Goal: Task Accomplishment & Management: Manage account settings

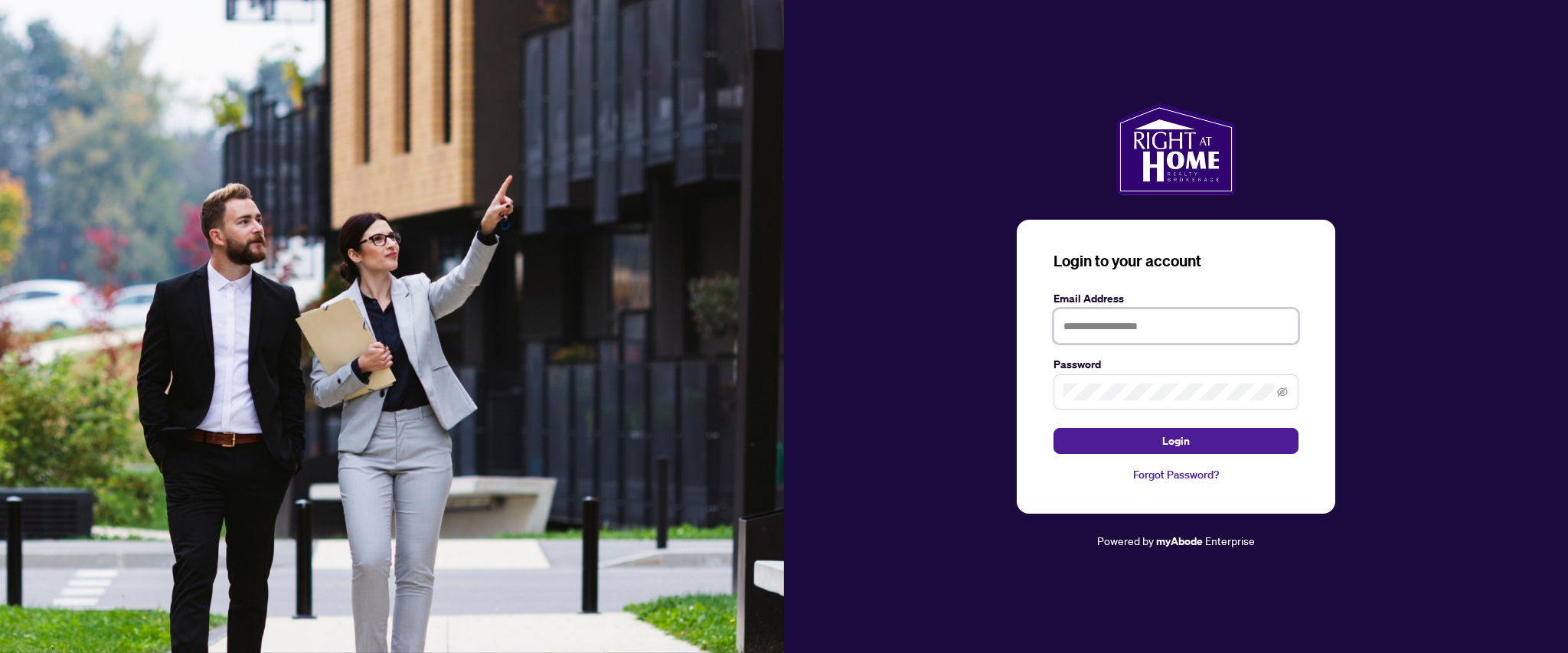
click at [1095, 341] on input "text" at bounding box center [1176, 326] width 245 height 35
type input "**********"
click at [1054, 428] on button "Login" at bounding box center [1176, 441] width 245 height 26
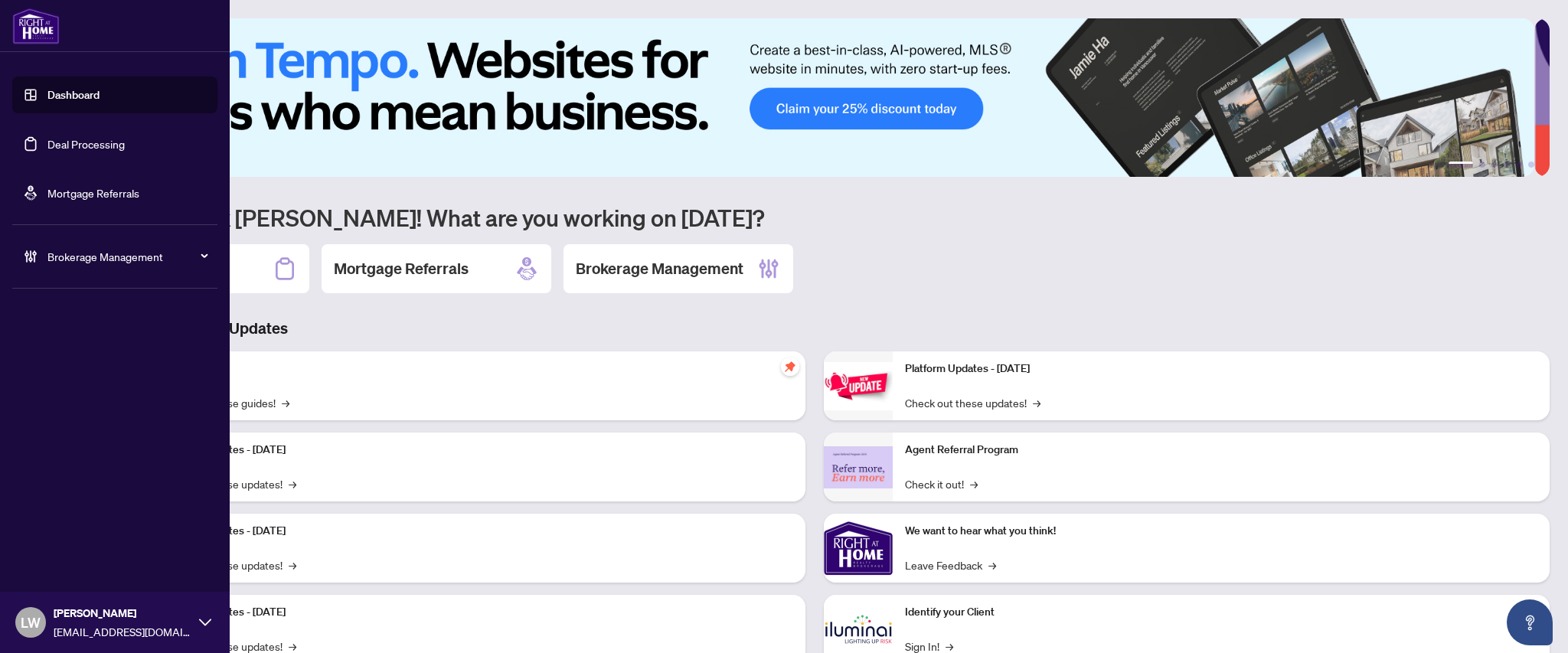
click at [69, 147] on link "Deal Processing" at bounding box center [86, 144] width 78 height 14
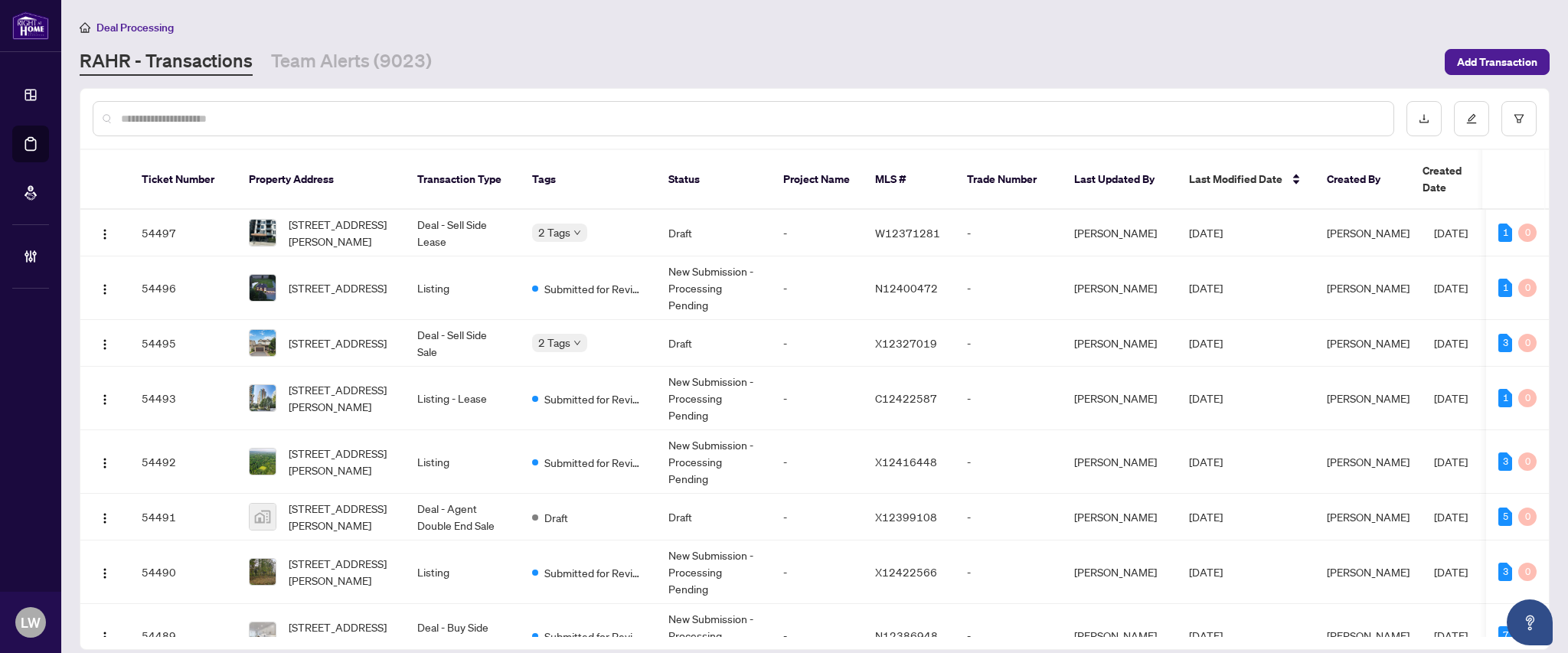
click at [444, 120] on input "text" at bounding box center [751, 119] width 1260 height 17
type input "*****"
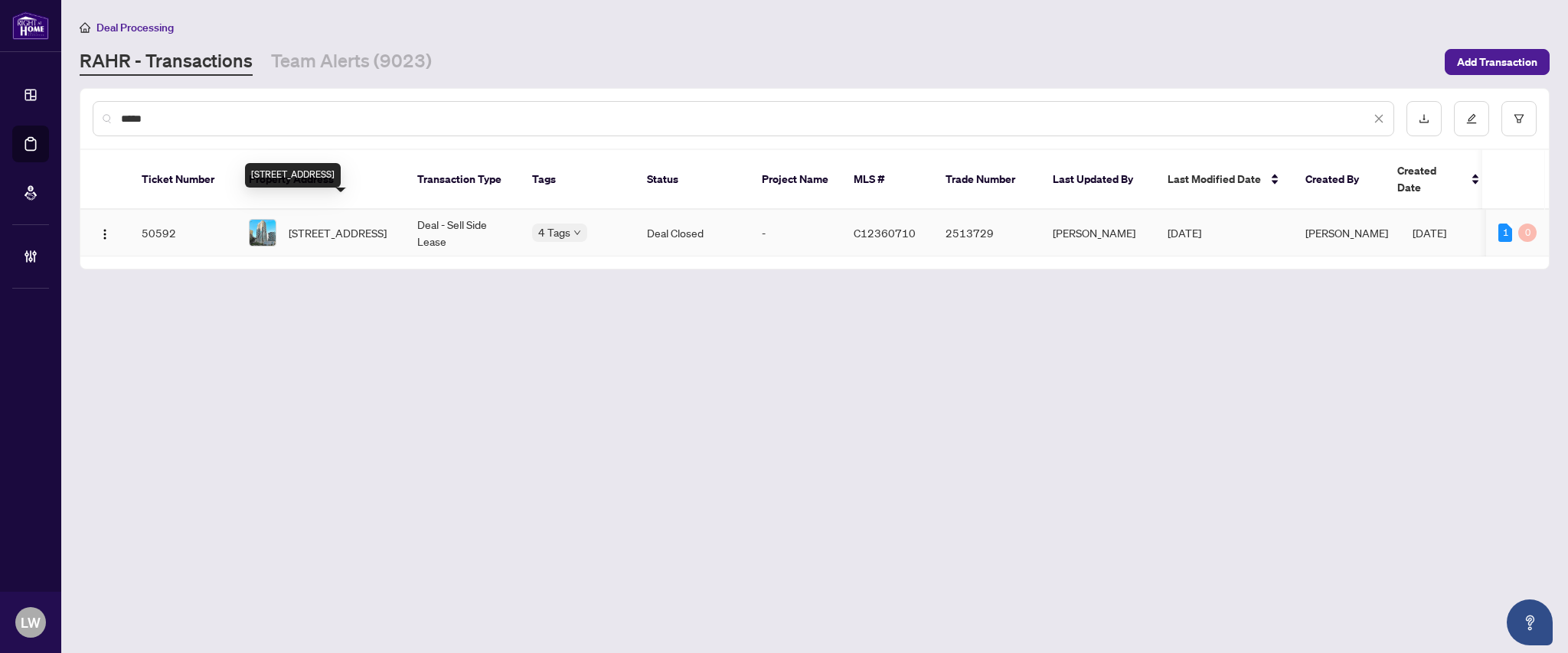
click at [326, 225] on span "[STREET_ADDRESS]" at bounding box center [337, 233] width 98 height 17
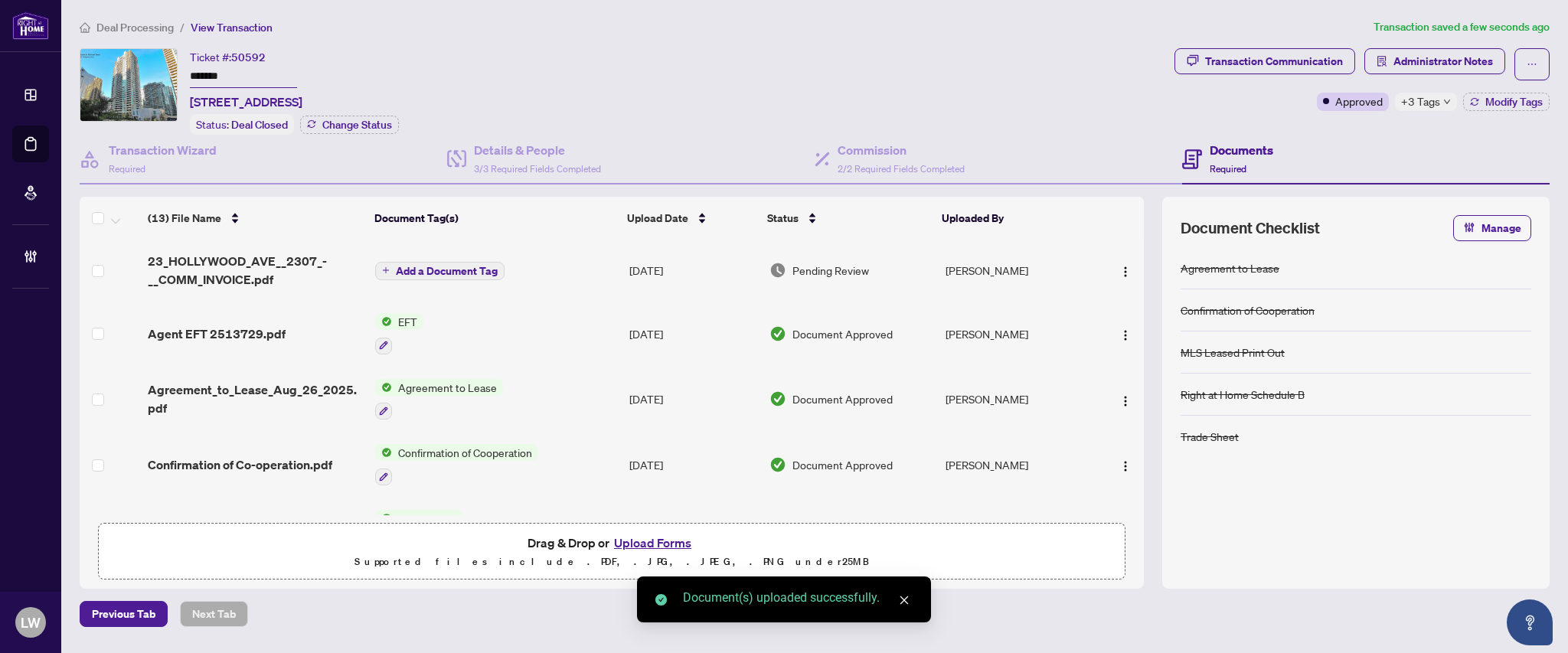
click at [428, 267] on span "Add a Document Tag" at bounding box center [447, 271] width 102 height 11
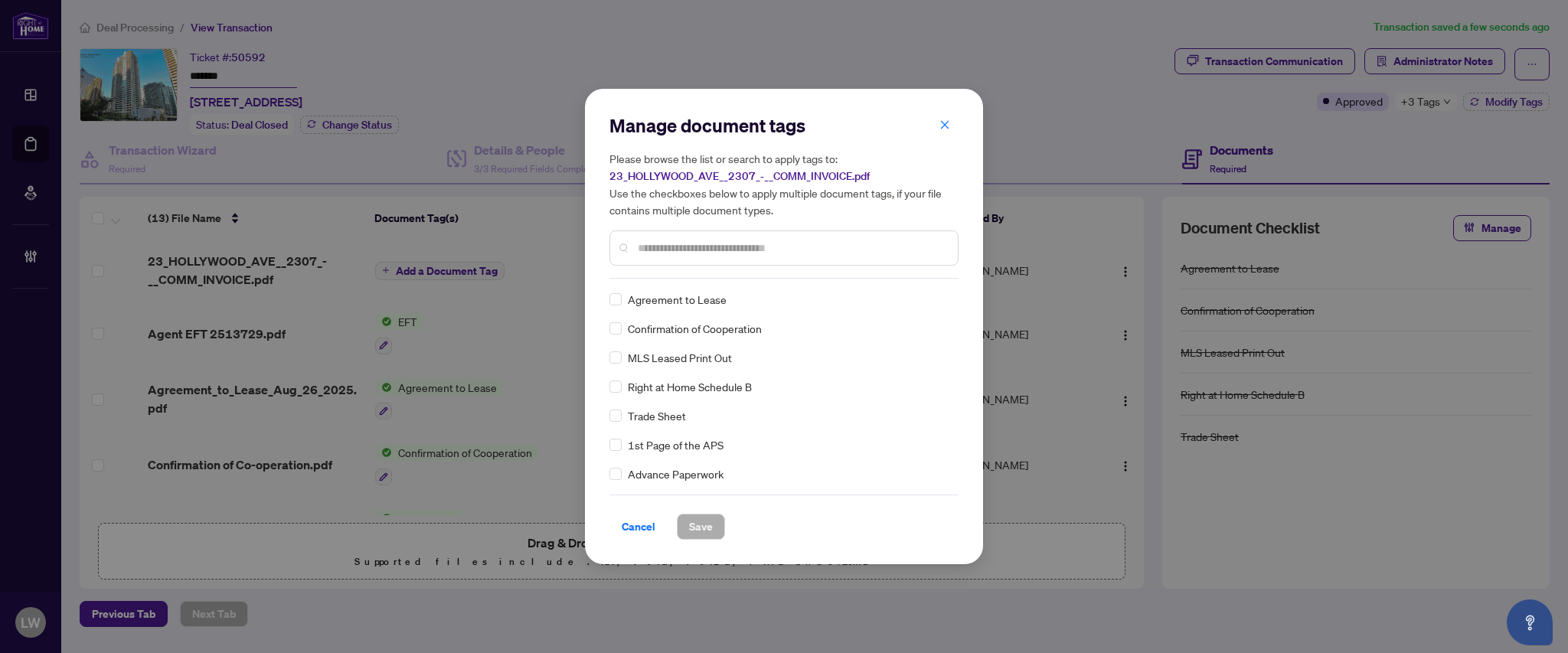
click at [845, 248] on input "text" at bounding box center [792, 248] width 308 height 17
type input "***"
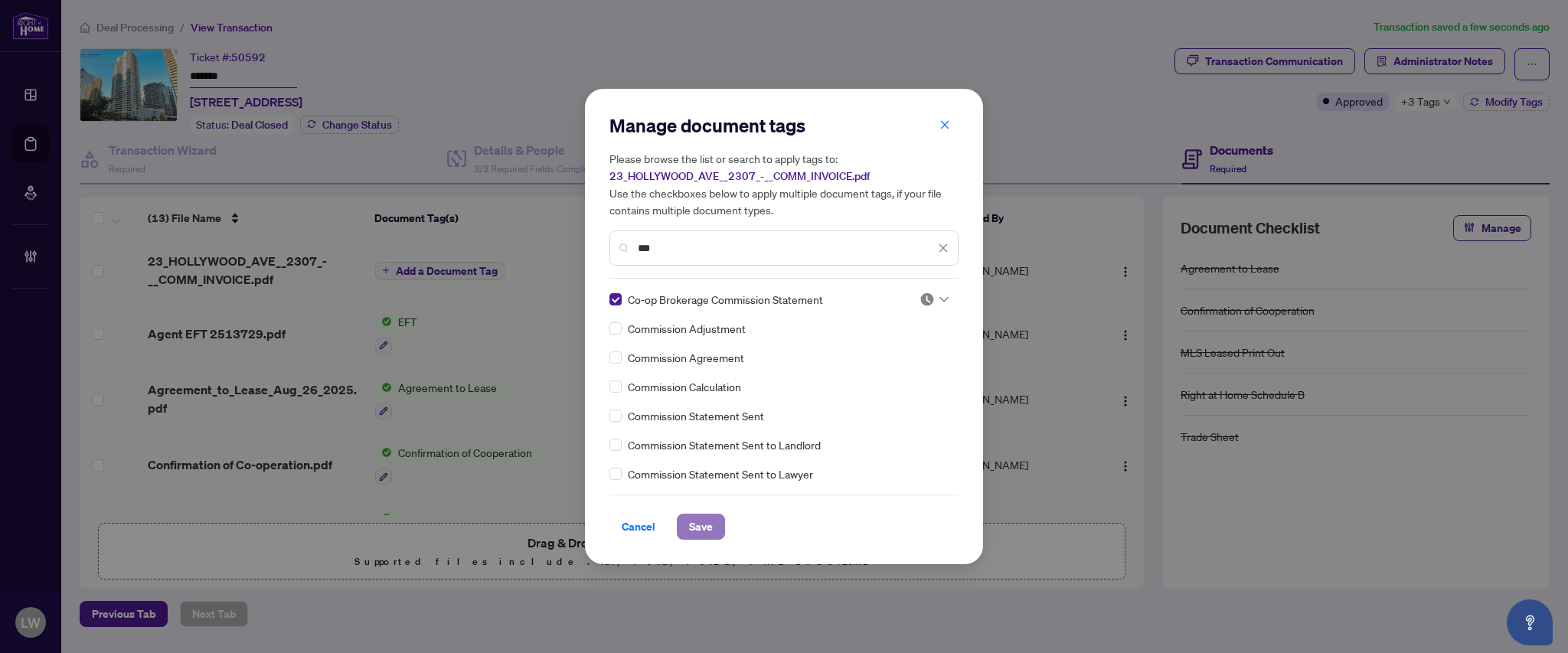
click at [694, 525] on span "Save" at bounding box center [701, 526] width 23 height 24
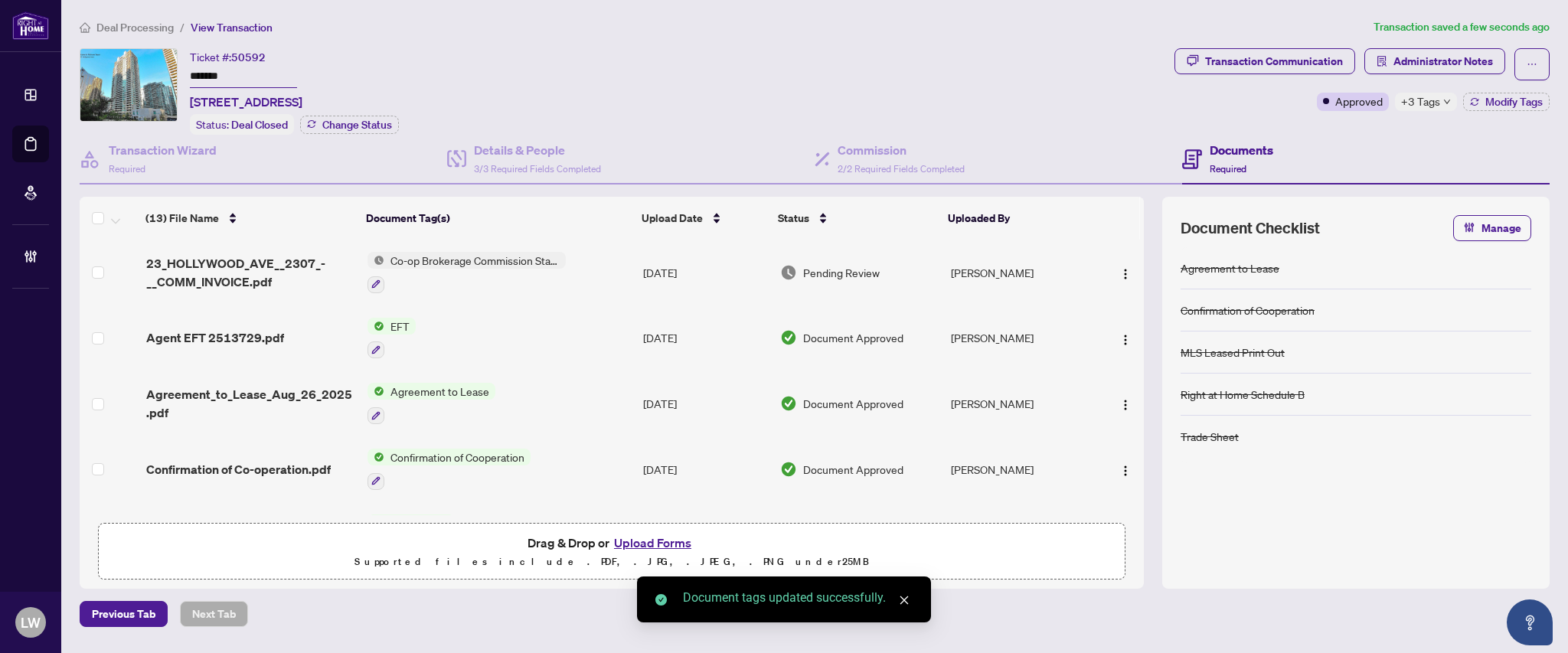
click at [830, 268] on span "Pending Review" at bounding box center [842, 272] width 77 height 17
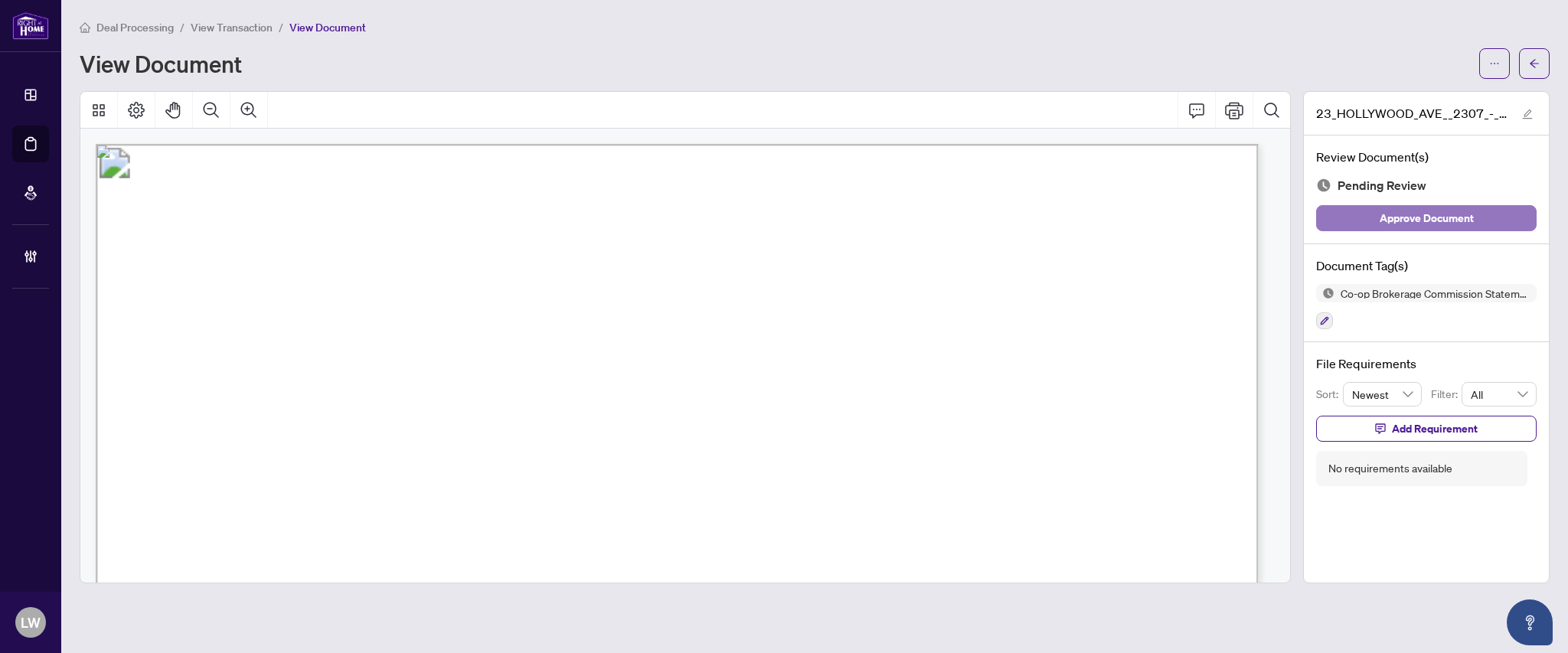
click at [1424, 221] on span "Approve Document" at bounding box center [1426, 218] width 94 height 24
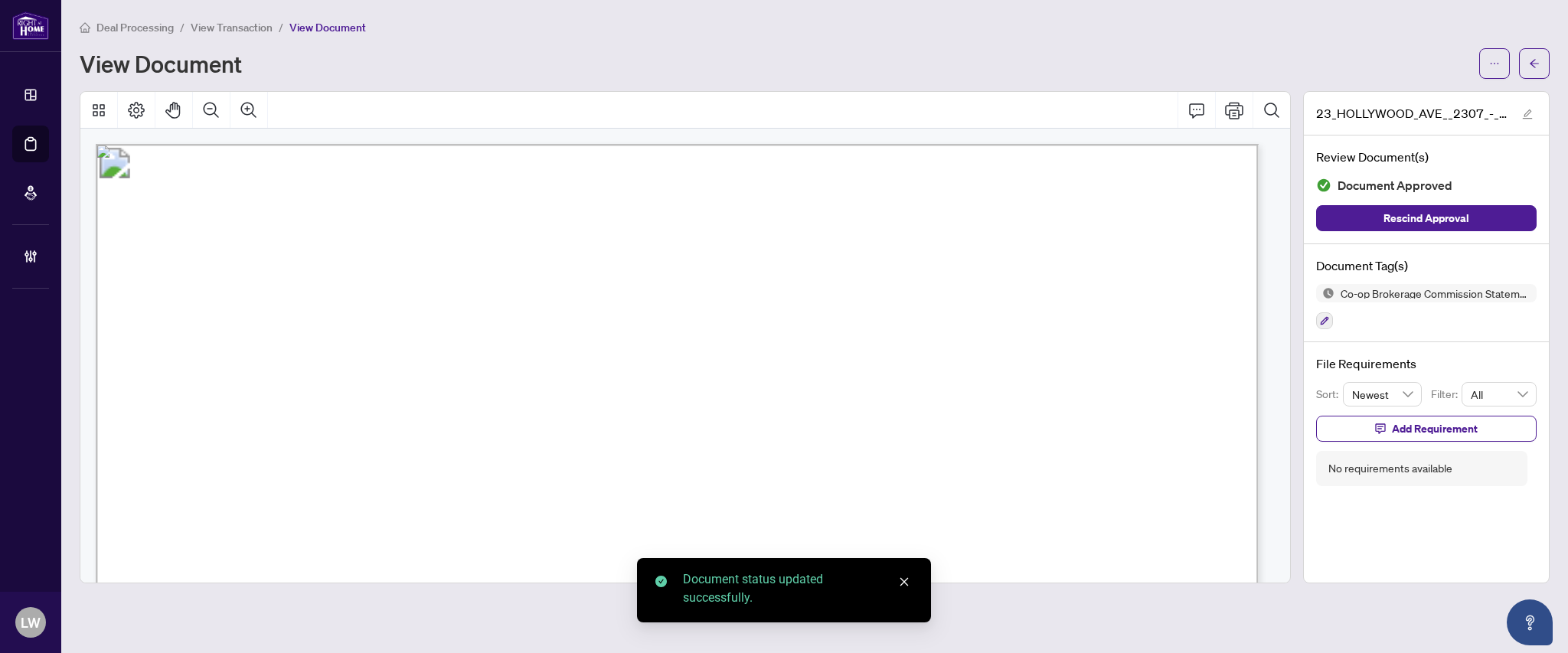
click at [237, 34] on li "View Transaction" at bounding box center [231, 27] width 82 height 18
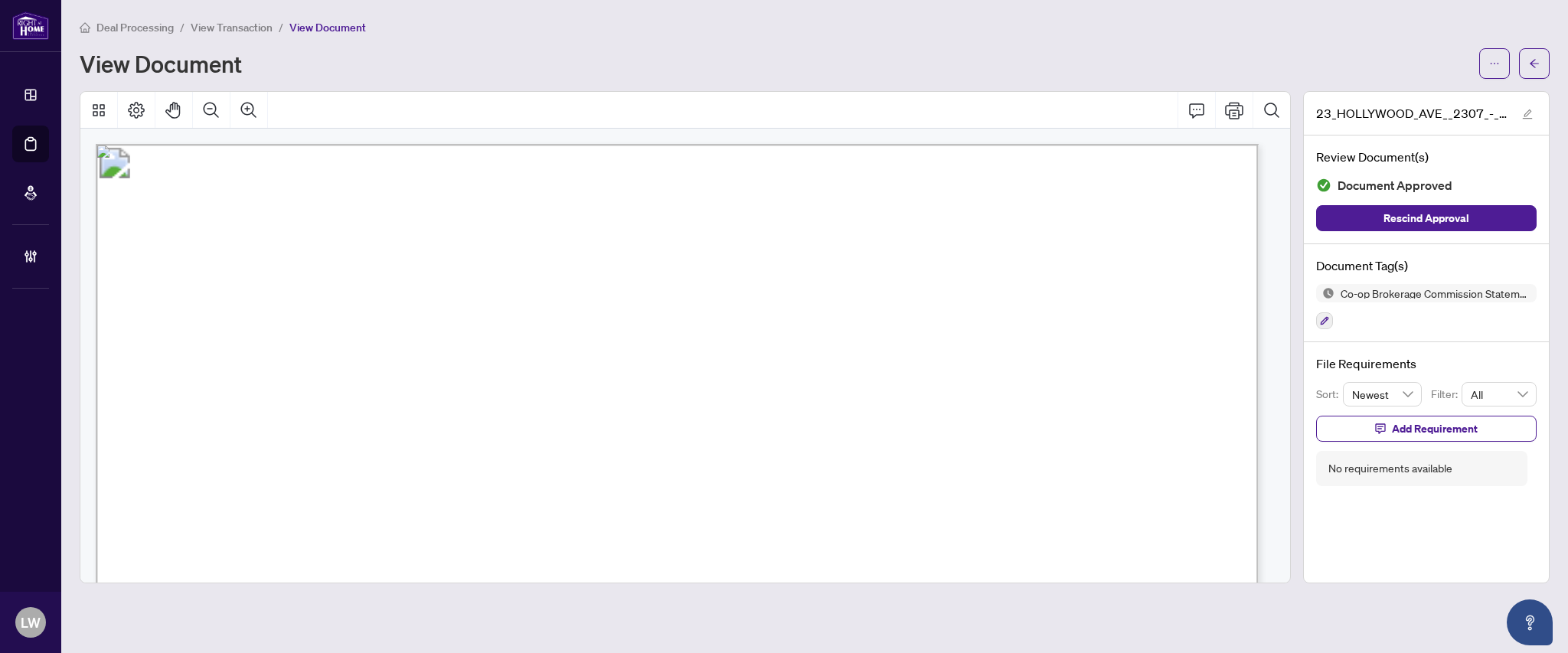
click at [230, 28] on span "View Transaction" at bounding box center [231, 28] width 82 height 14
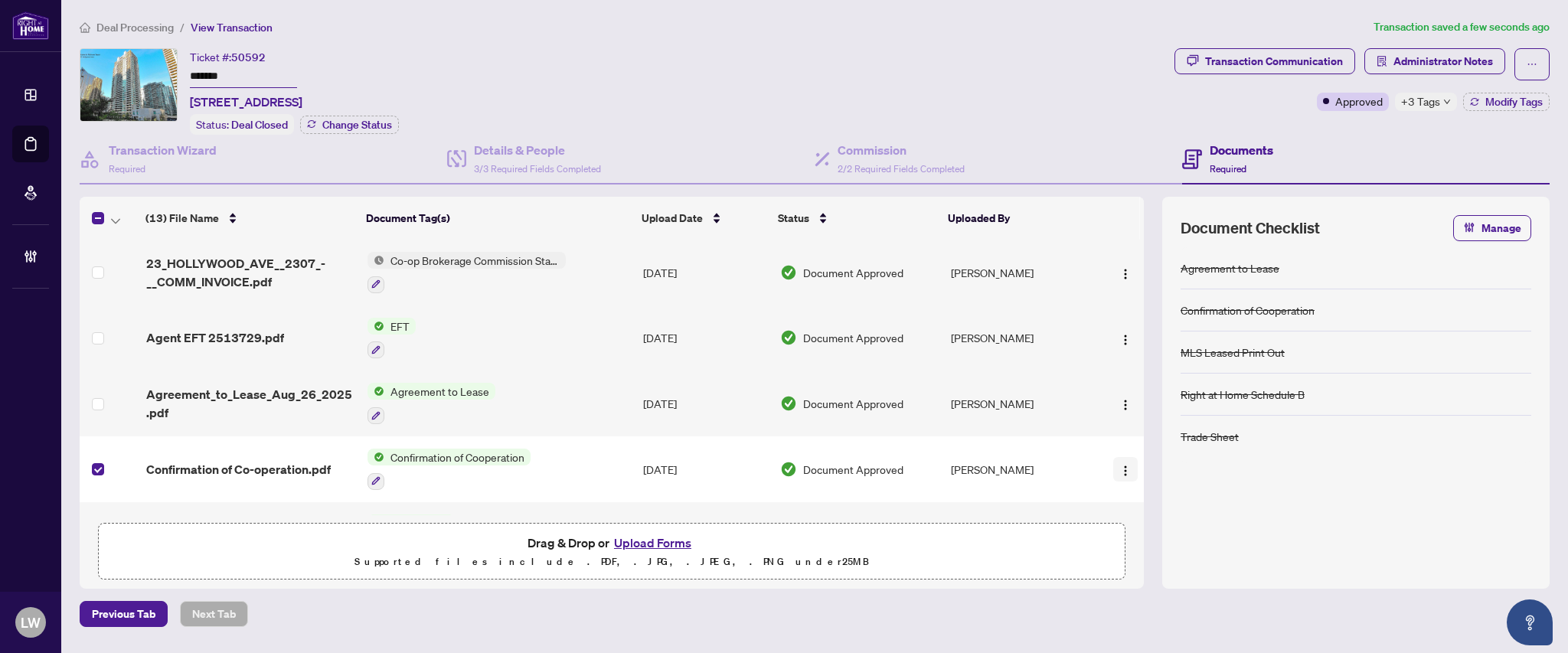
click at [1120, 466] on img "button" at bounding box center [1125, 471] width 13 height 13
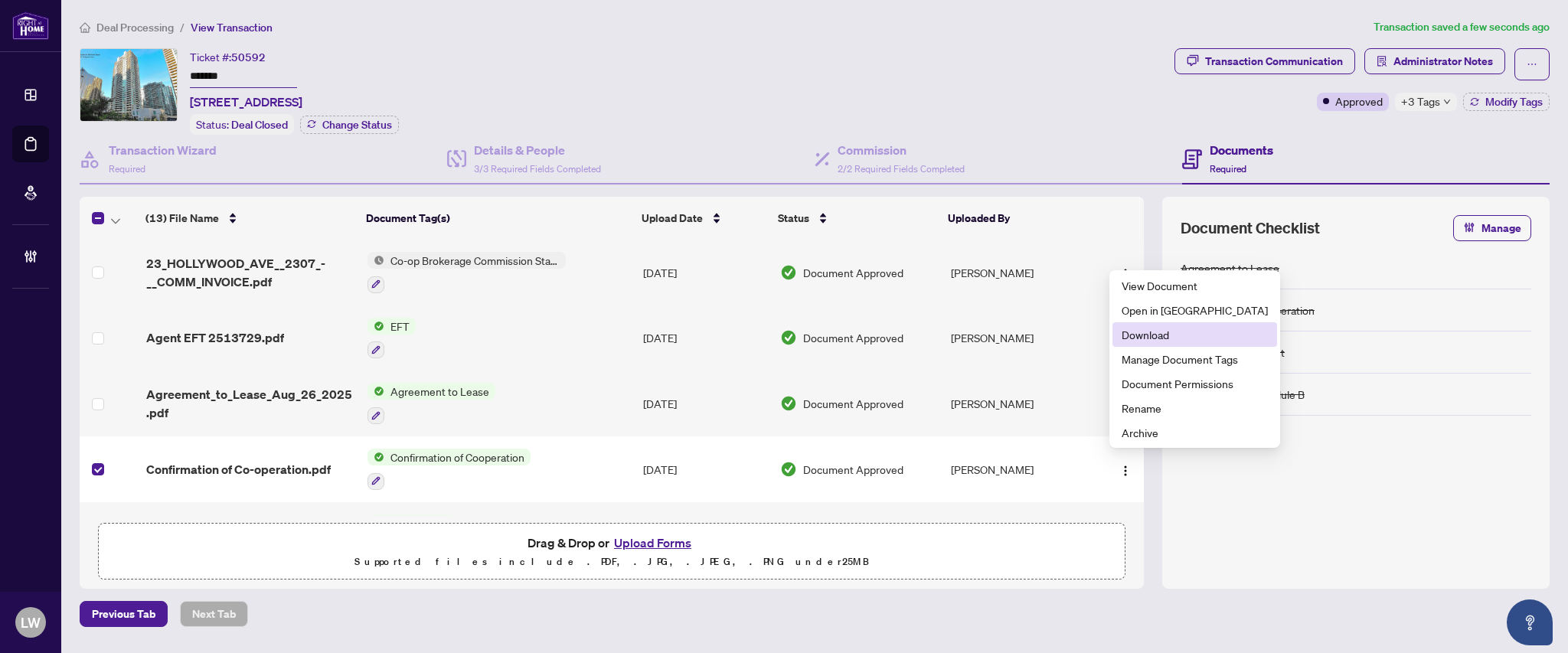
click at [1161, 332] on span "Download" at bounding box center [1194, 335] width 146 height 17
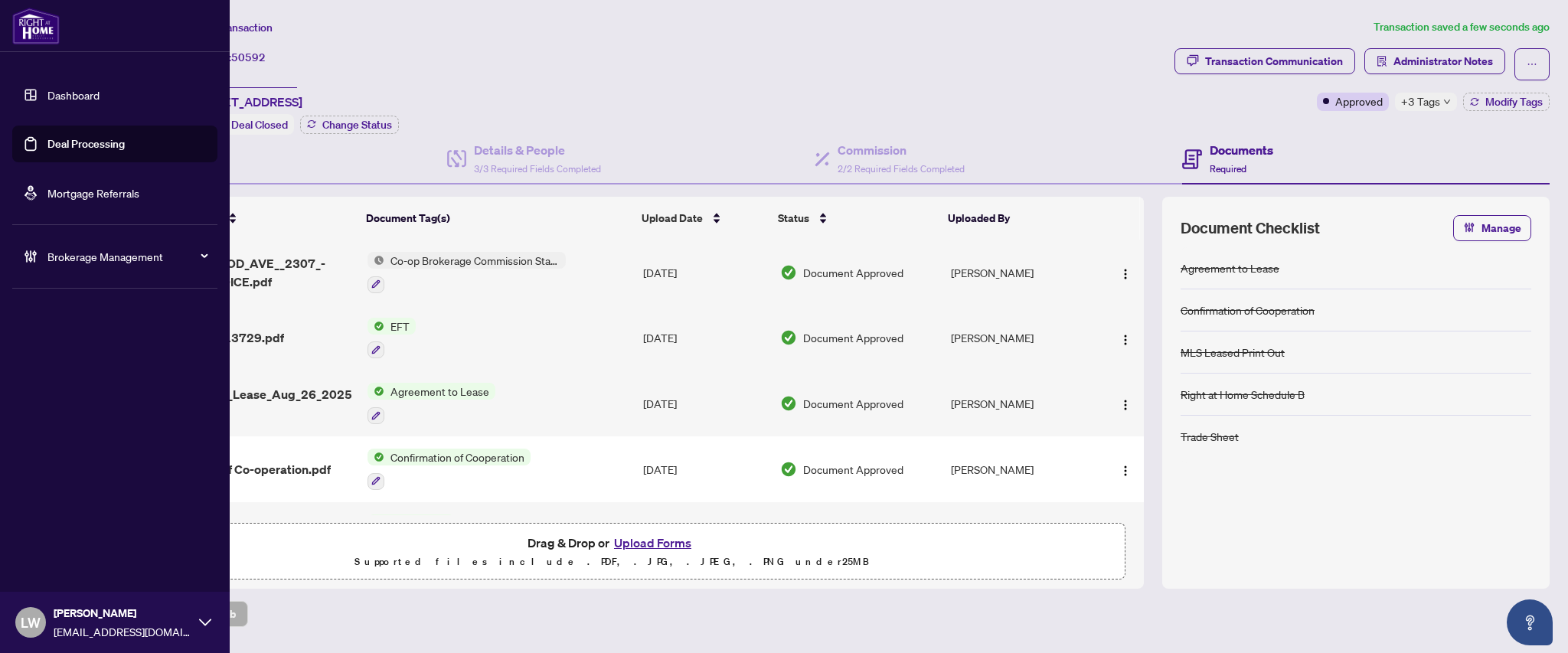
click at [71, 151] on link "Deal Processing" at bounding box center [86, 144] width 78 height 14
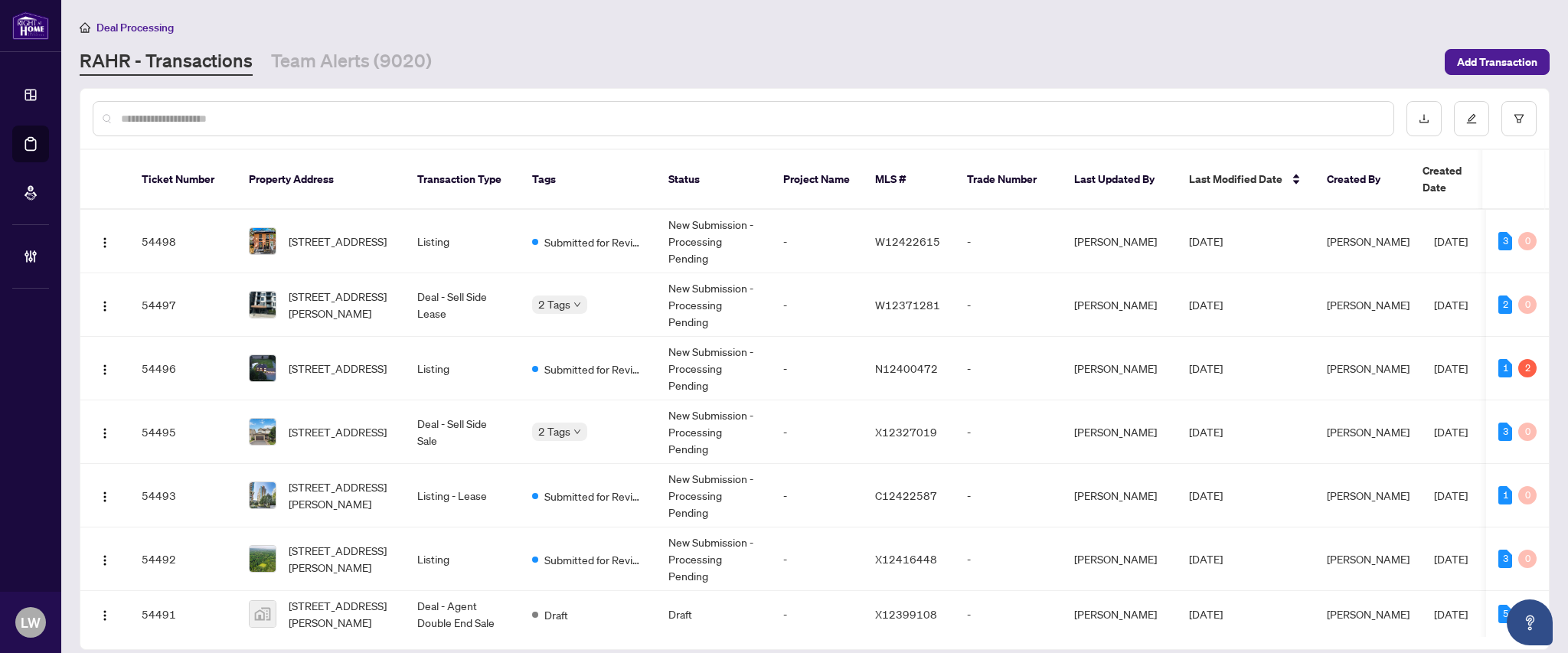
click at [438, 118] on input "text" at bounding box center [751, 119] width 1260 height 17
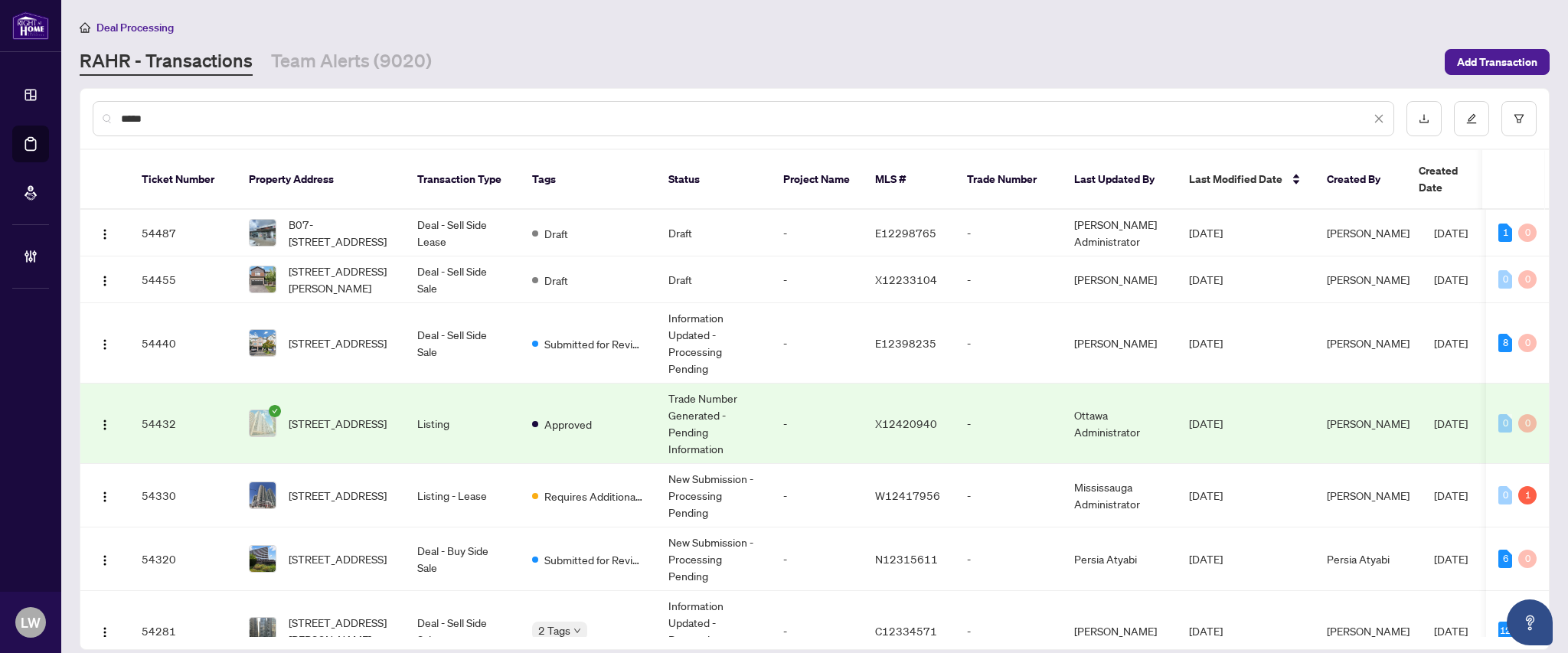
type input "*****"
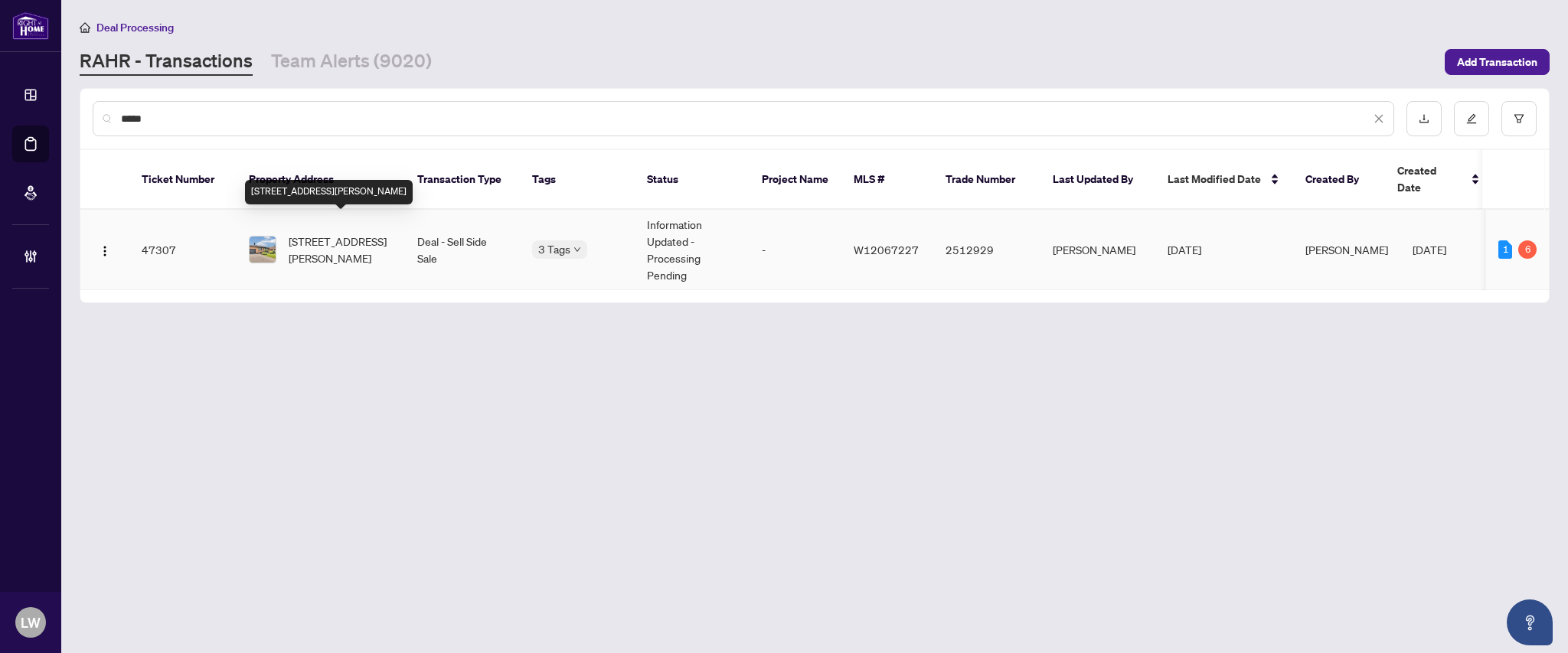
click at [308, 240] on span "[STREET_ADDRESS][PERSON_NAME]" at bounding box center [341, 250] width 104 height 33
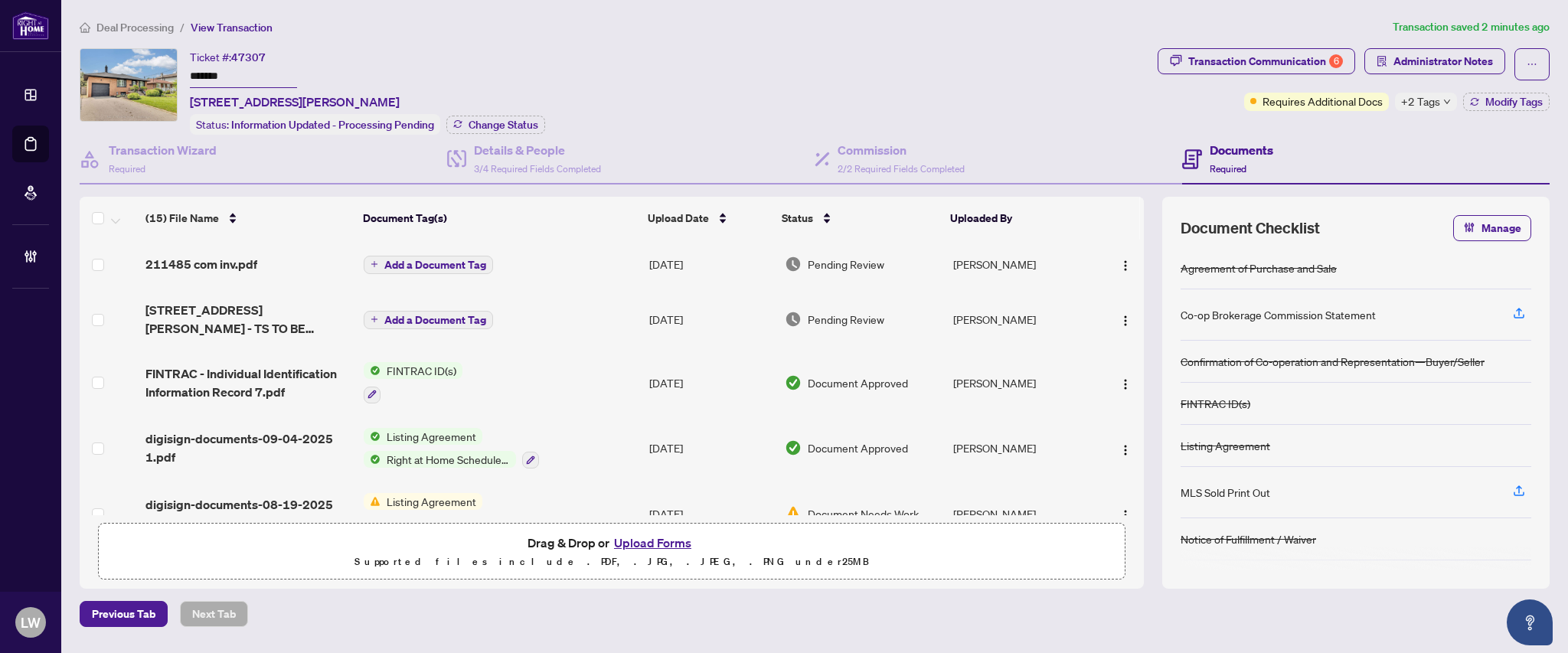
click at [422, 256] on button "Add a Document Tag" at bounding box center [428, 265] width 129 height 18
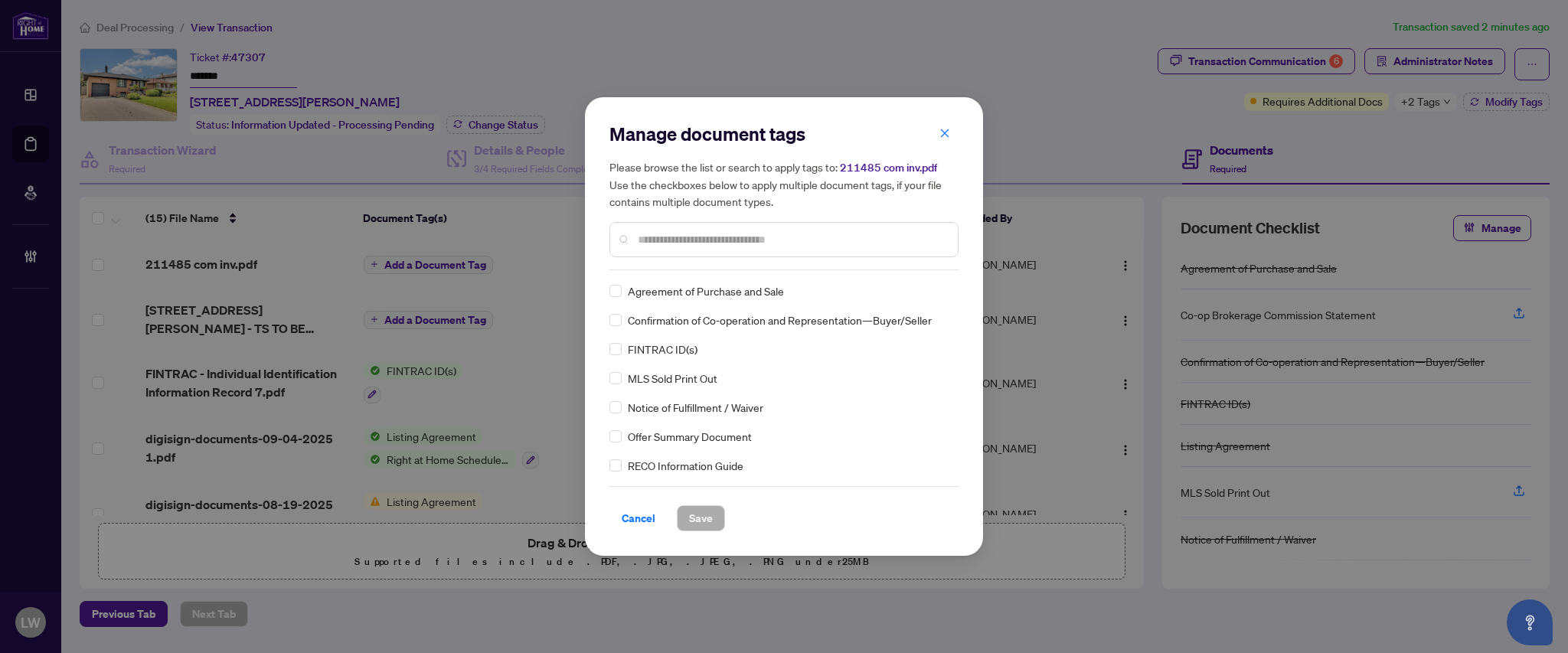
click at [859, 239] on input "text" at bounding box center [792, 240] width 308 height 17
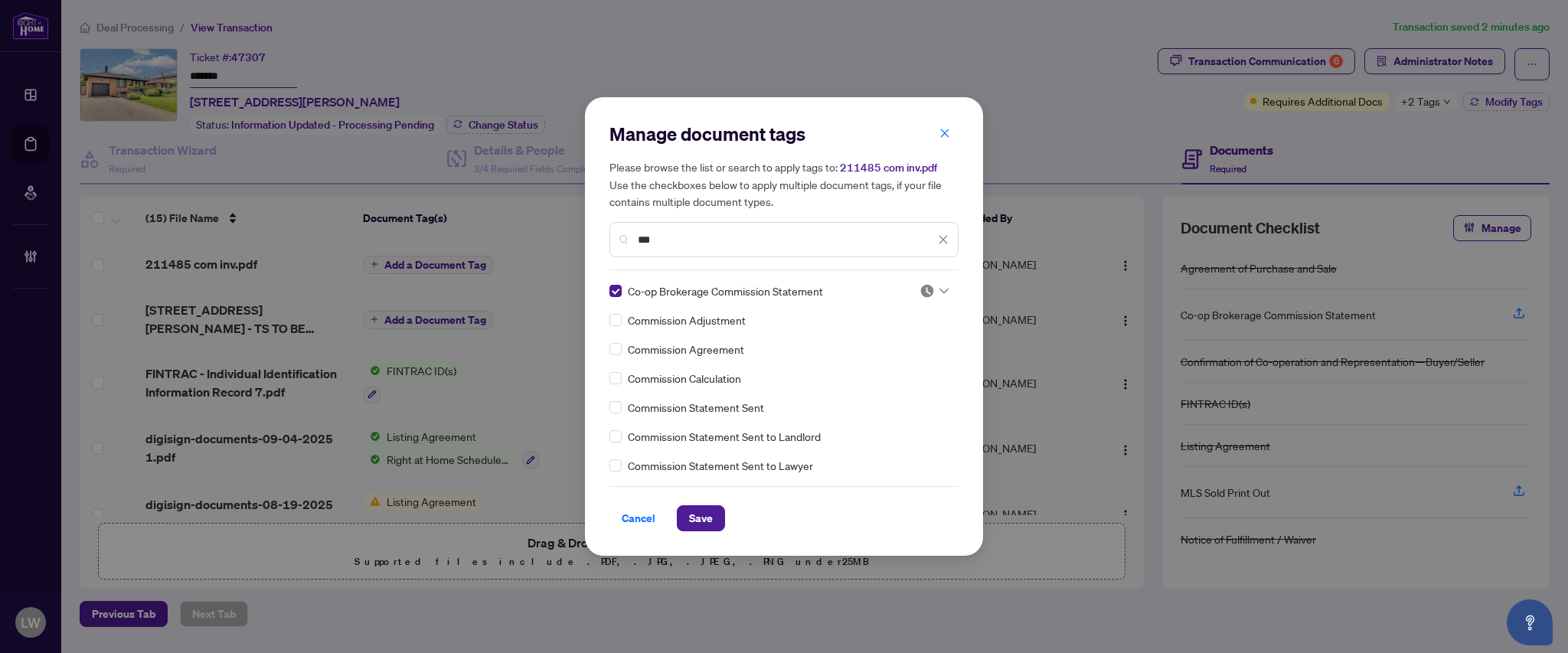
drag, startPoint x: 680, startPoint y: 240, endPoint x: 569, endPoint y: 205, distance: 116.4
click at [569, 205] on div "Manage document tags Please browse the list or search to apply tags to: 211485 …" at bounding box center [784, 326] width 1568 height 653
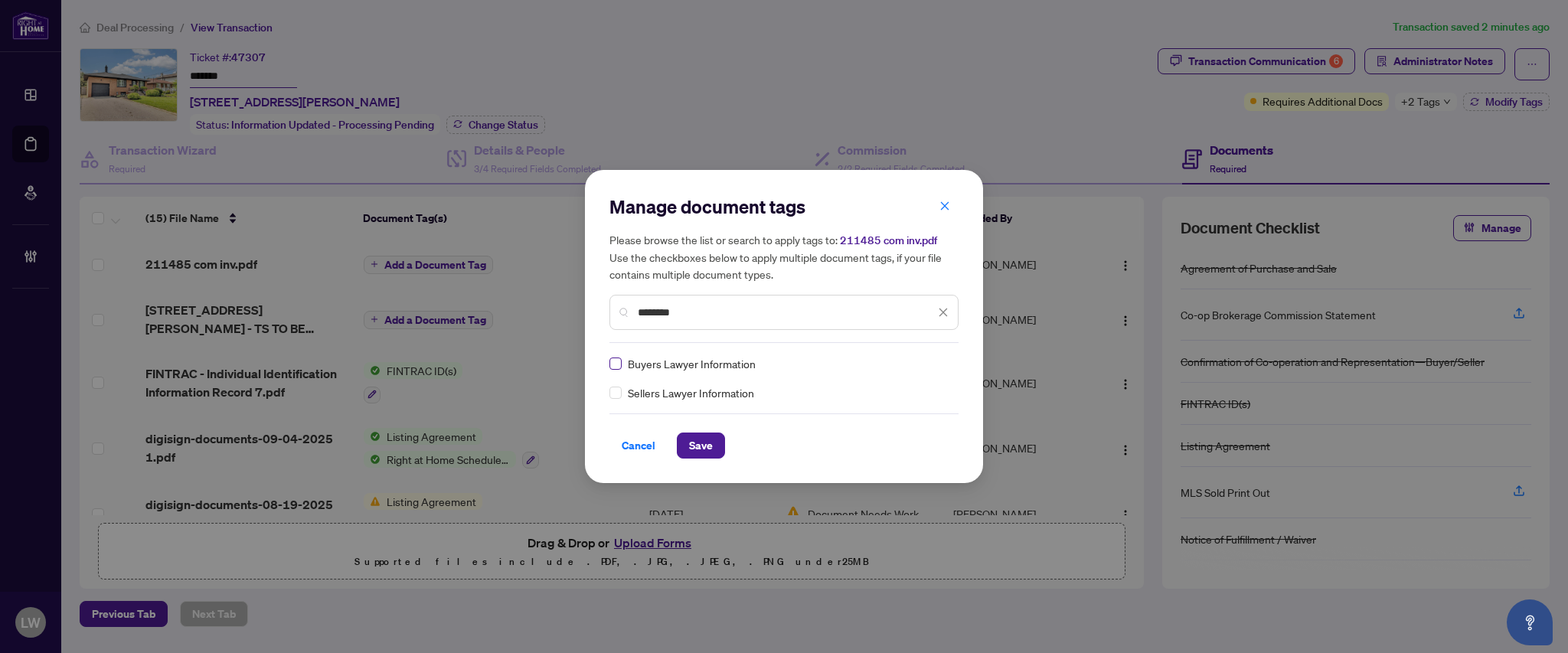
type input "********"
click at [705, 446] on span "Save" at bounding box center [701, 445] width 23 height 24
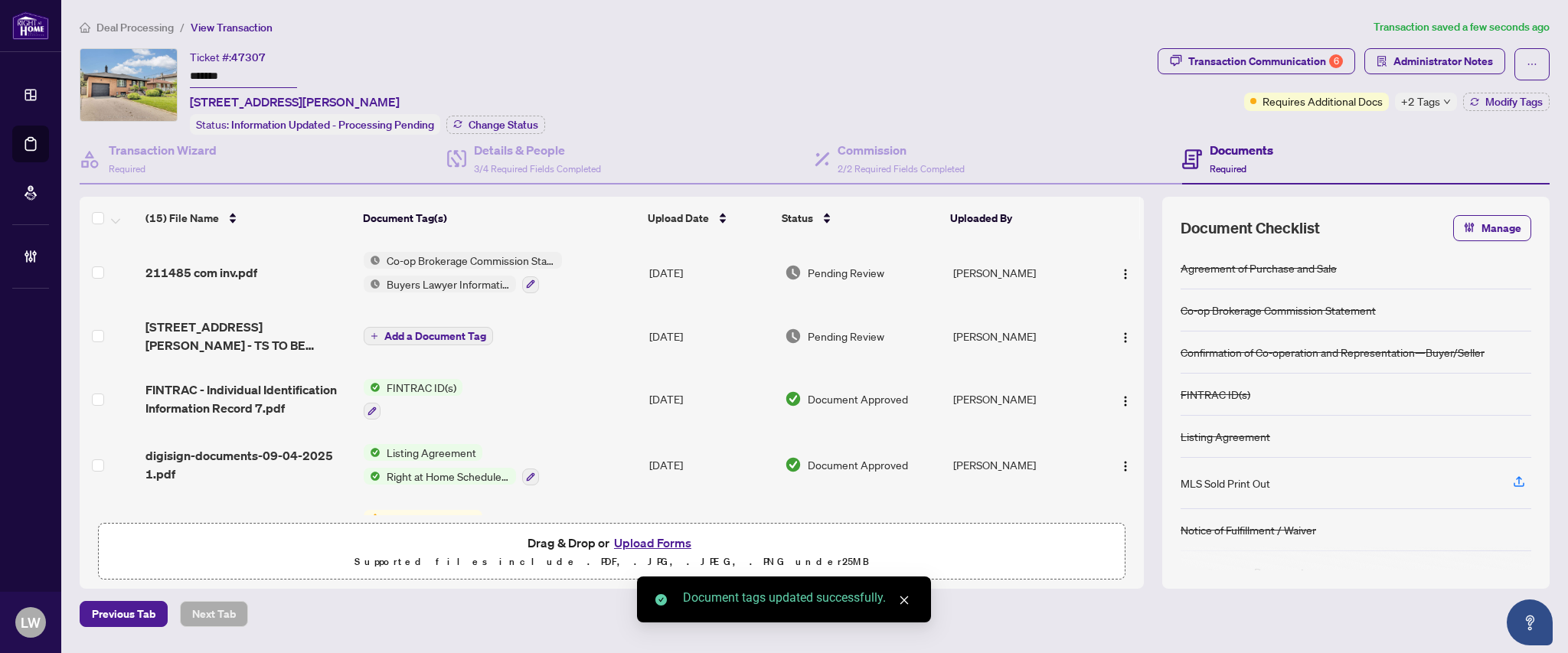
click at [842, 264] on span "Pending Review" at bounding box center [846, 272] width 77 height 17
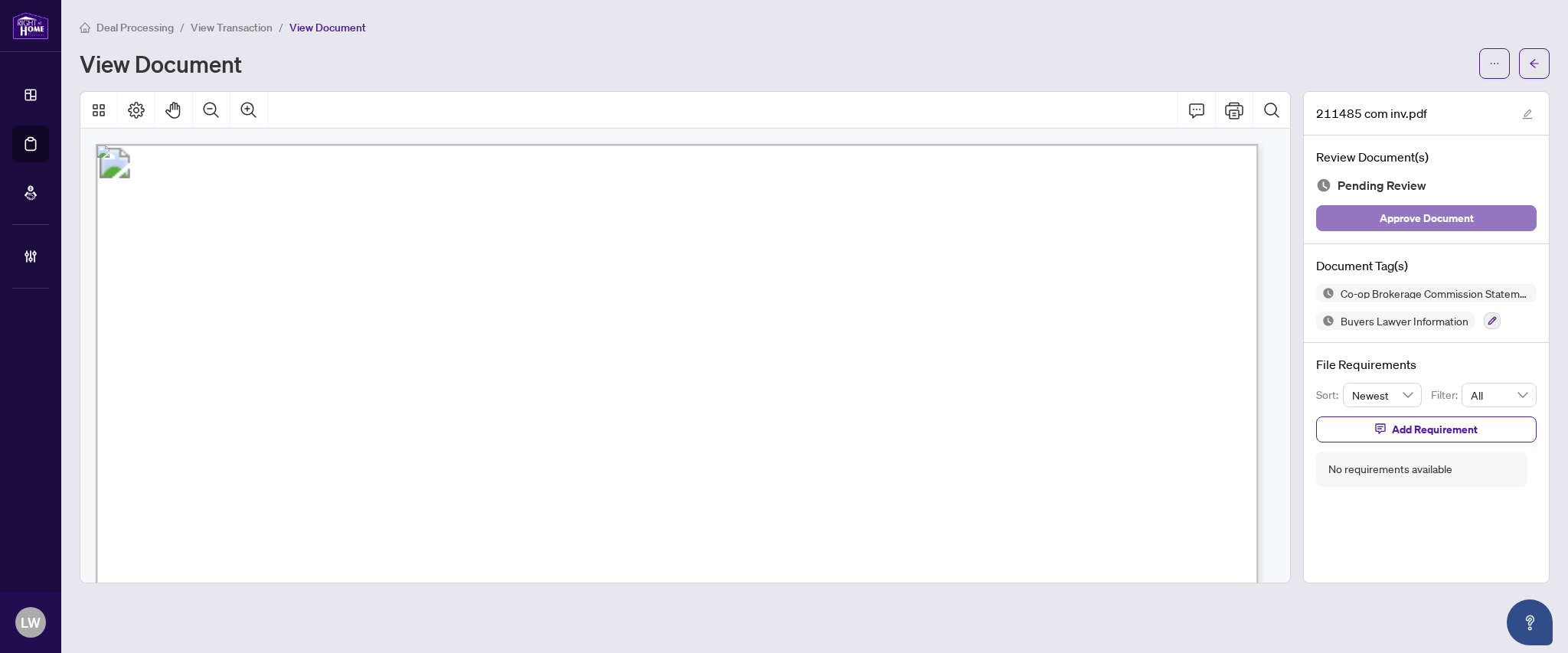
click at [1400, 226] on span "Approve Document" at bounding box center [1426, 218] width 94 height 24
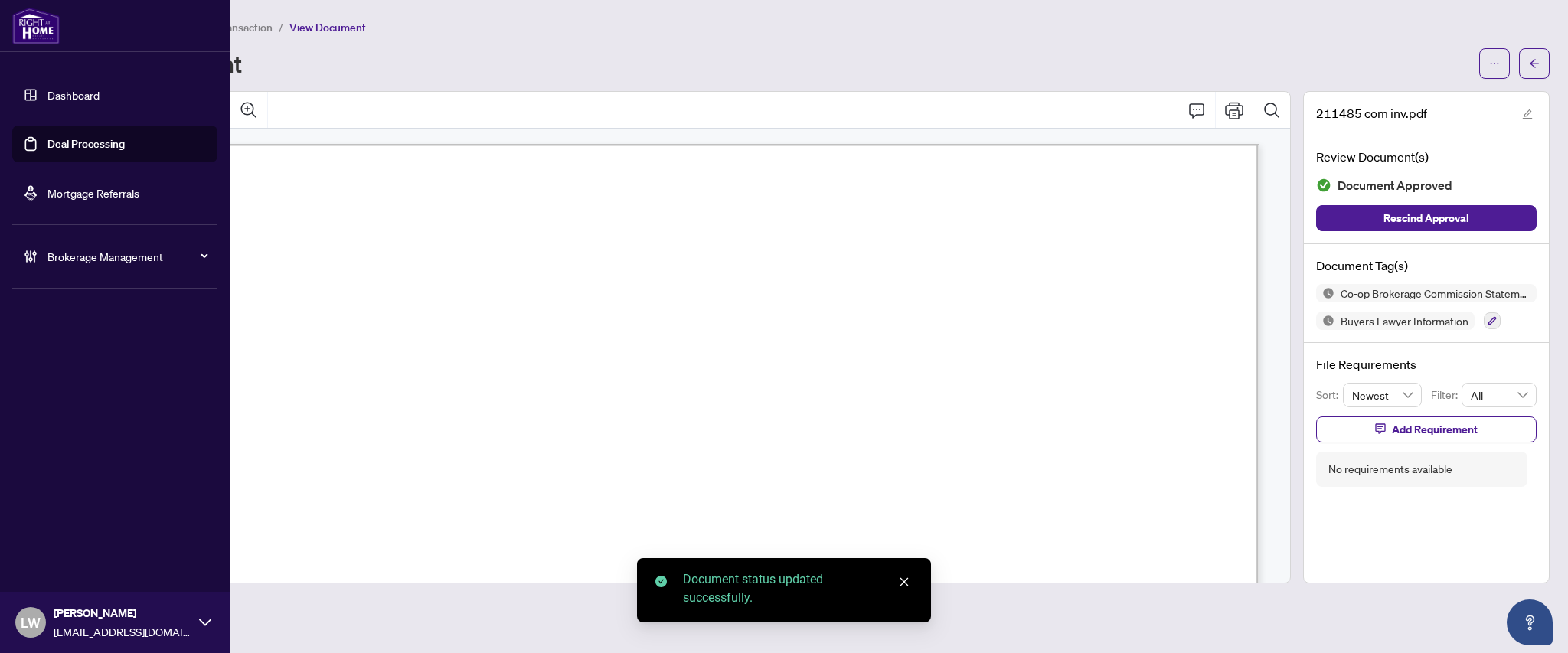
click at [123, 143] on link "Deal Processing" at bounding box center [86, 144] width 78 height 14
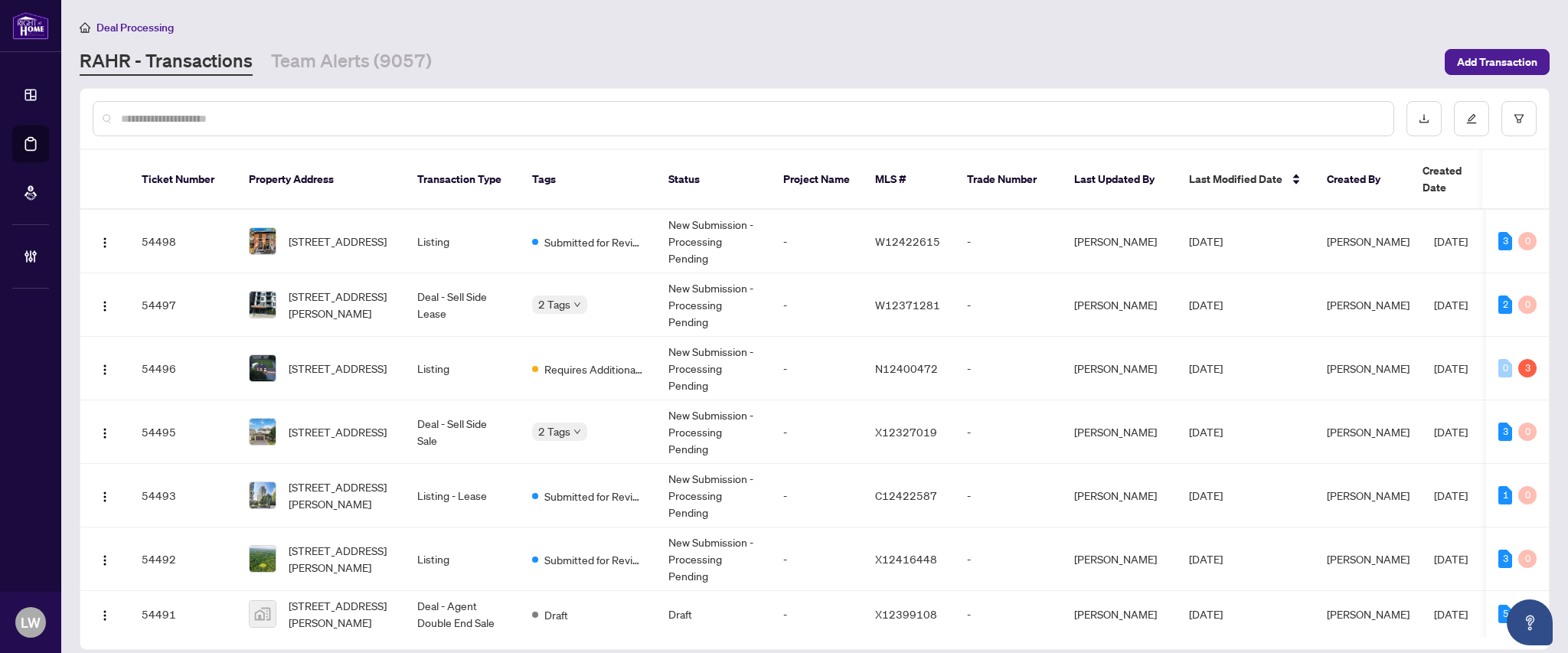
click at [527, 124] on input "text" at bounding box center [751, 119] width 1260 height 17
type input "*****"
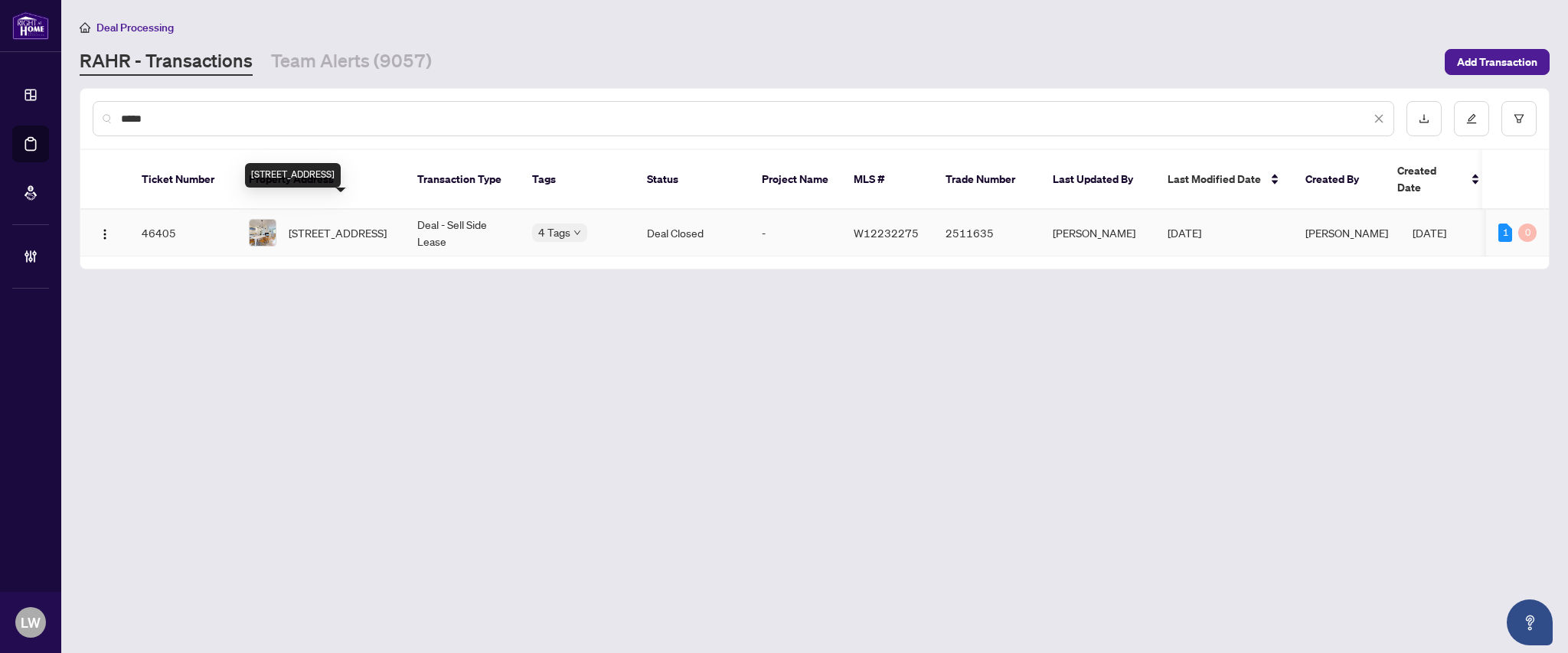
click at [341, 225] on span "[STREET_ADDRESS]" at bounding box center [337, 233] width 98 height 17
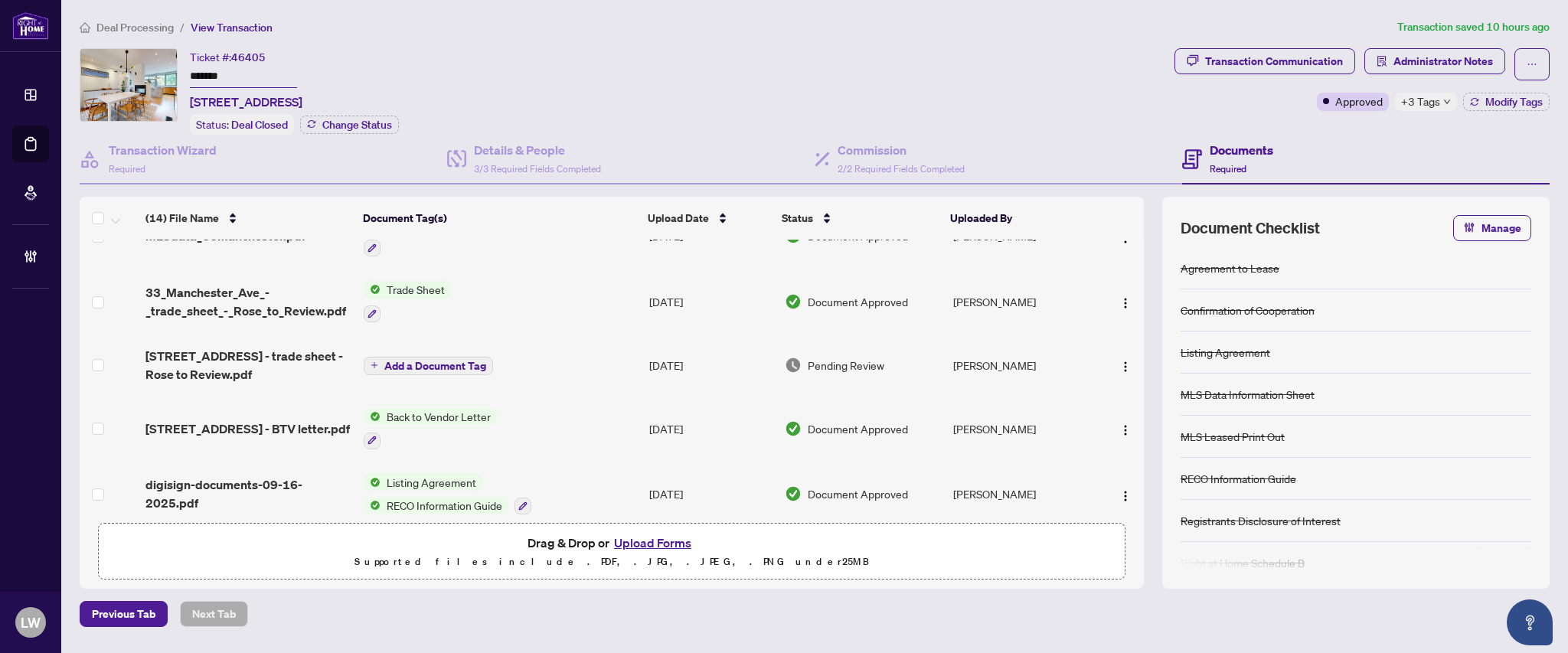
scroll to position [306, 0]
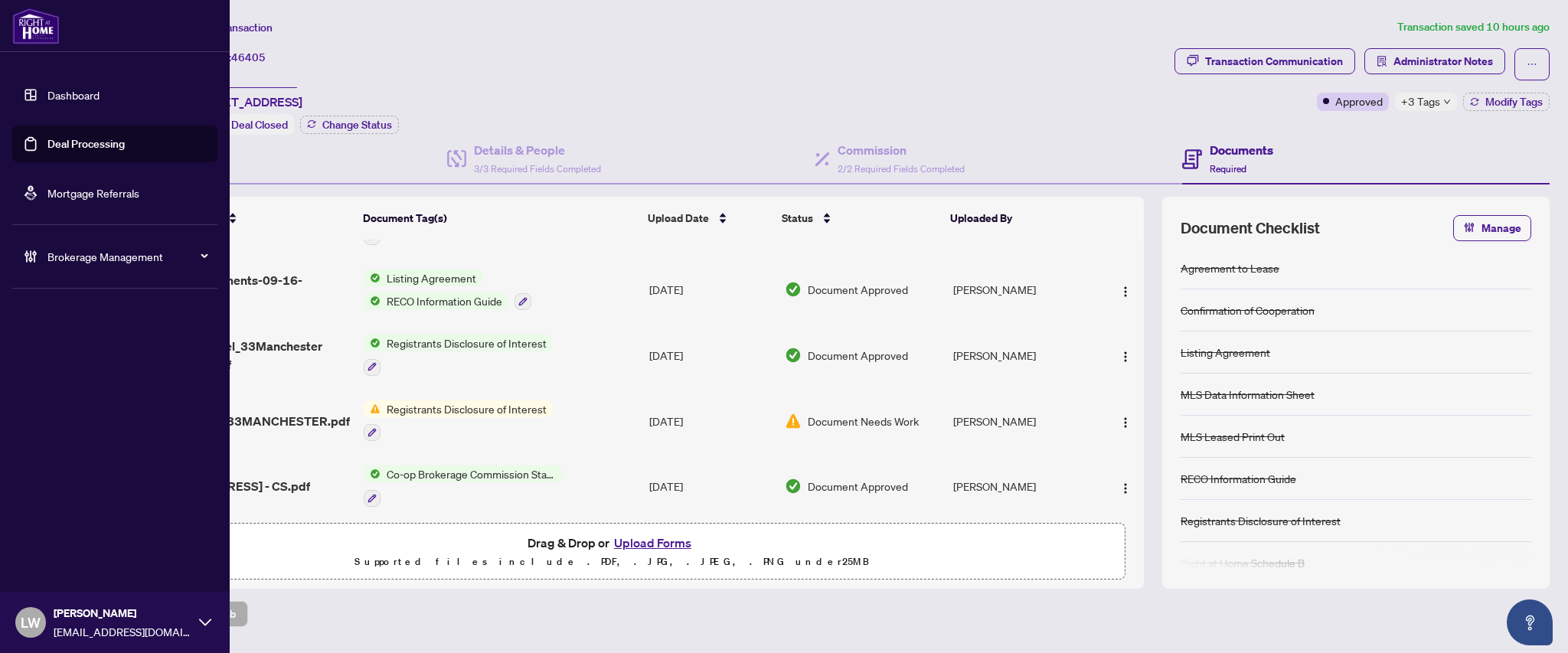
click at [99, 147] on link "Deal Processing" at bounding box center [86, 144] width 78 height 14
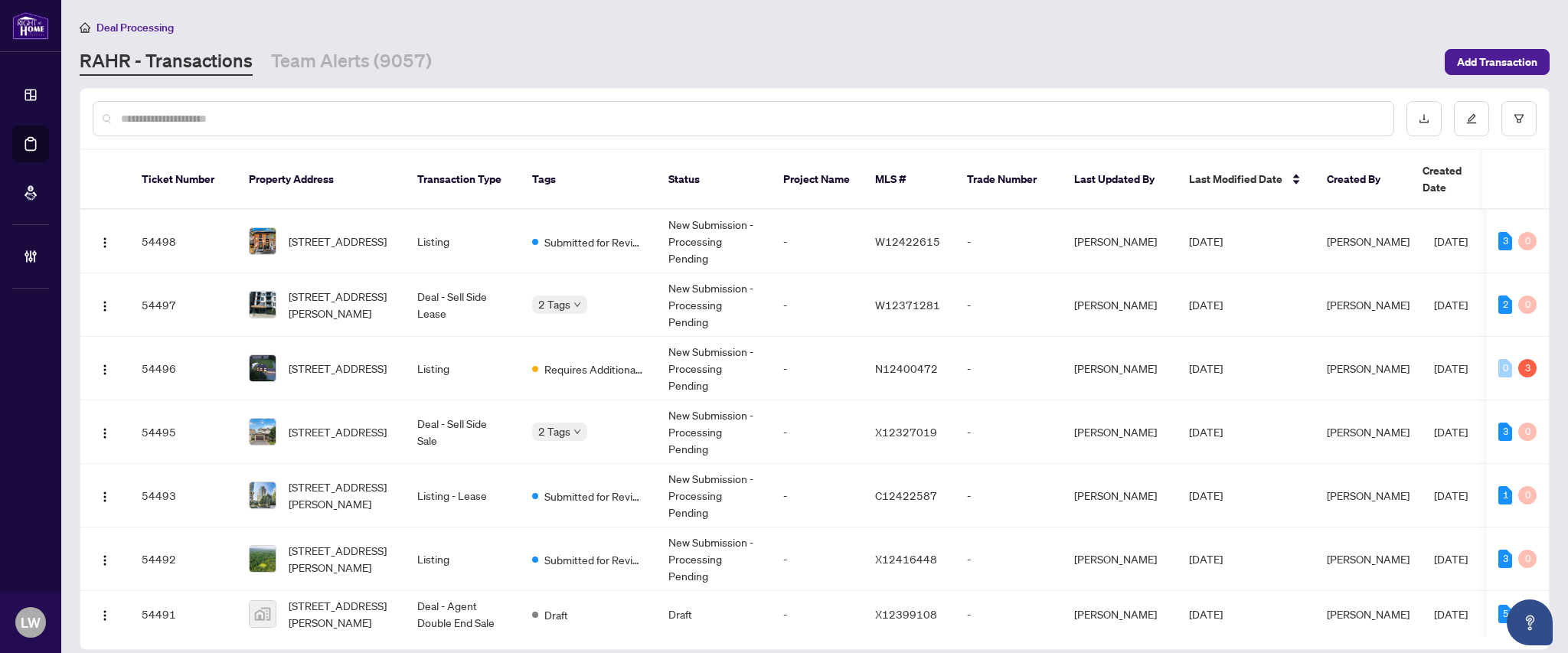
click at [457, 110] on input "text" at bounding box center [751, 119] width 1260 height 17
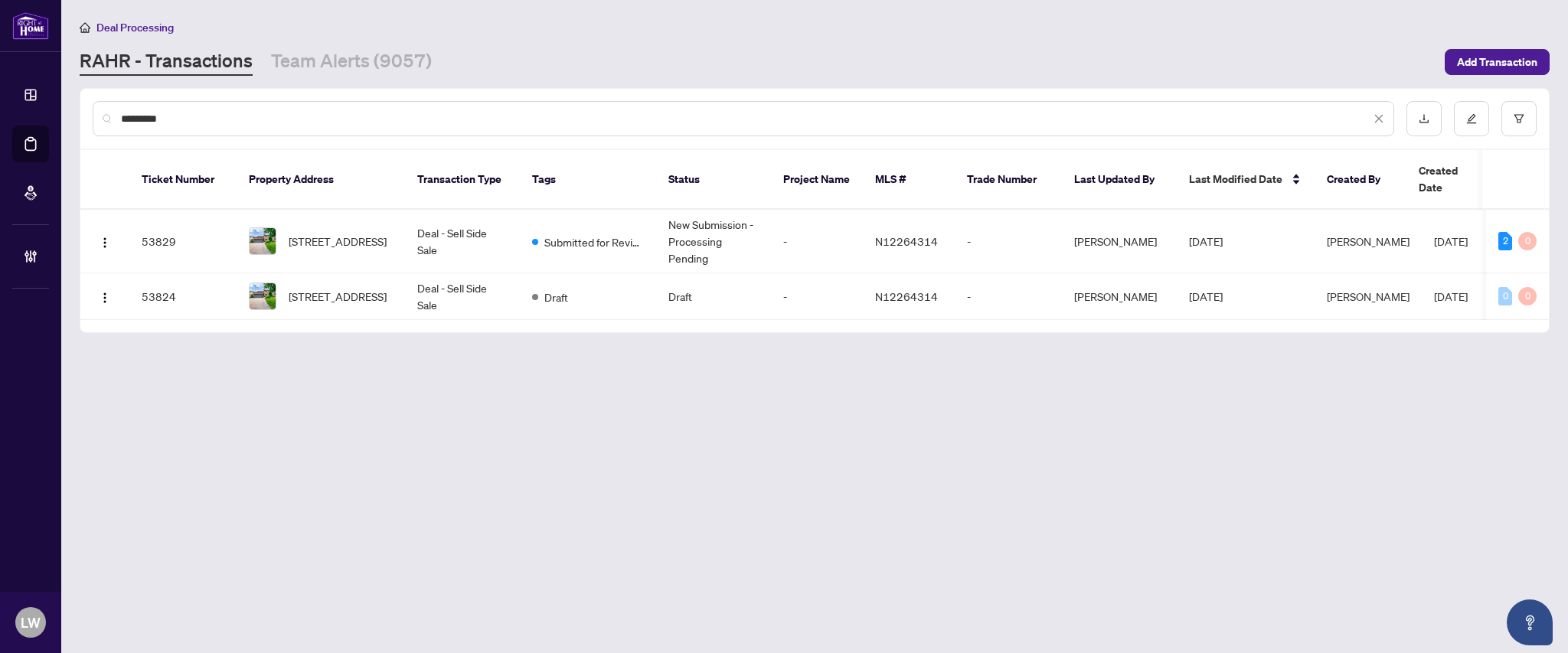
click at [558, 117] on input "*********" at bounding box center [746, 119] width 1249 height 17
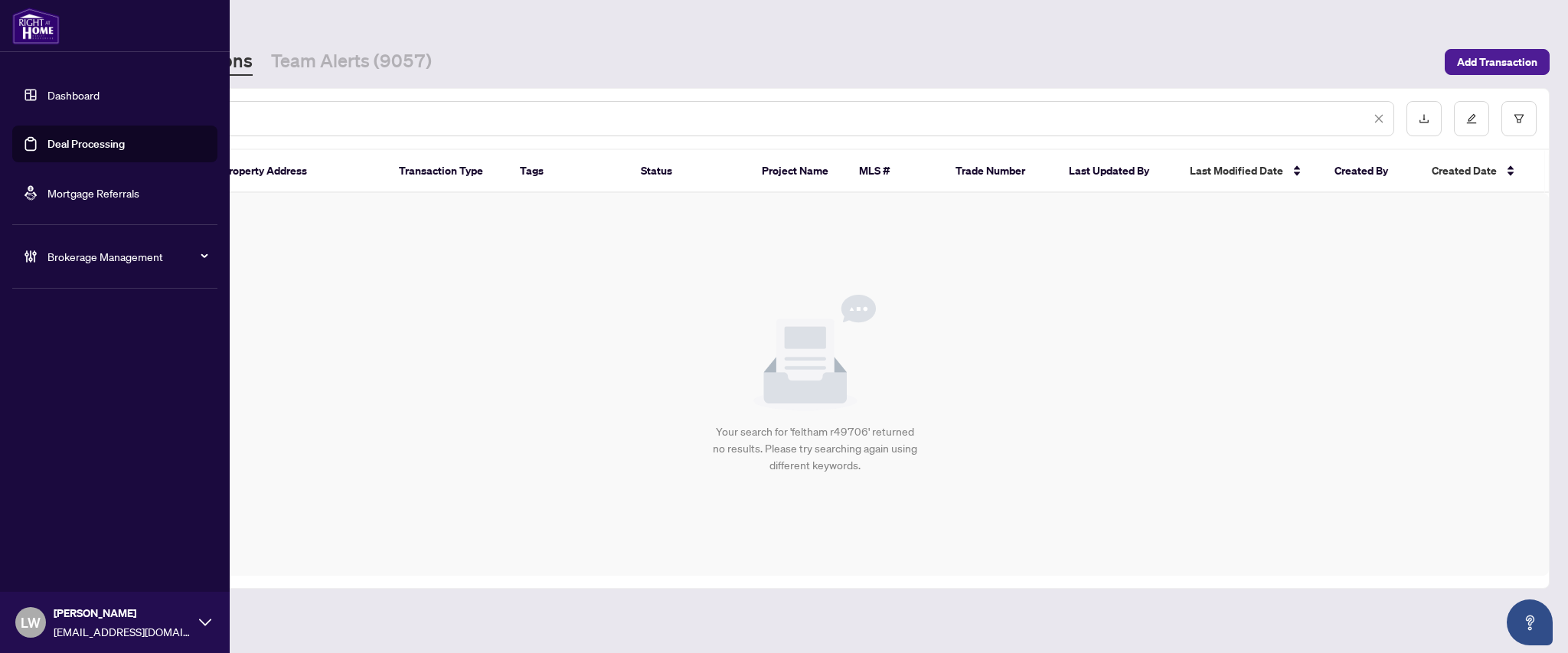
drag, startPoint x: 239, startPoint y: 121, endPoint x: 52, endPoint y: 104, distance: 187.8
click at [52, 104] on div "**********" at bounding box center [784, 326] width 1568 height 653
type input "*****"
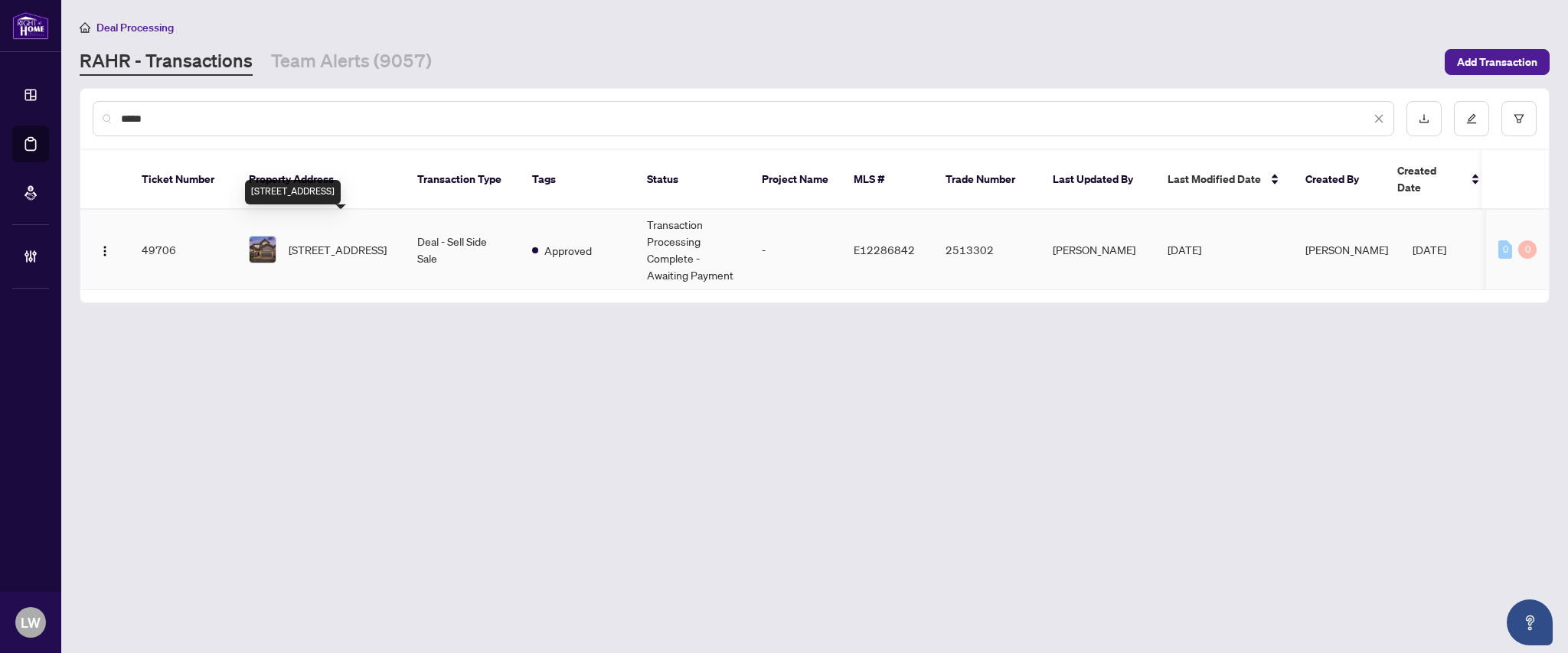
click at [318, 241] on span "[STREET_ADDRESS]" at bounding box center [337, 250] width 98 height 17
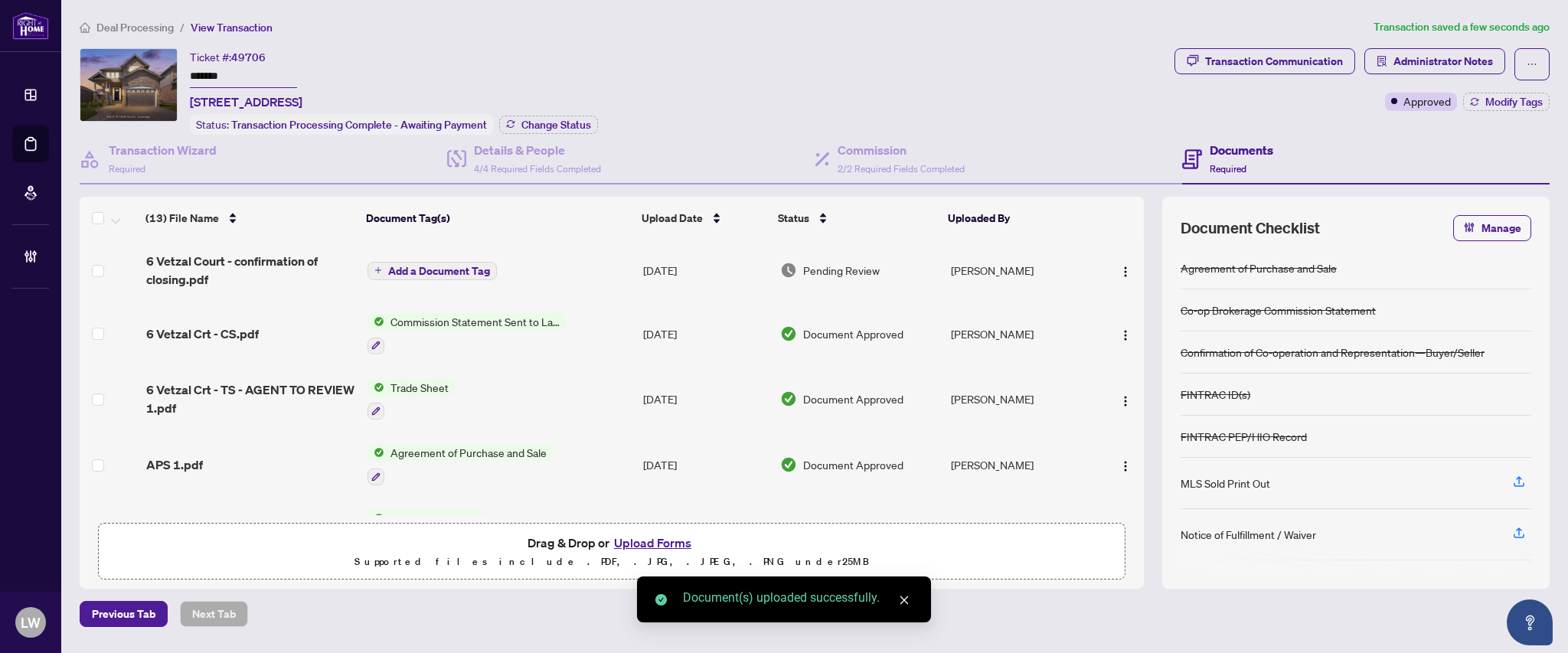
click at [377, 270] on icon "plus" at bounding box center [377, 270] width 8 height 8
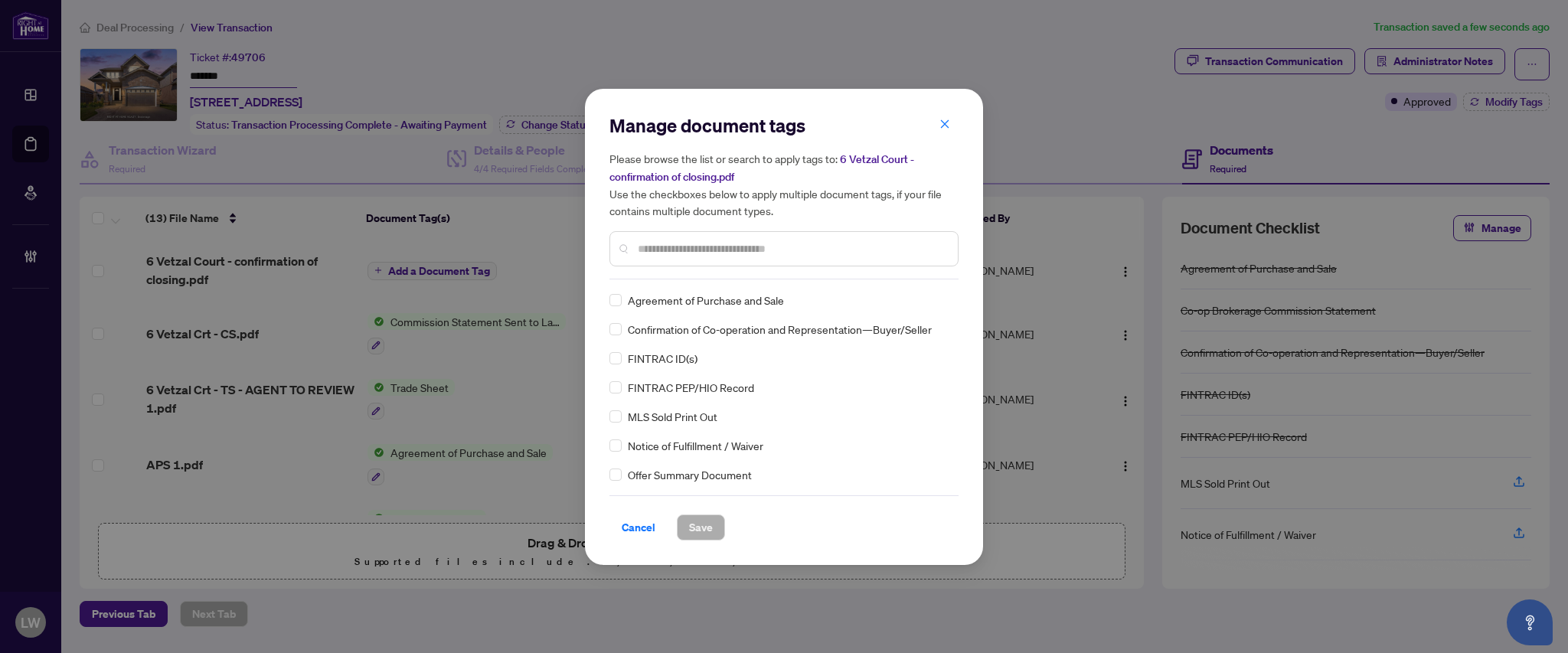
click at [685, 245] on input "text" at bounding box center [792, 249] width 308 height 17
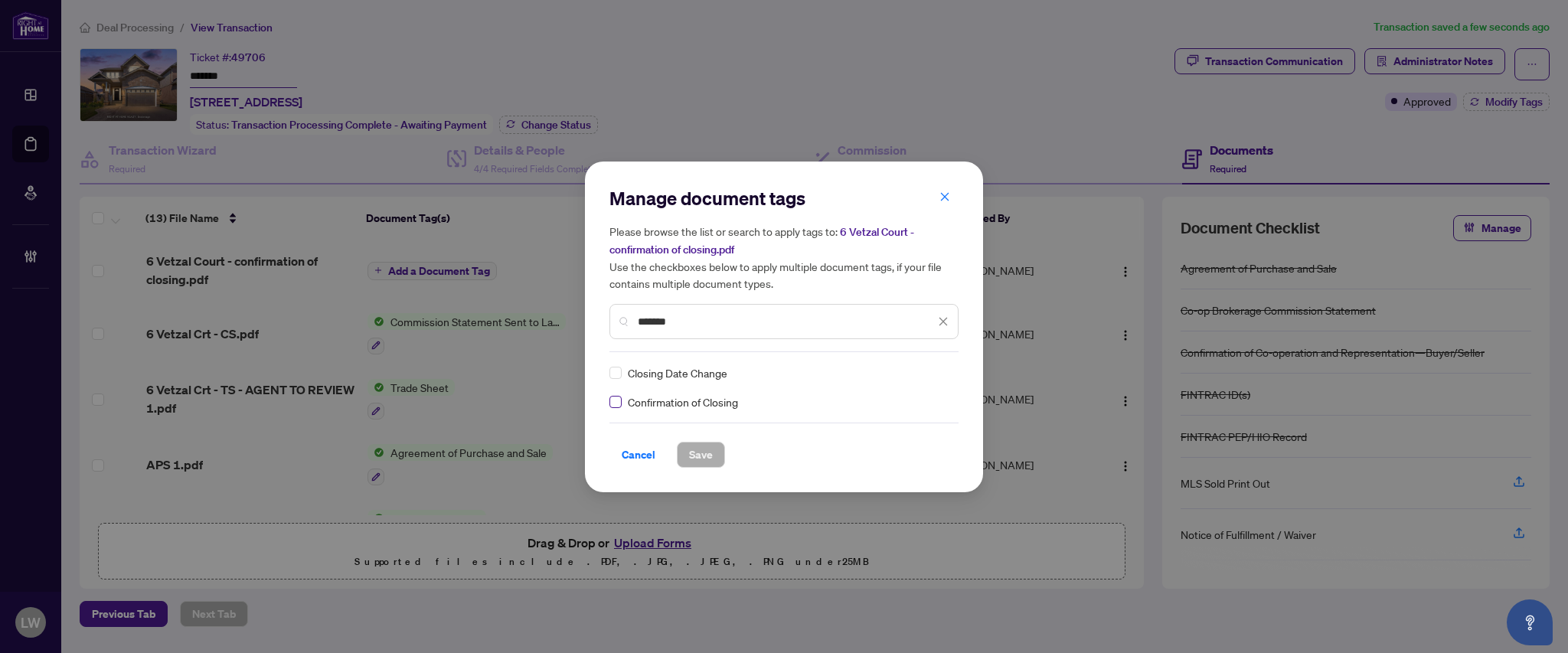
type input "*******"
click at [695, 460] on span "Save" at bounding box center [701, 454] width 23 height 24
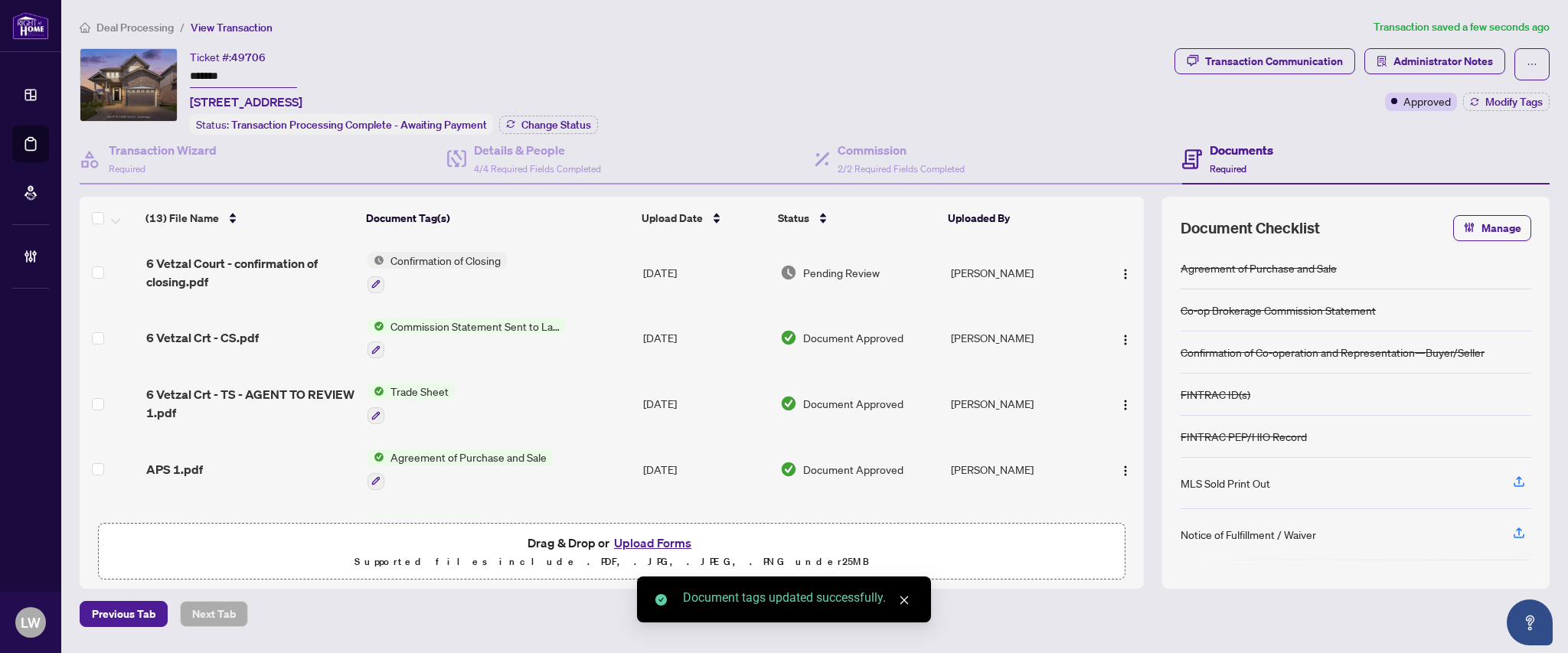
click at [834, 268] on span "Pending Review" at bounding box center [842, 272] width 77 height 17
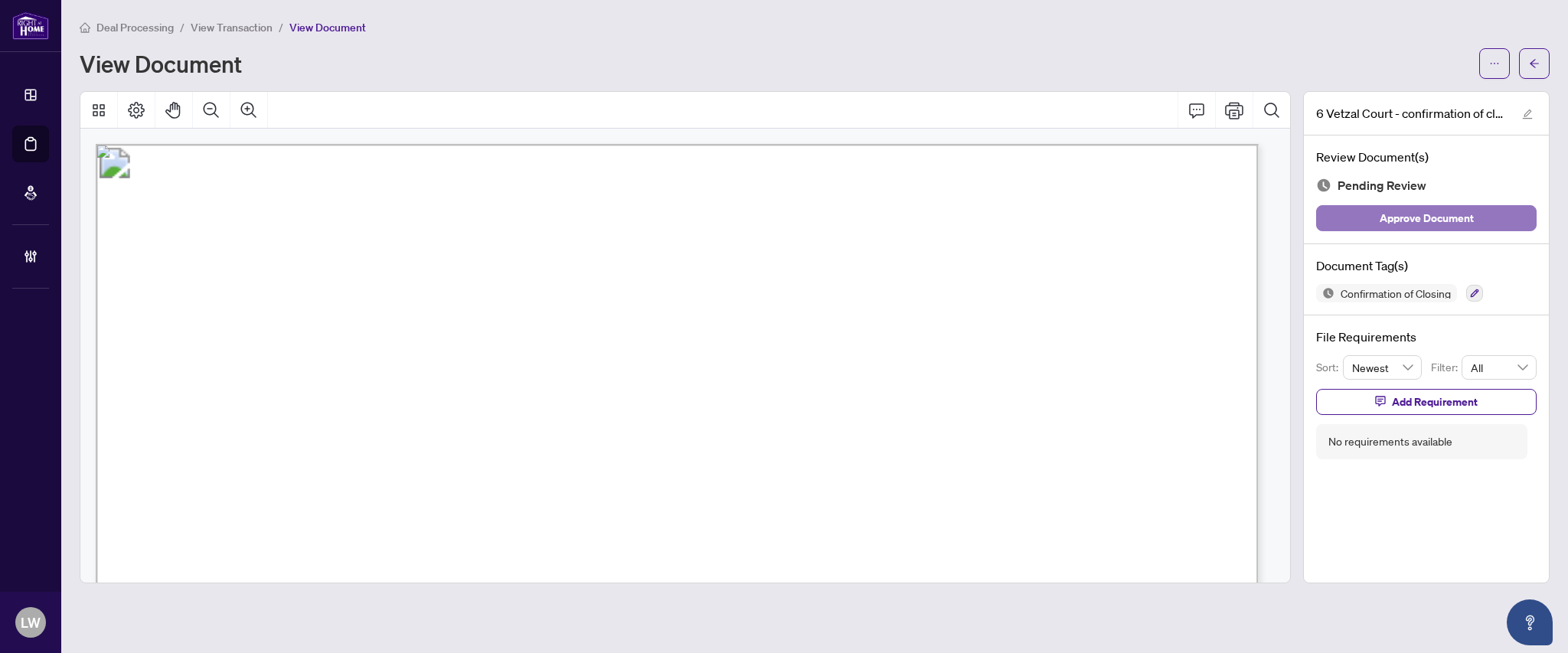
click at [1418, 220] on span "Approve Document" at bounding box center [1426, 218] width 94 height 24
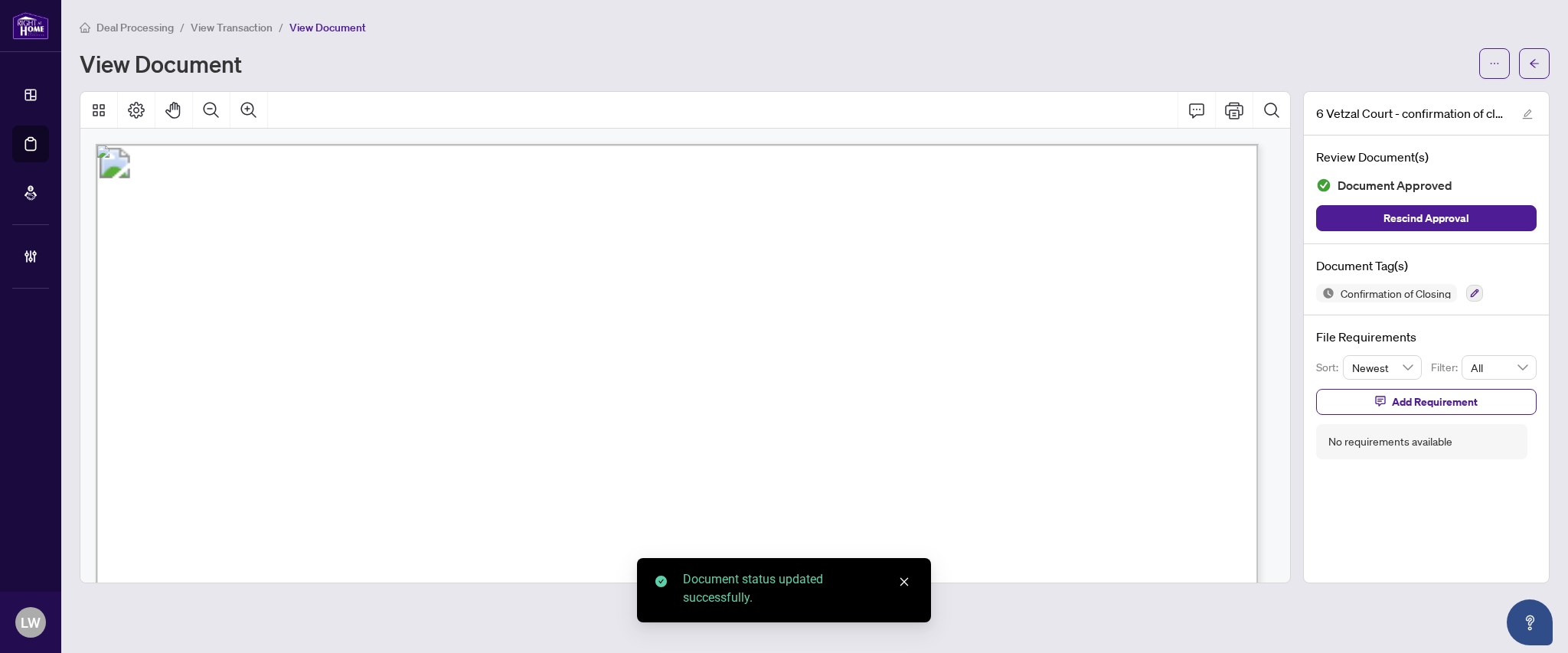
click at [230, 26] on span "View Transaction" at bounding box center [231, 28] width 82 height 14
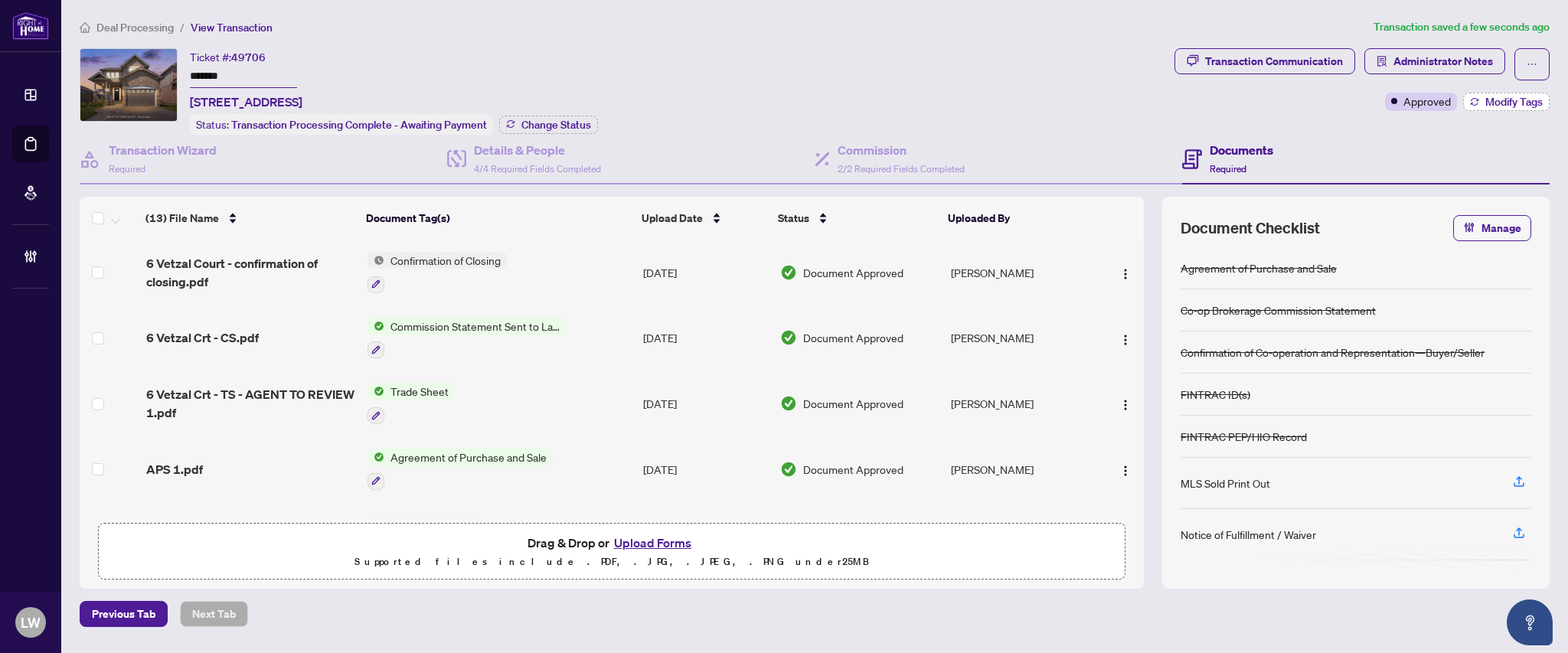
click at [1510, 102] on span "Modify Tags" at bounding box center [1514, 102] width 58 height 11
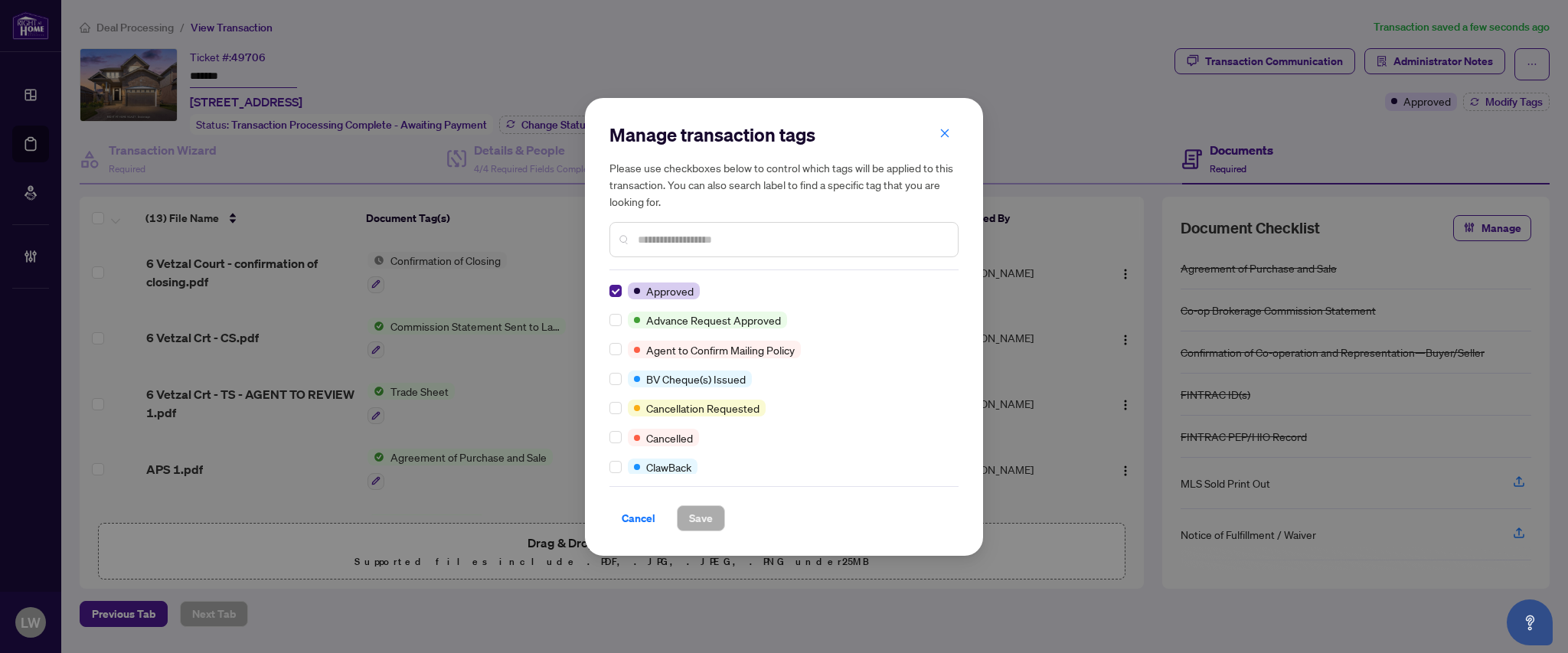
click at [767, 240] on input "text" at bounding box center [792, 240] width 308 height 17
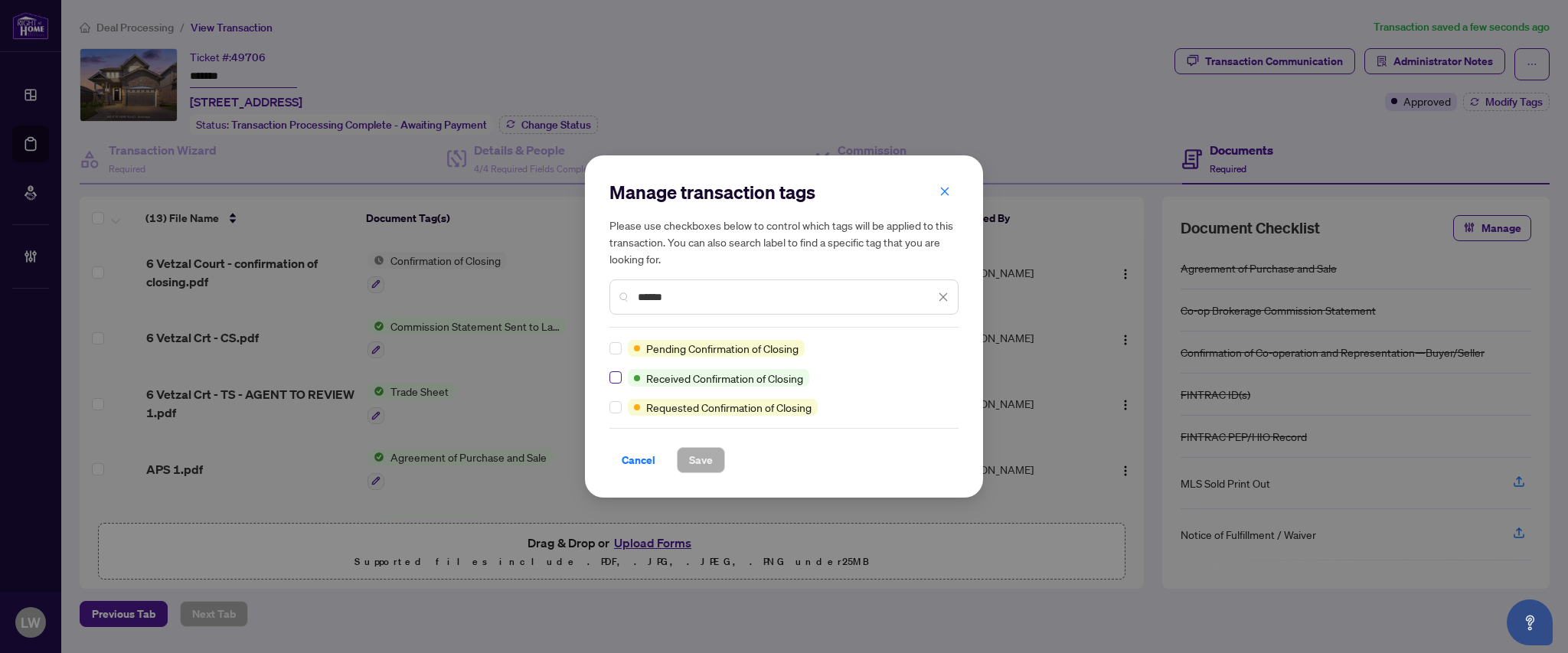
type input "******"
click at [701, 453] on span "Save" at bounding box center [701, 459] width 23 height 24
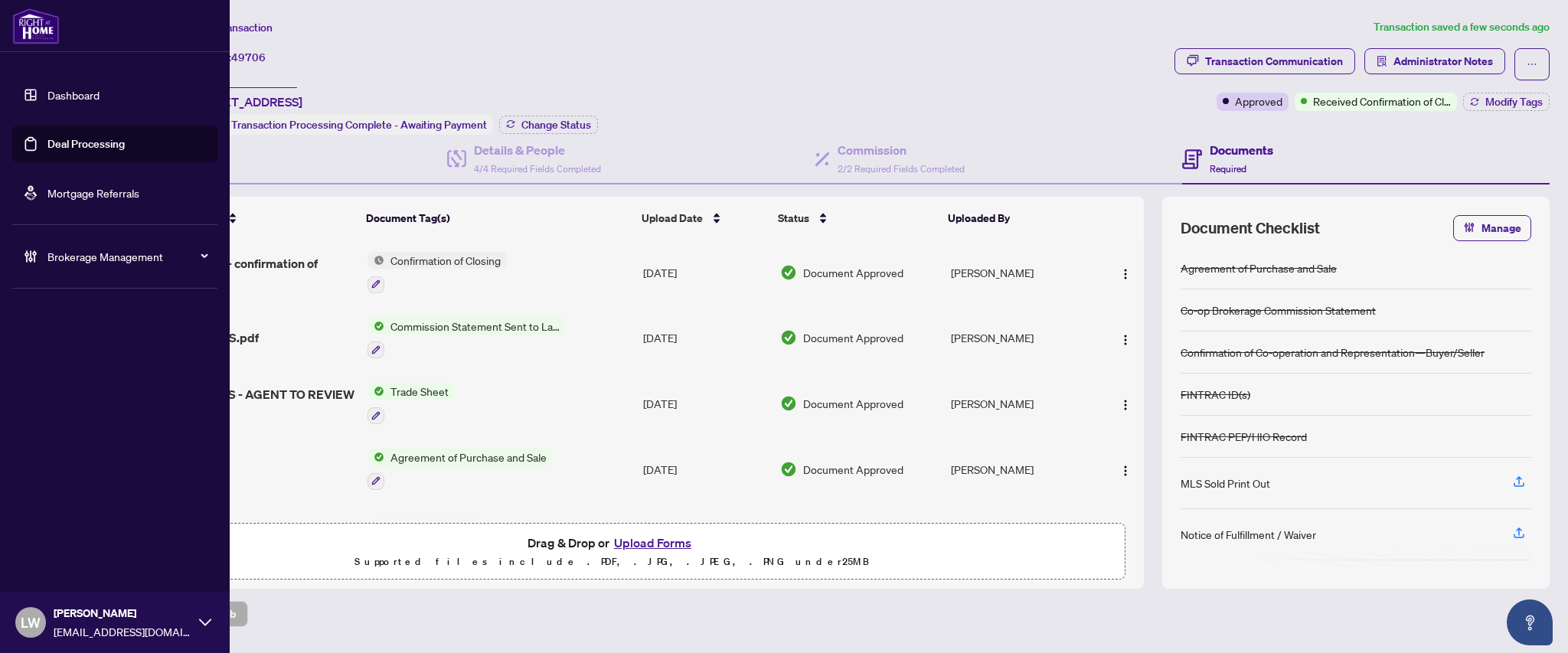
click at [83, 151] on link "Deal Processing" at bounding box center [86, 144] width 78 height 14
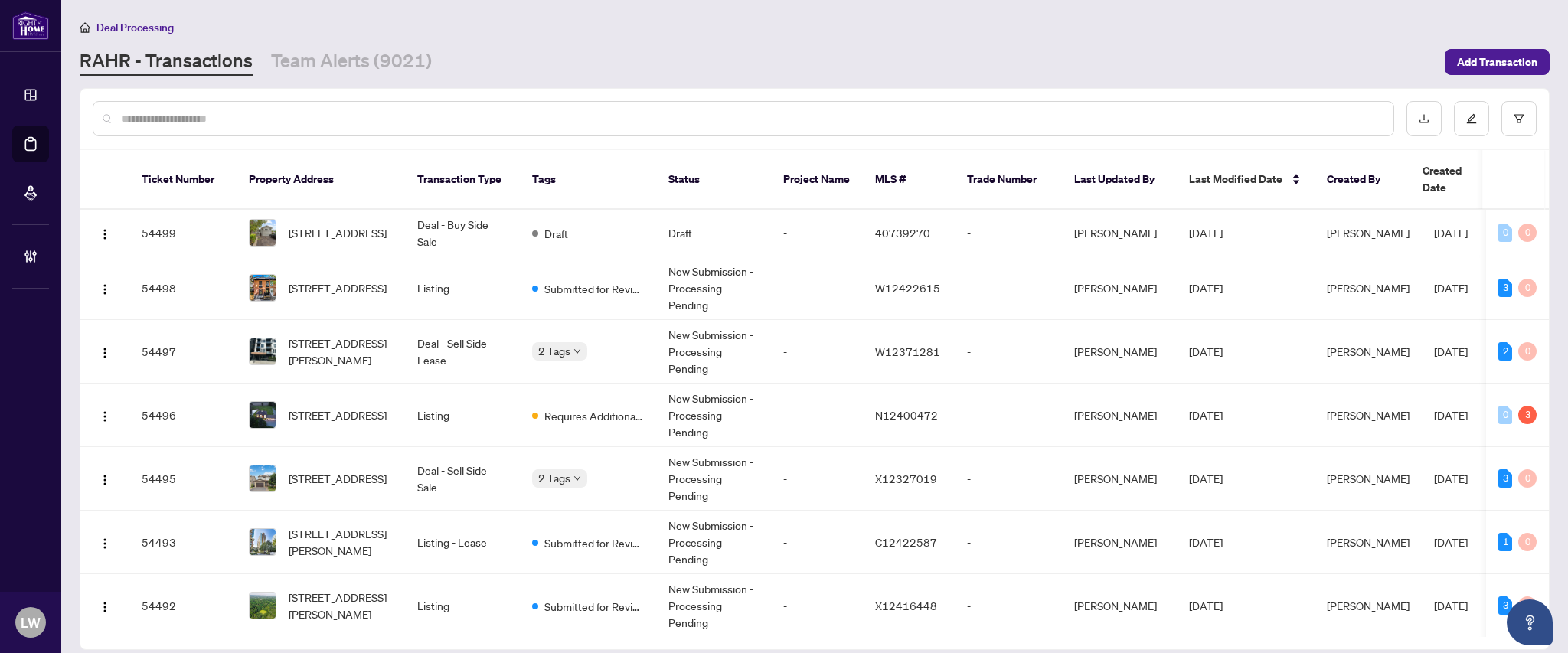
click at [543, 118] on input "text" at bounding box center [751, 119] width 1260 height 17
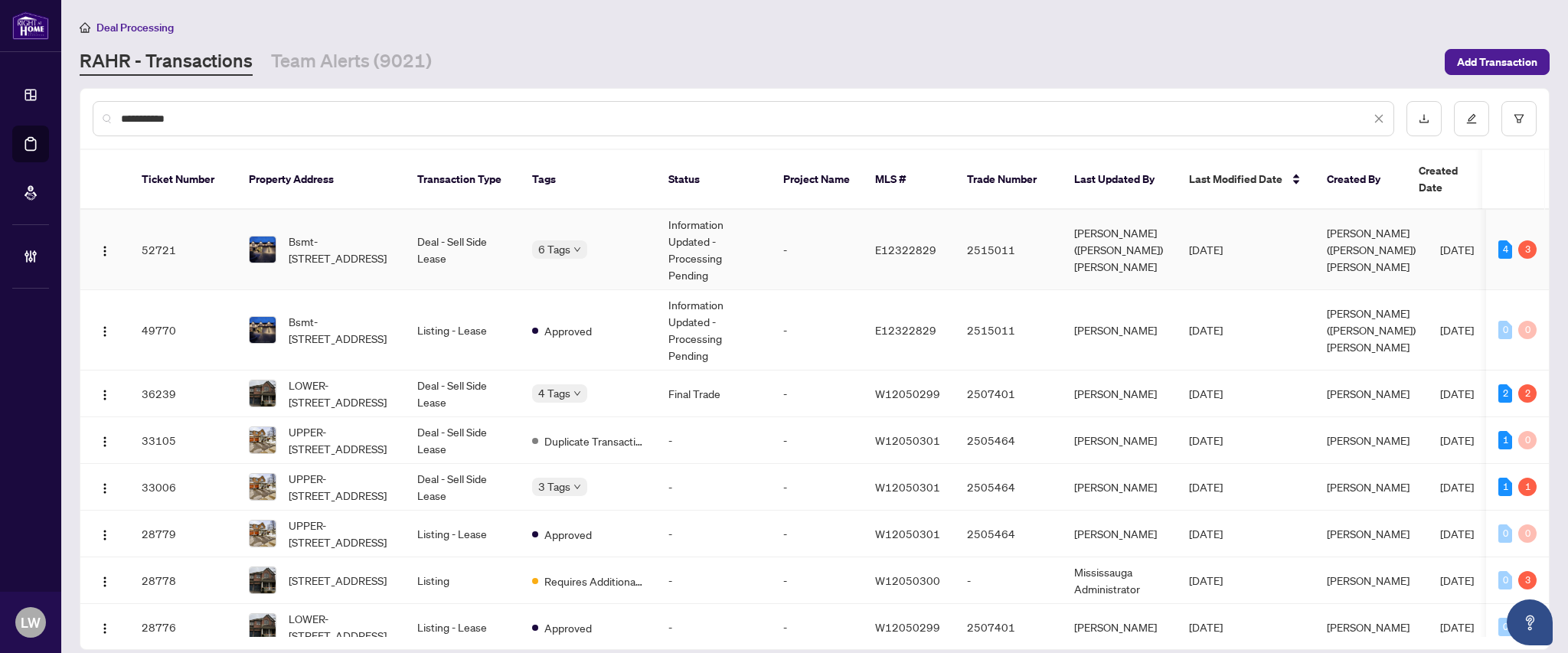
type input "**********"
click at [338, 248] on td "Bsmt-[STREET_ADDRESS]" at bounding box center [321, 250] width 169 height 80
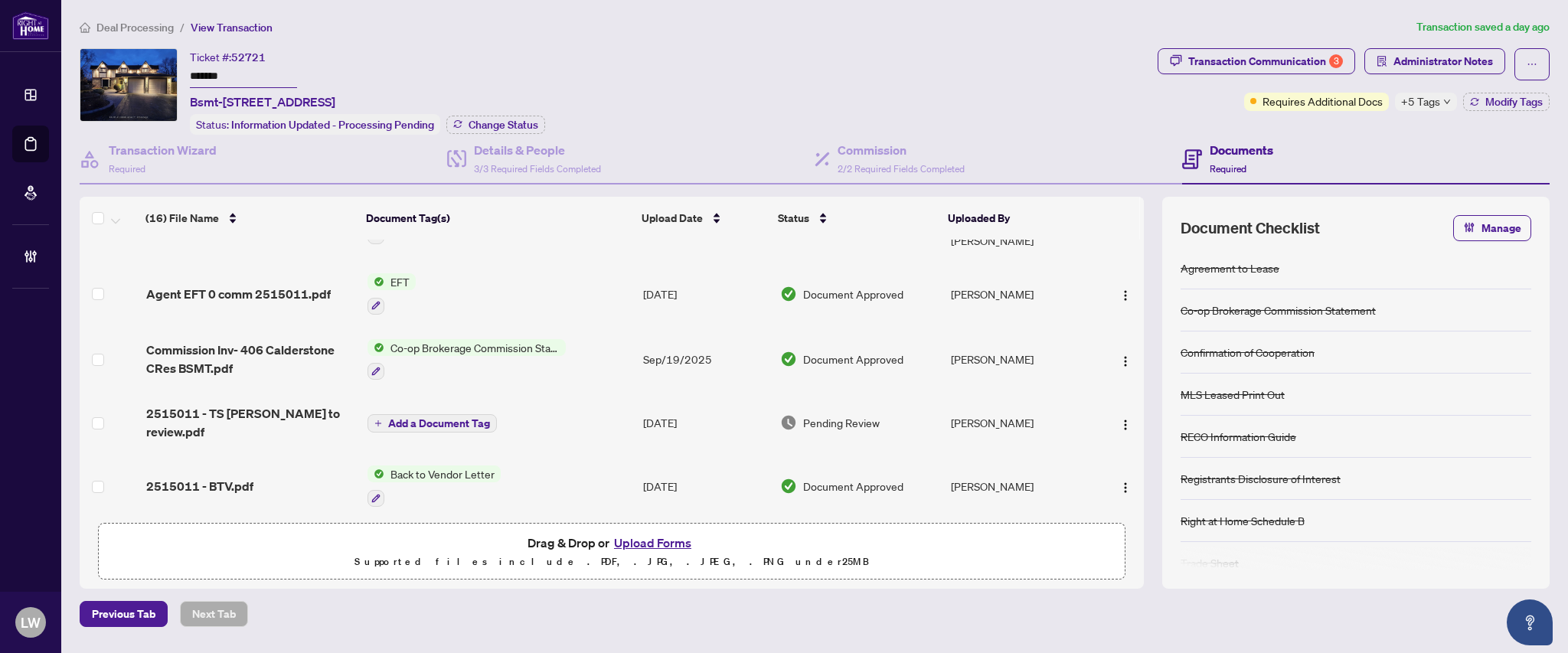
scroll to position [306, 0]
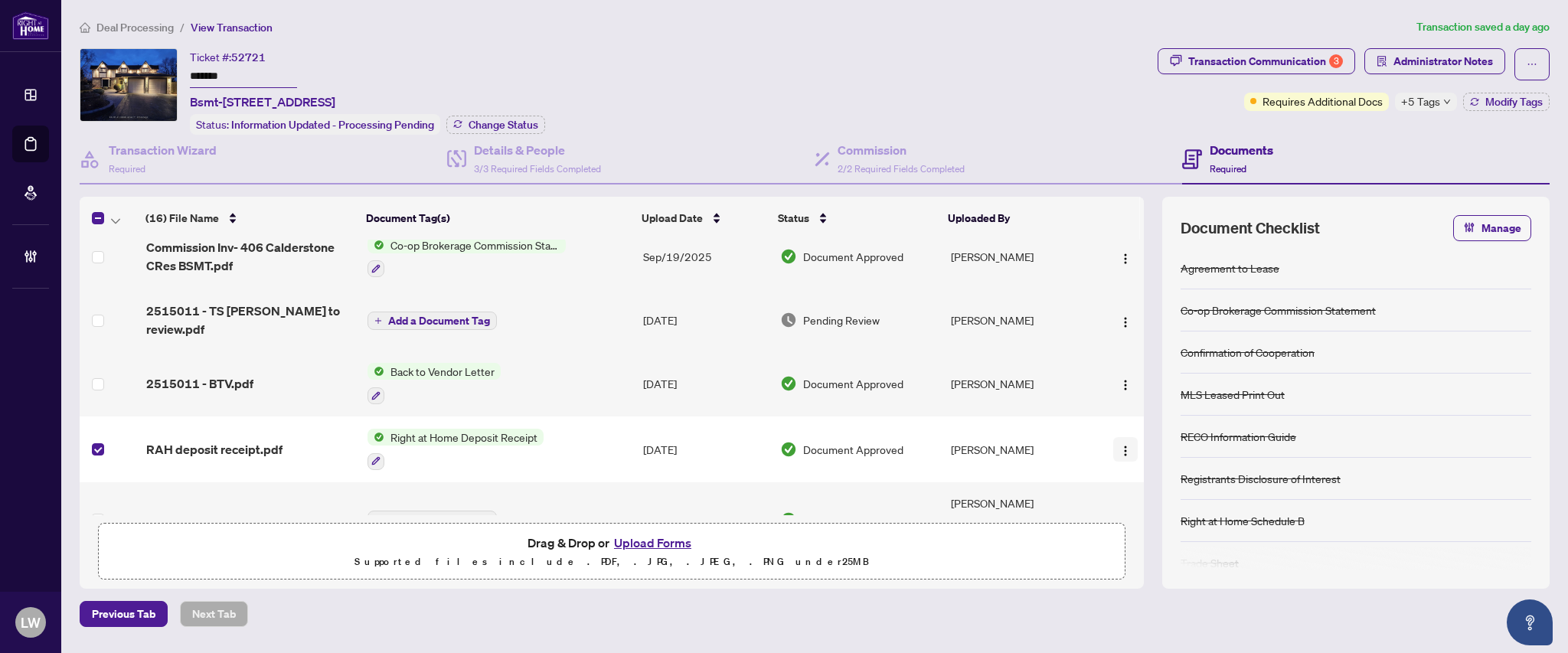
click at [1120, 441] on span "button" at bounding box center [1125, 449] width 13 height 17
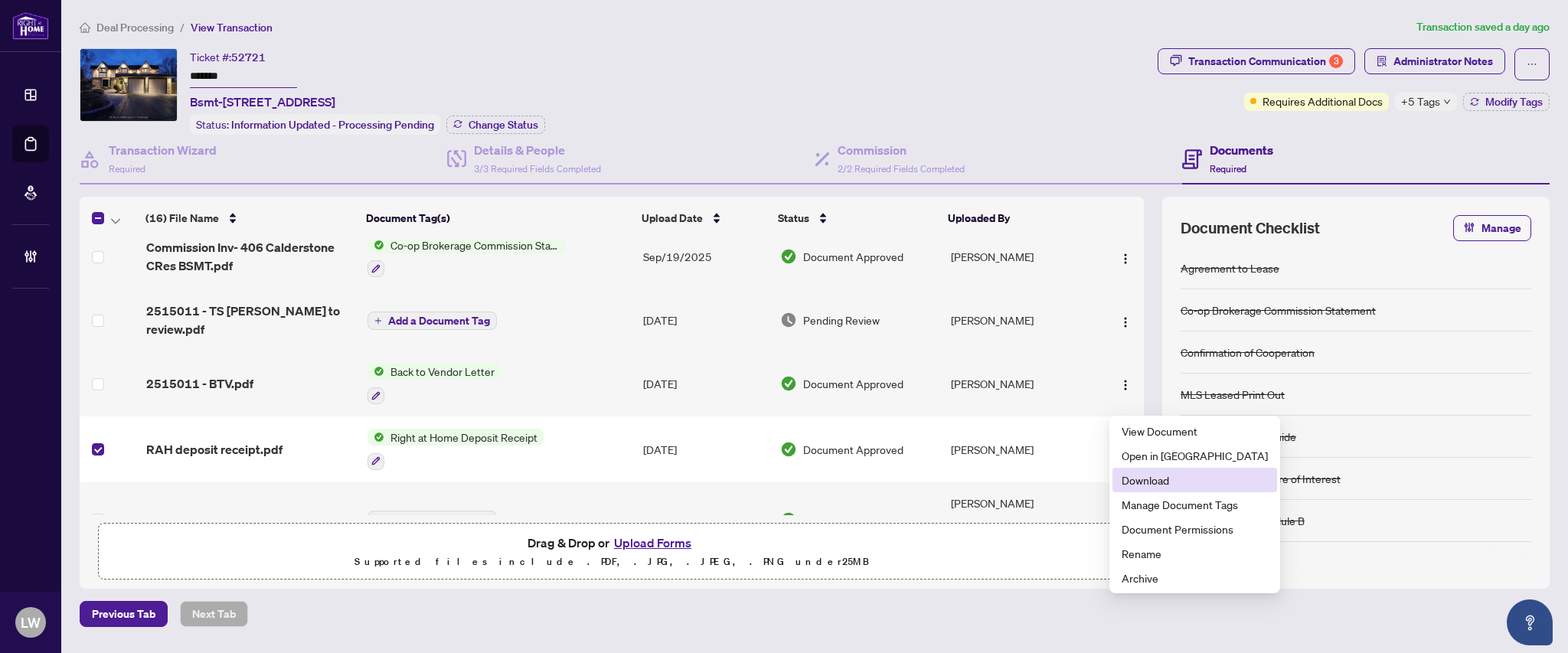
click at [1150, 488] on span "Download" at bounding box center [1194, 480] width 146 height 17
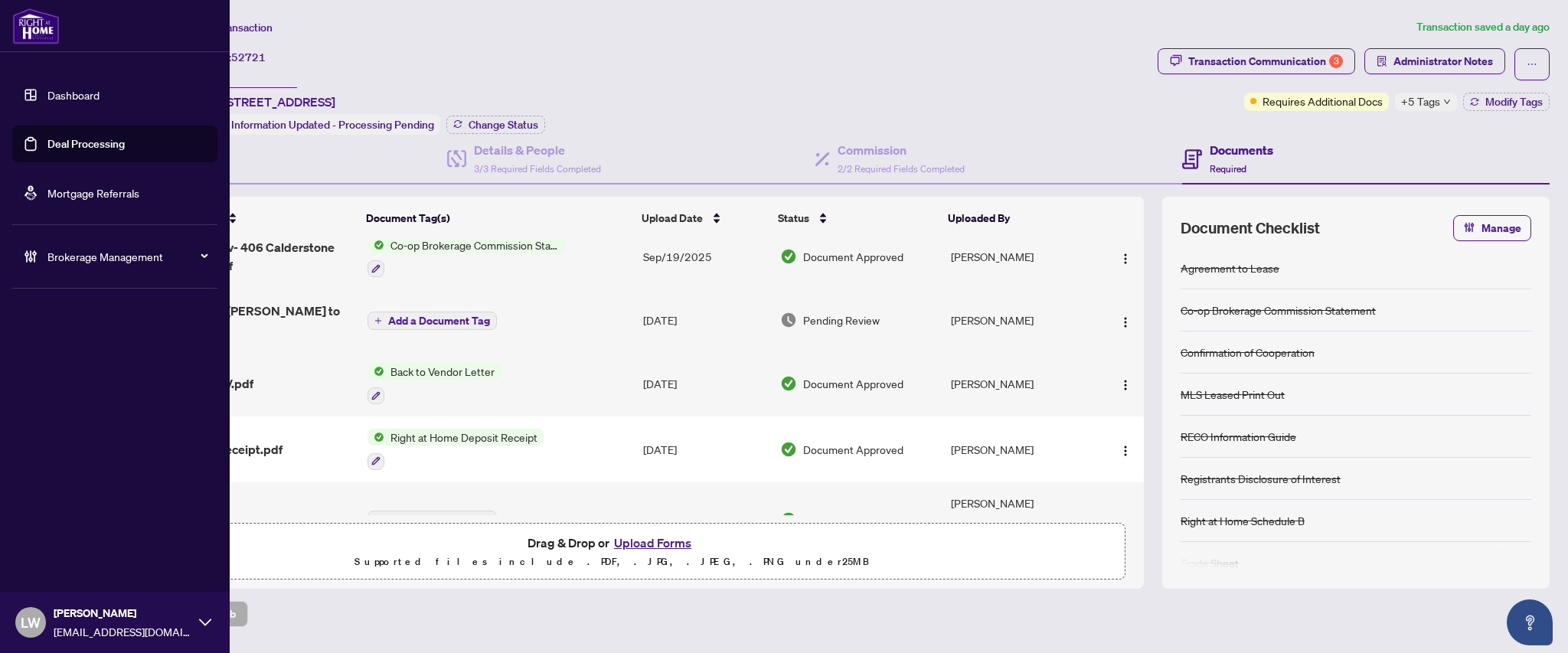
click at [88, 148] on link "Deal Processing" at bounding box center [86, 144] width 78 height 14
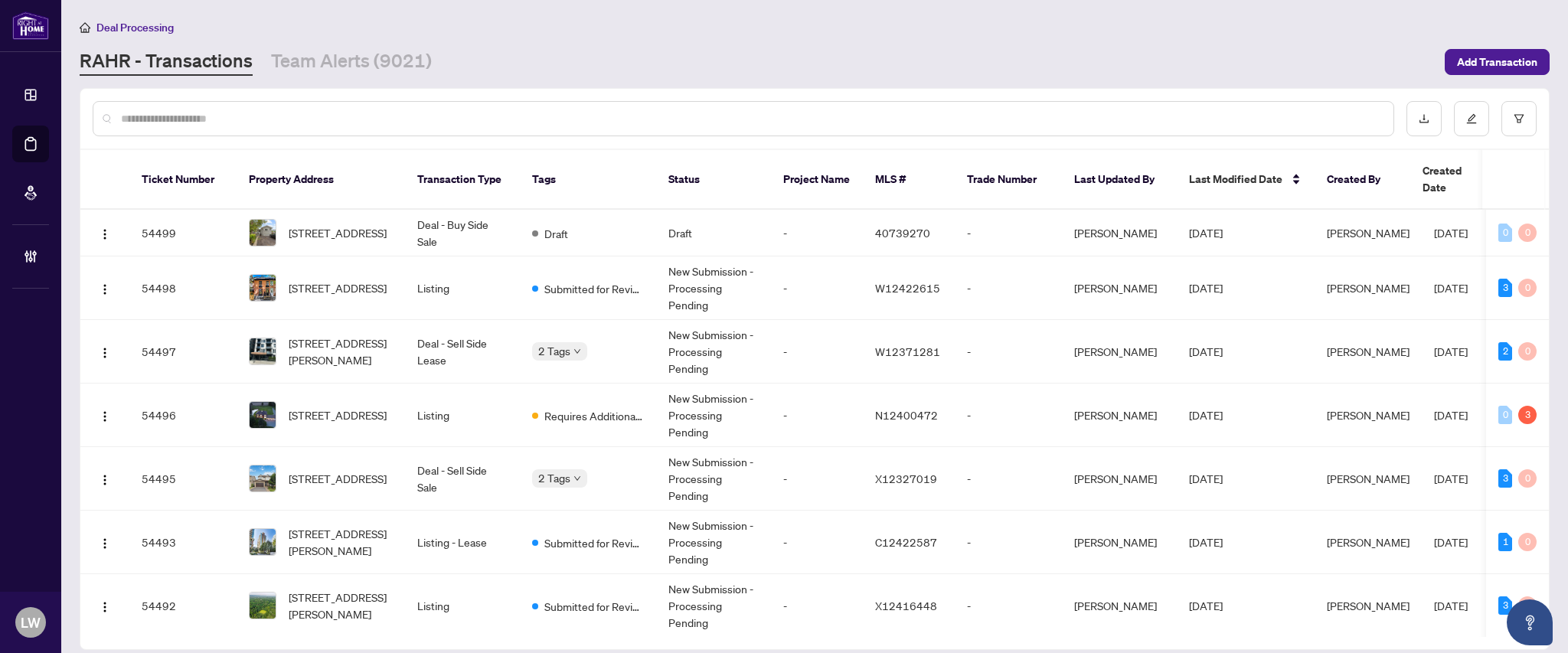
click at [521, 120] on input "text" at bounding box center [751, 119] width 1260 height 17
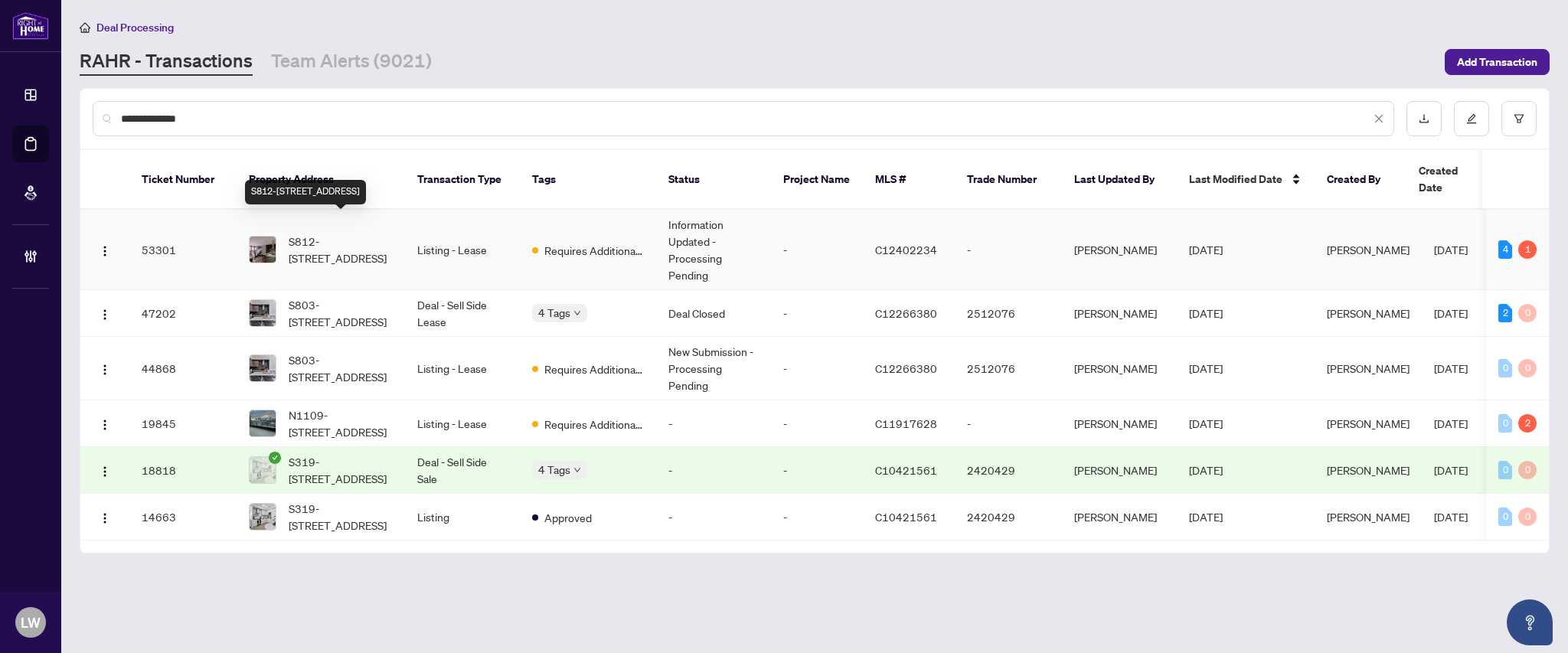
type input "**********"
click at [338, 233] on span "S812-[STREET_ADDRESS]" at bounding box center [341, 250] width 104 height 33
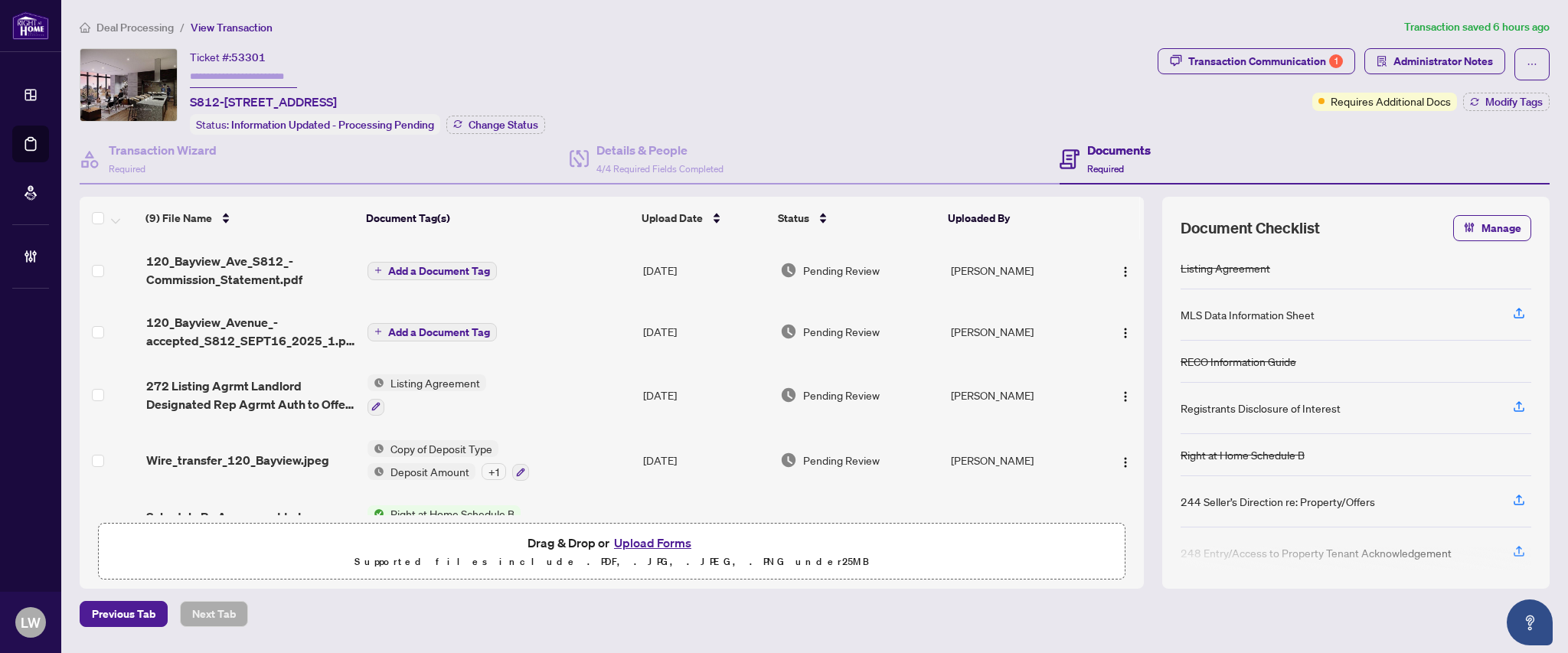
click at [224, 421] on td "272 Listing Agrmt Landlord Designated Rep Agrmt Auth to Offer for Lease - PropT…" at bounding box center [250, 395] width 221 height 66
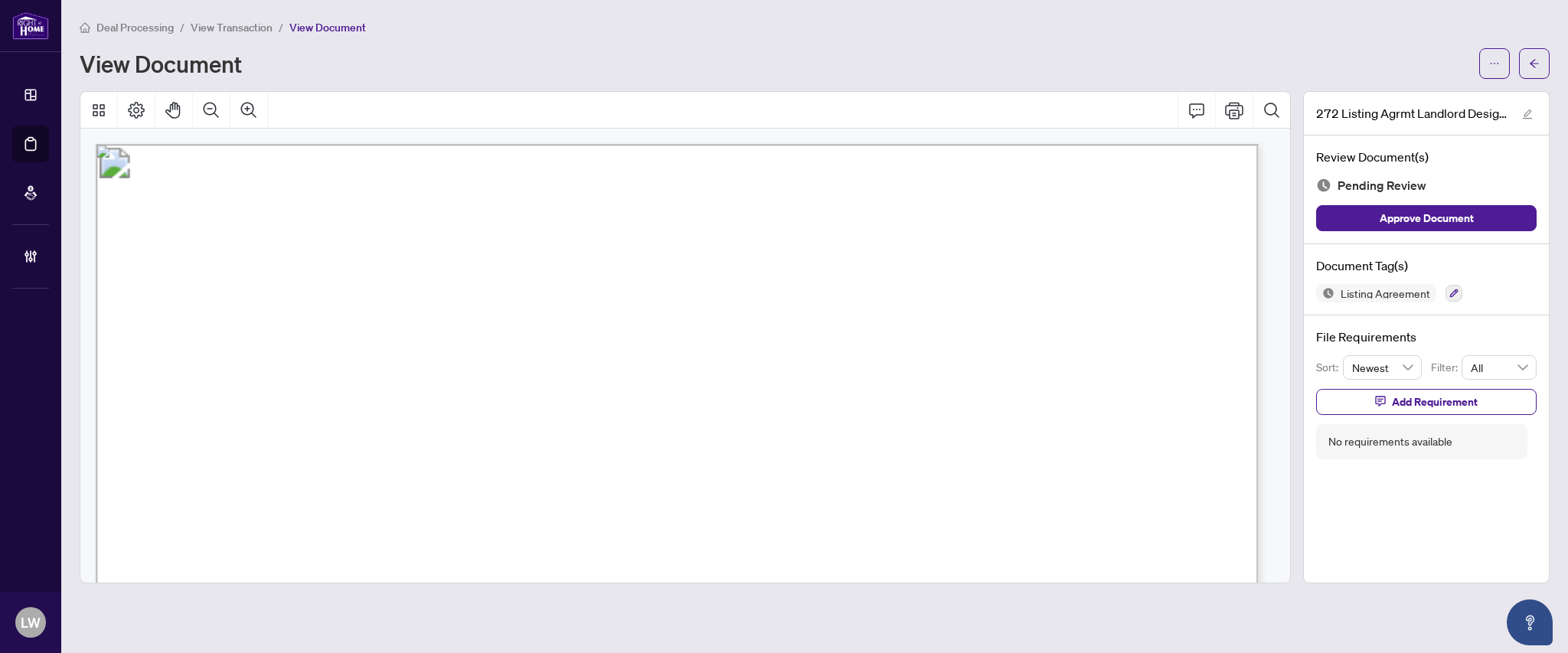
click at [240, 23] on span "View Transaction" at bounding box center [231, 28] width 82 height 14
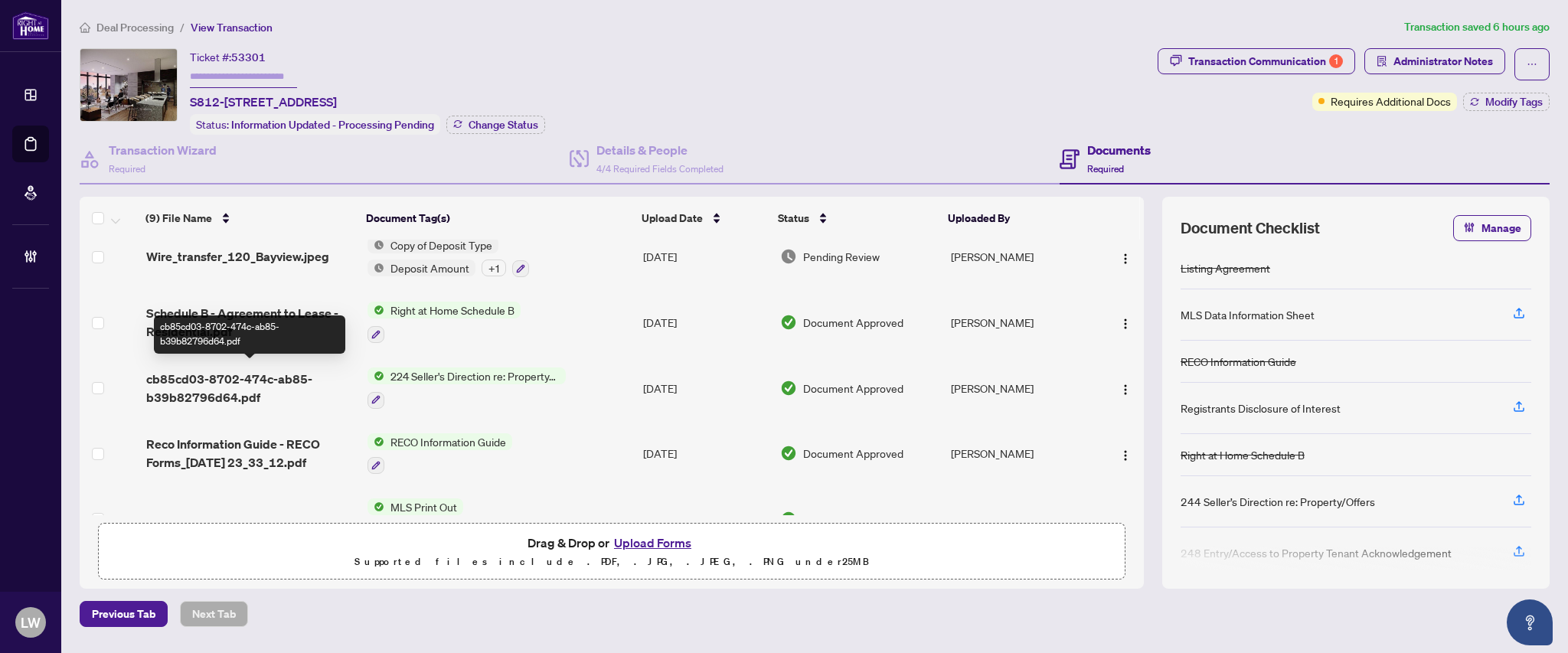
scroll to position [305, 0]
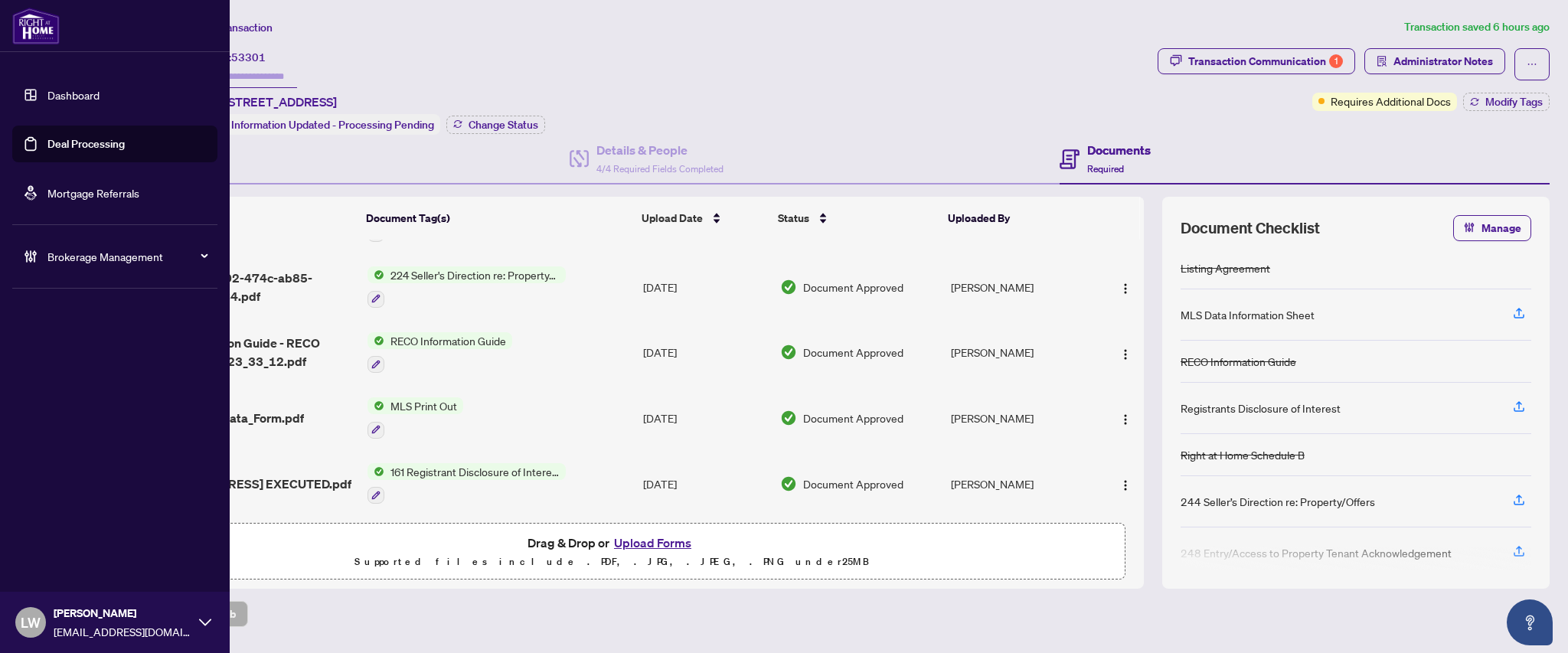
click at [48, 143] on link "Deal Processing" at bounding box center [86, 144] width 78 height 14
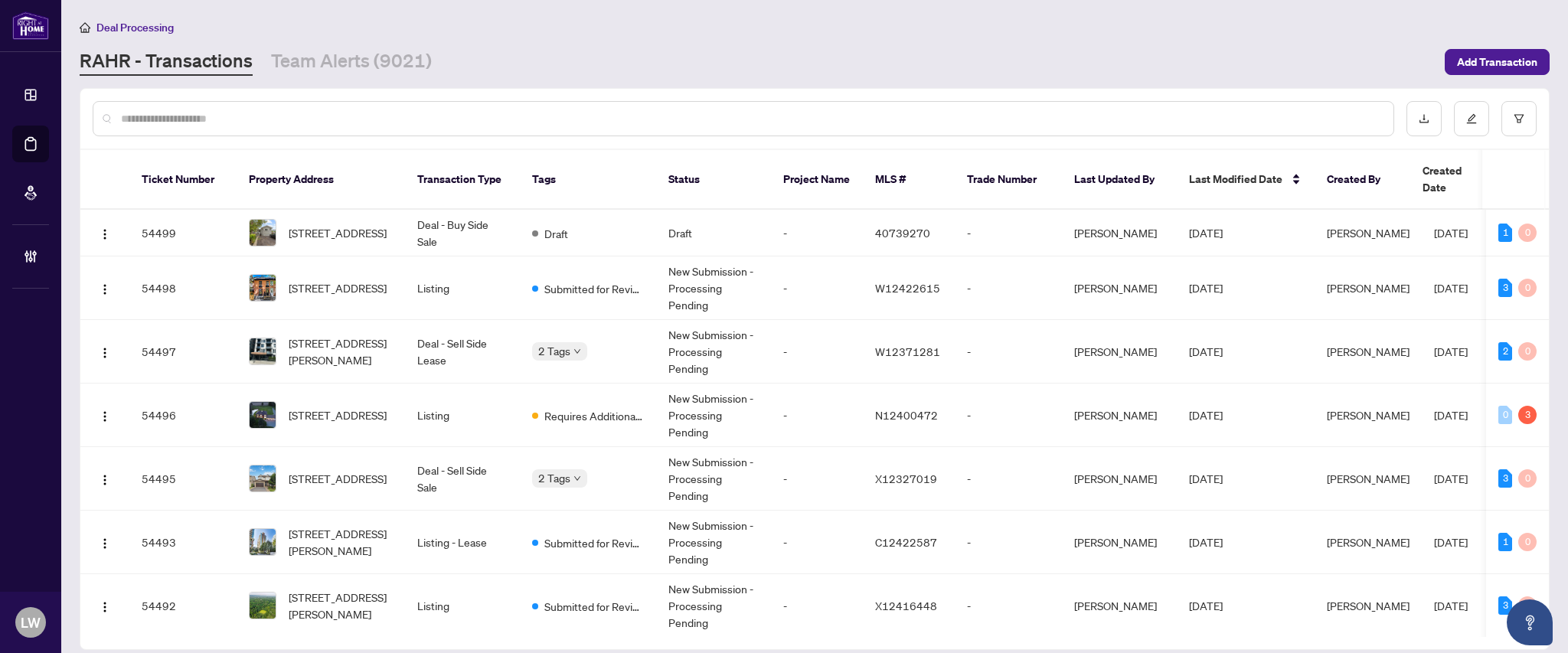
click at [381, 116] on input "text" at bounding box center [751, 119] width 1260 height 17
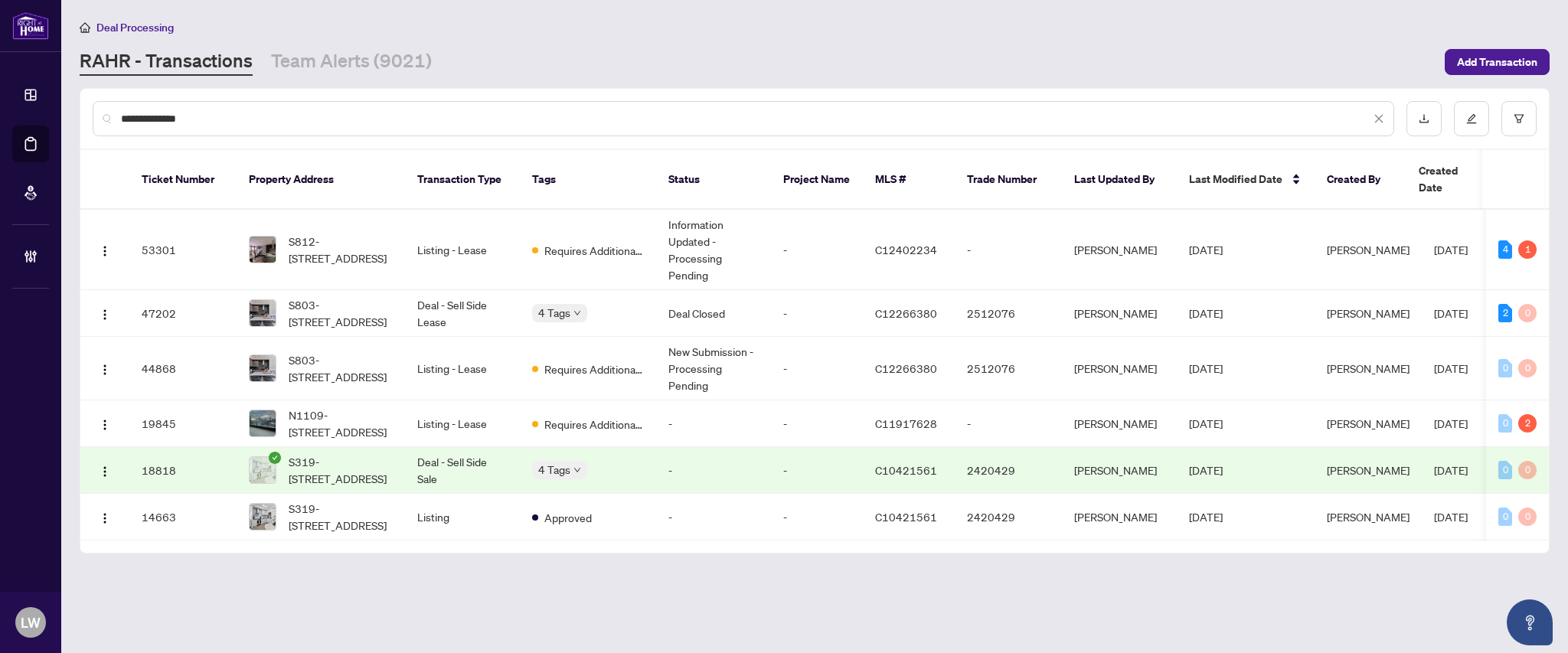
drag, startPoint x: 317, startPoint y: 118, endPoint x: 121, endPoint y: 114, distance: 196.0
click at [121, 114] on input "**********" at bounding box center [746, 119] width 1249 height 17
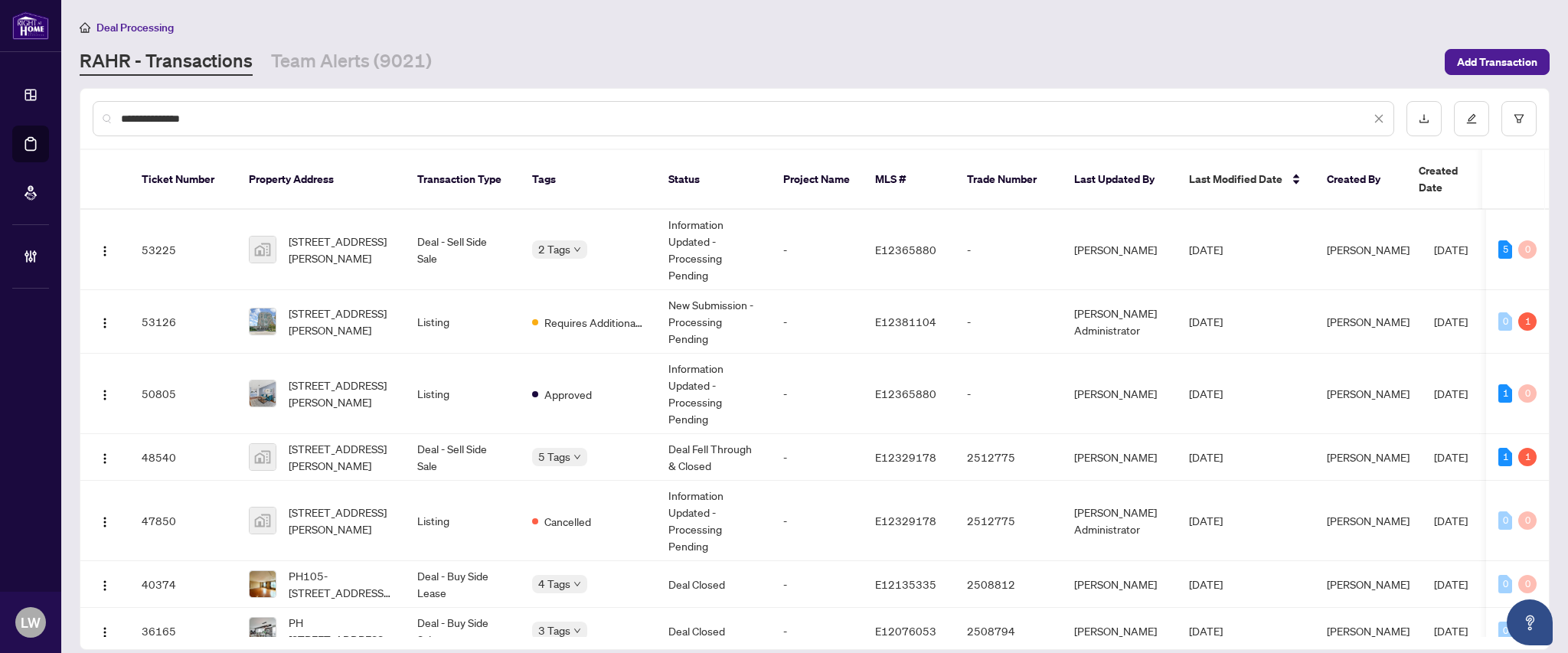
type input "**********"
click at [354, 233] on span "[STREET_ADDRESS][PERSON_NAME]" at bounding box center [341, 250] width 104 height 33
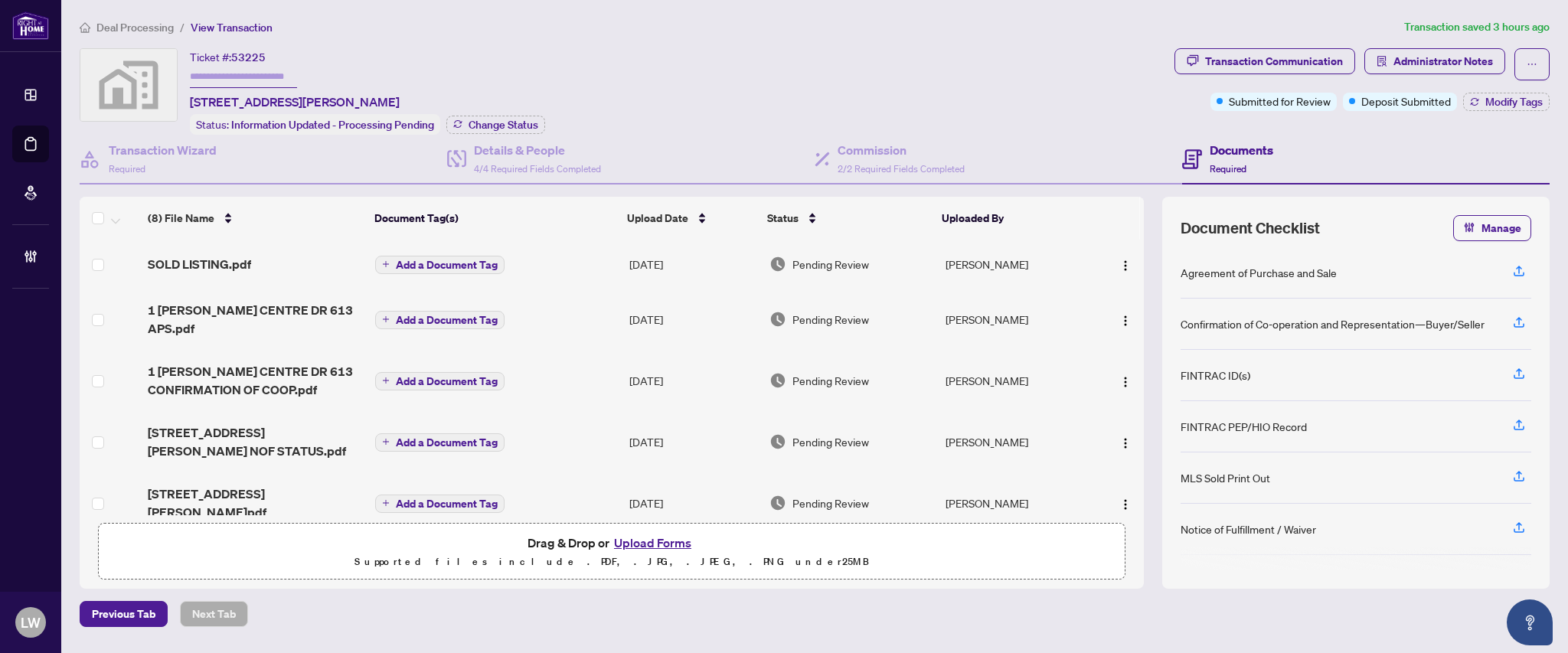
scroll to position [102, 0]
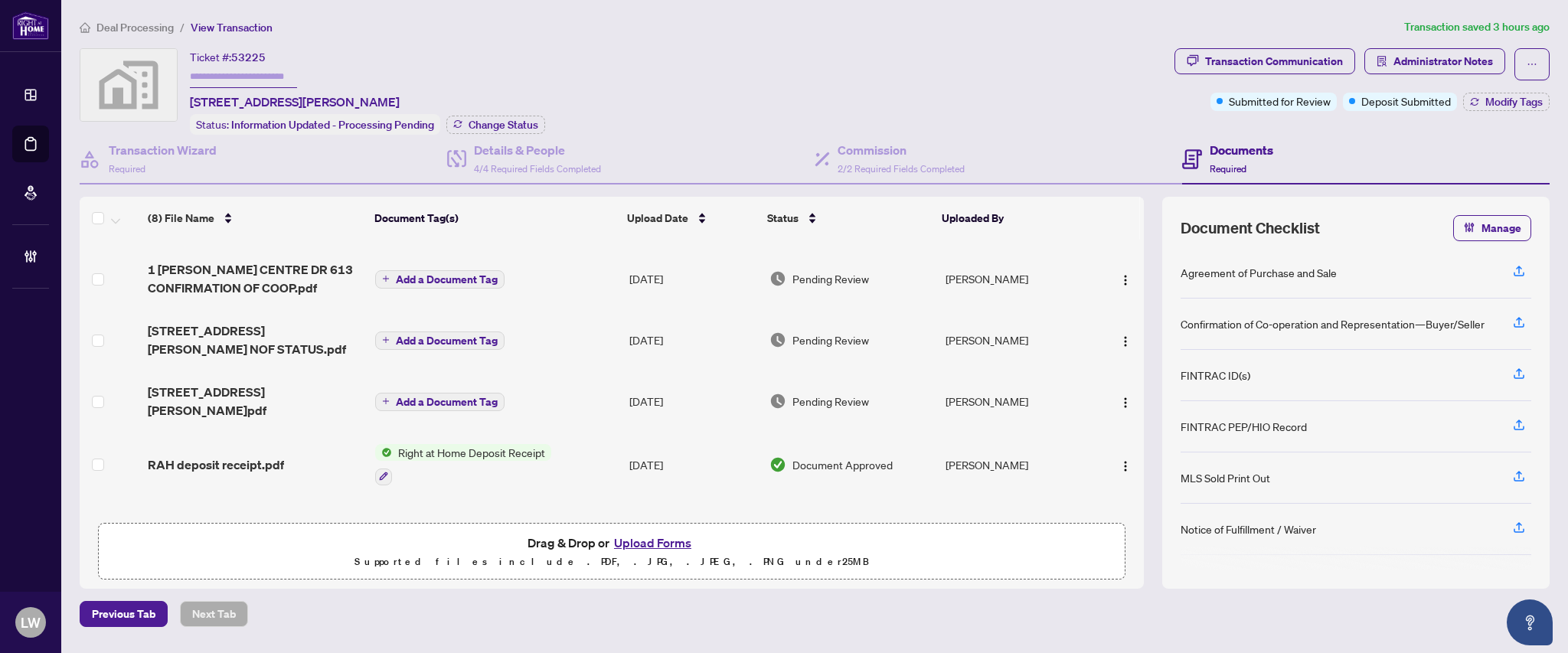
click at [133, 413] on td at bounding box center [110, 401] width 62 height 61
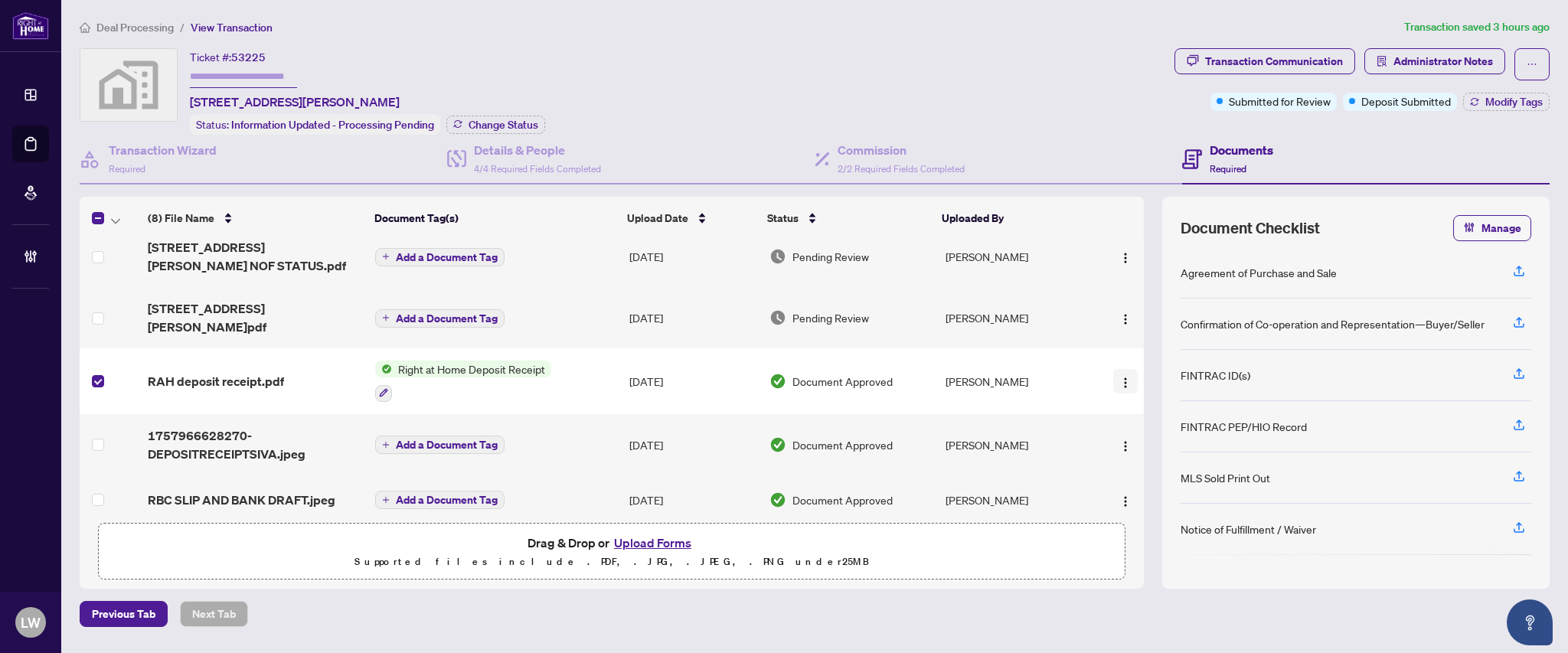
click at [1125, 377] on img "button" at bounding box center [1125, 382] width 13 height 13
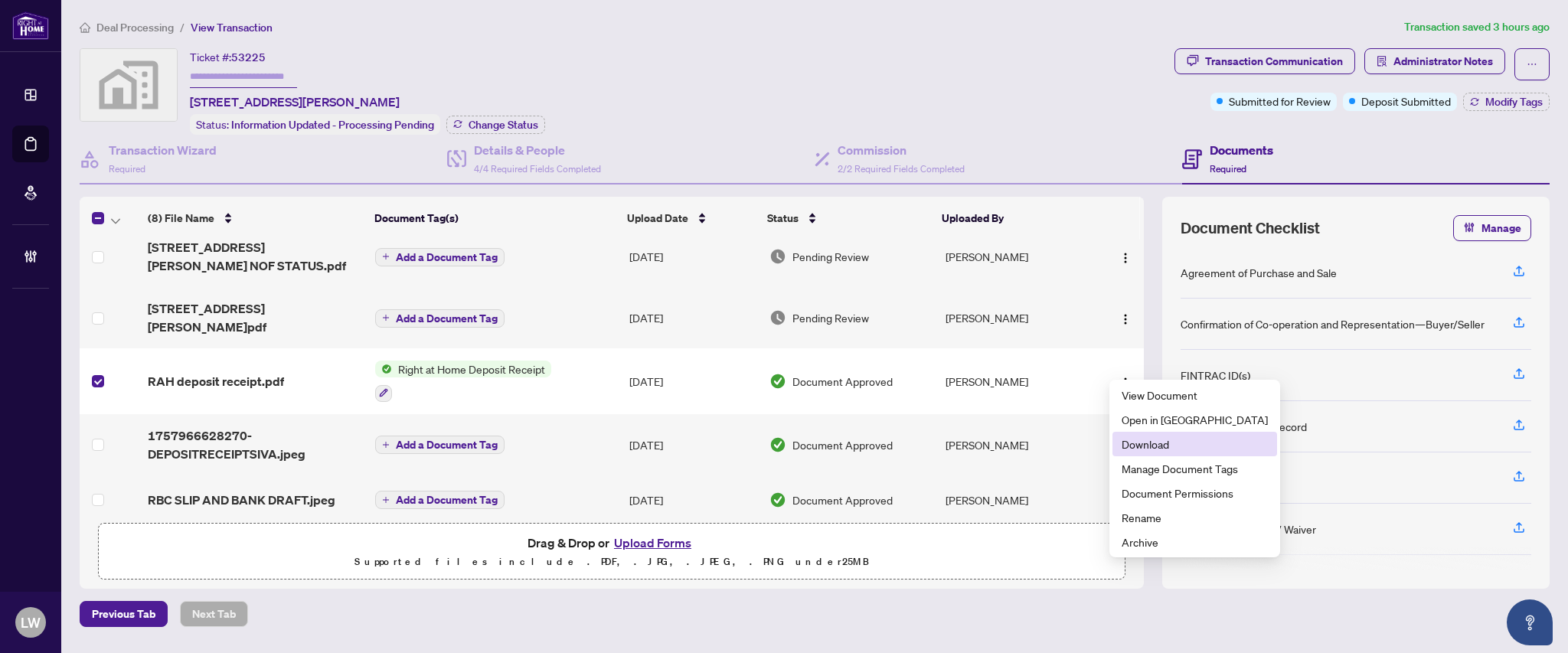
click at [1136, 452] on span "Download" at bounding box center [1194, 444] width 146 height 17
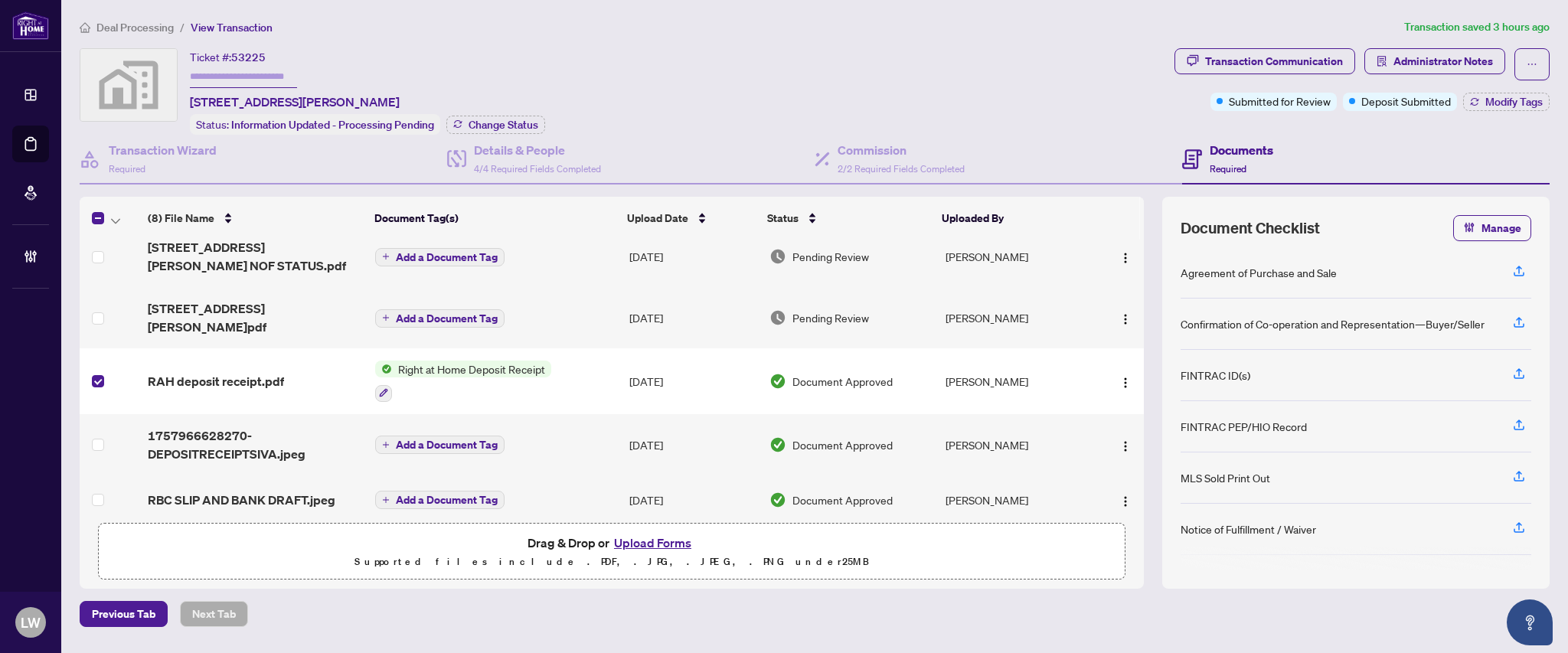
click at [215, 492] on td "RBC SLIP AND BANK DRAFT.jpeg" at bounding box center [255, 499] width 227 height 49
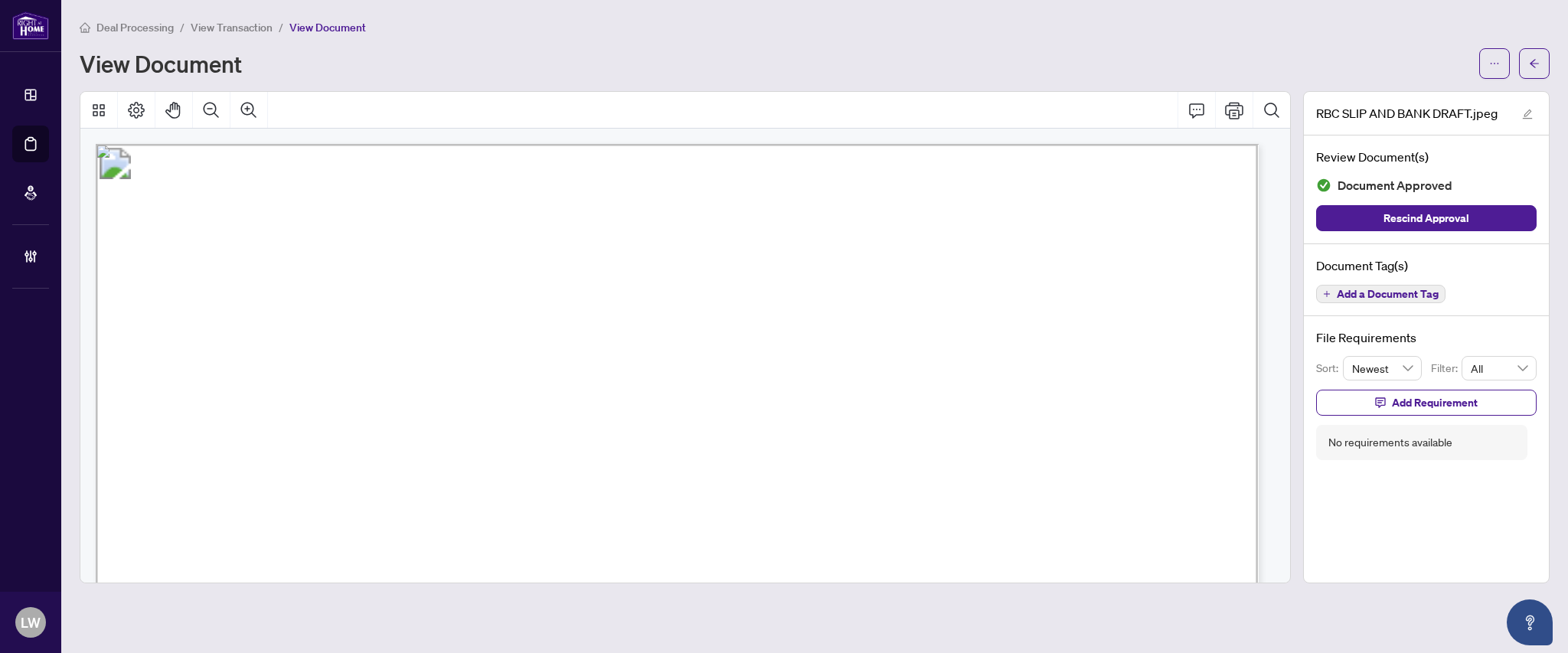
click at [228, 33] on li "View Transaction" at bounding box center [231, 27] width 82 height 18
click at [237, 23] on span "View Transaction" at bounding box center [231, 28] width 82 height 14
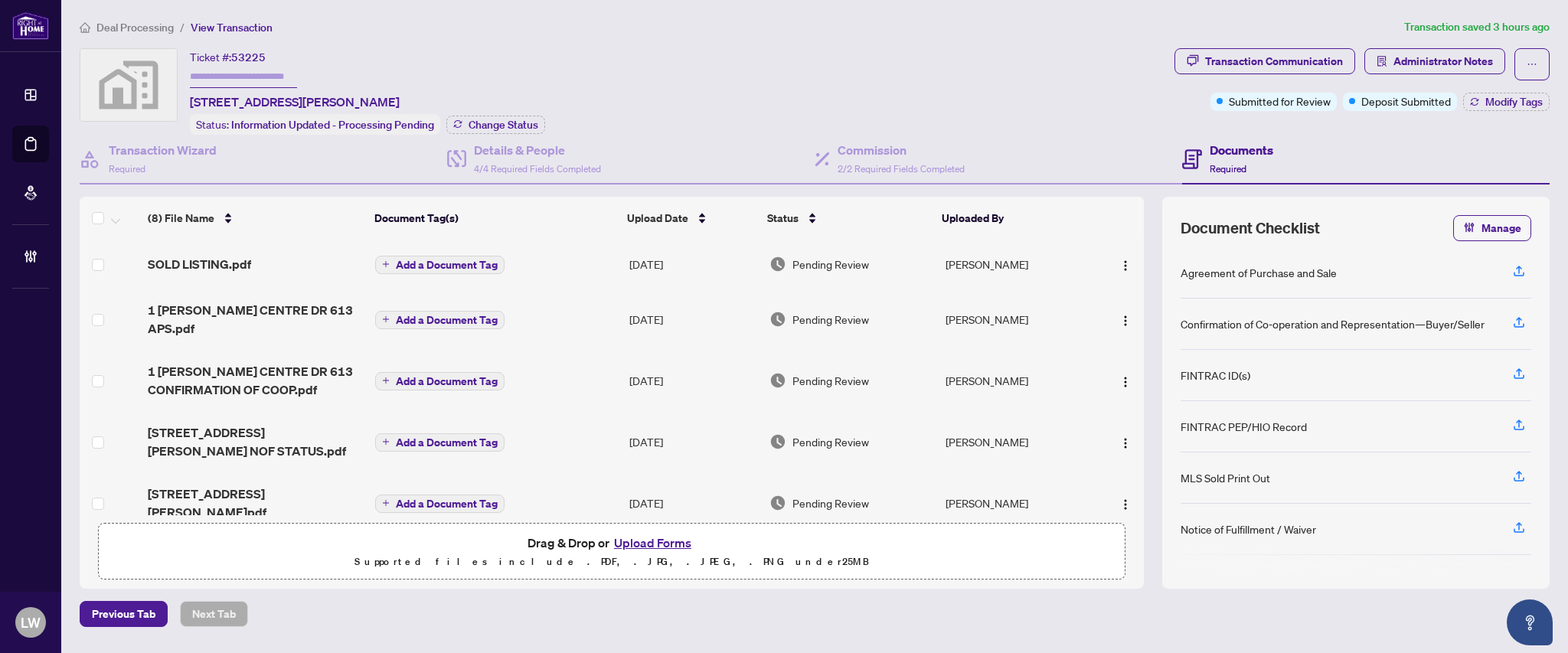
scroll to position [185, 0]
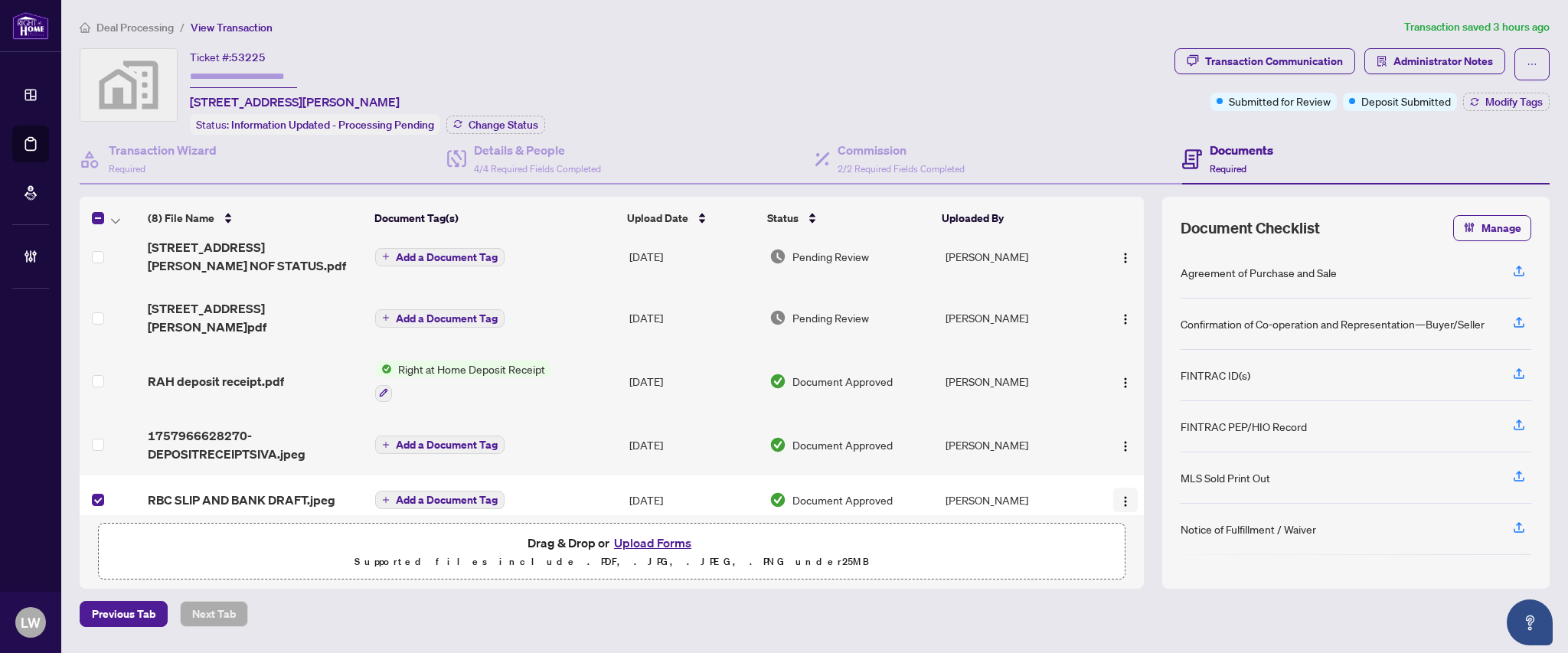
click at [1120, 492] on span "button" at bounding box center [1125, 500] width 13 height 17
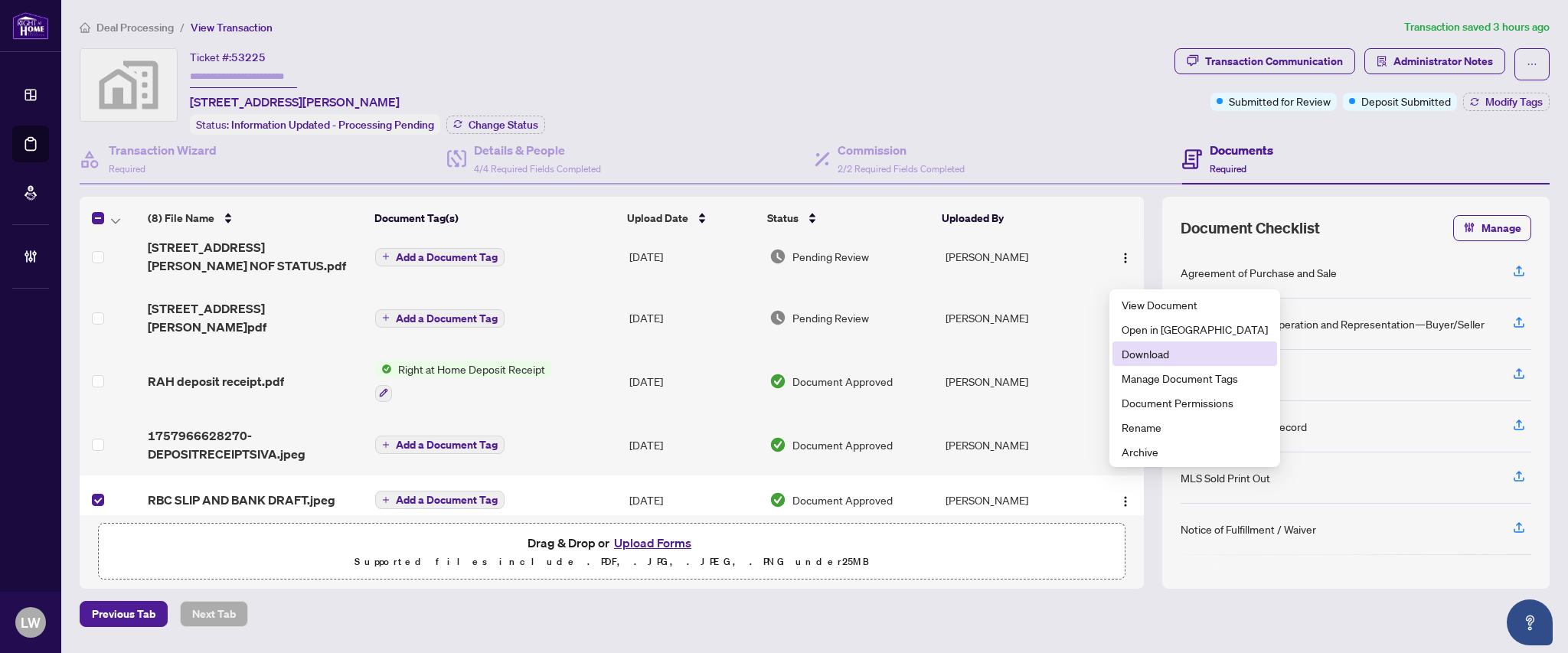
click at [1143, 350] on span "Download" at bounding box center [1194, 354] width 146 height 17
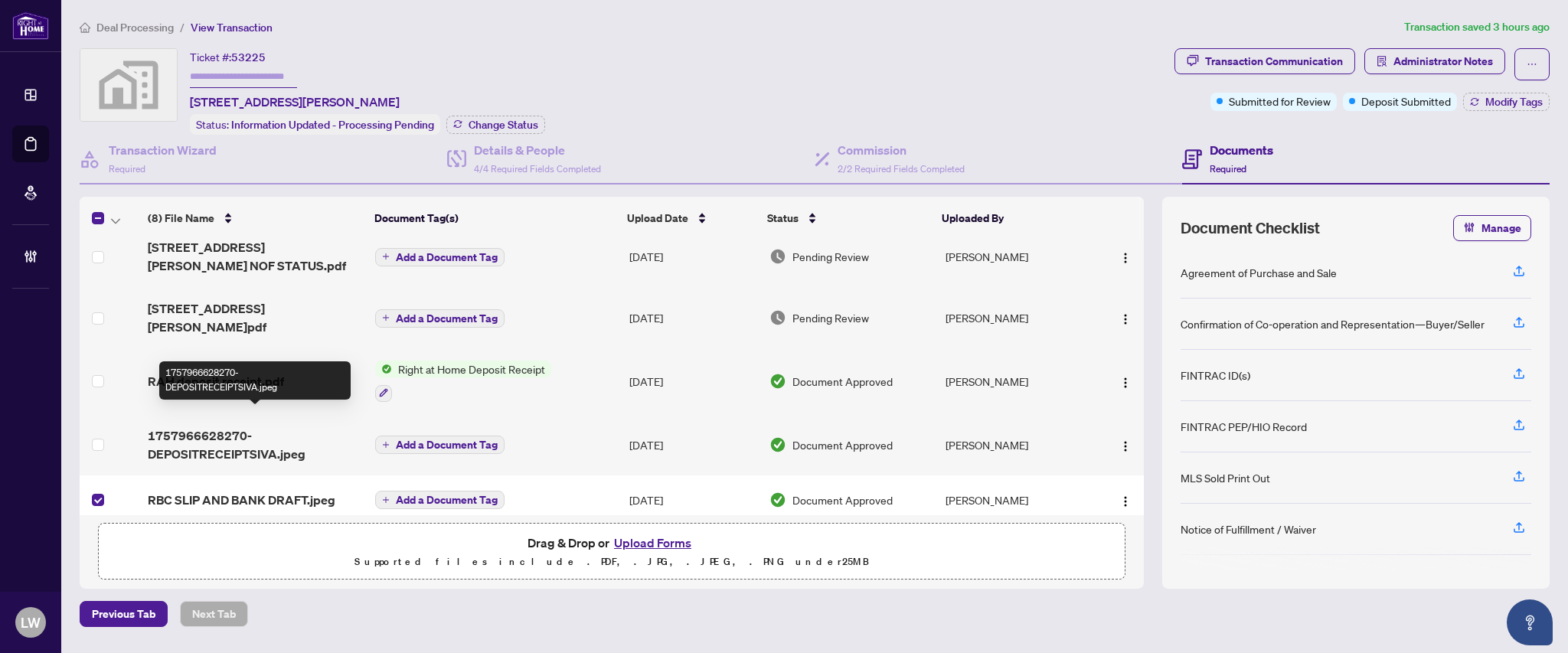
click at [190, 427] on span "1757966628270-DEPOSITRECEIPTSIVA.jpeg" at bounding box center [255, 445] width 215 height 37
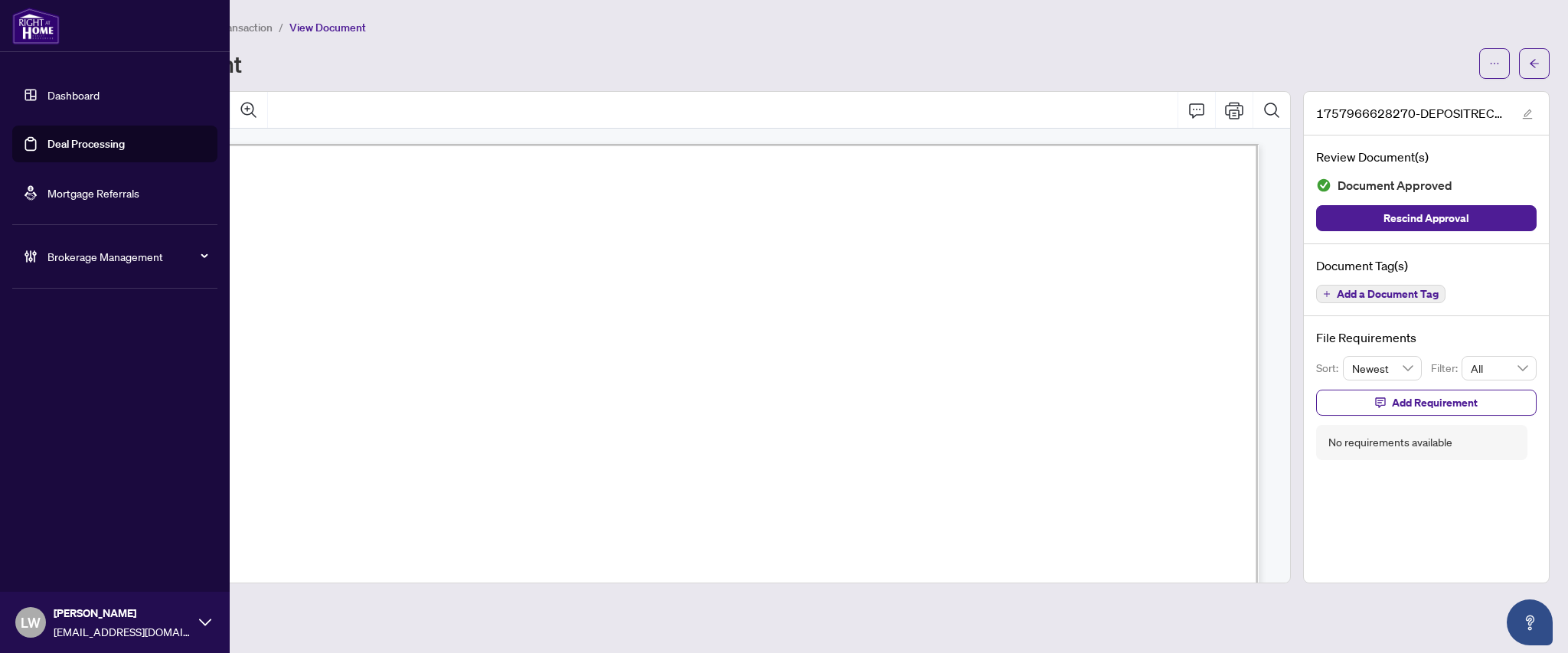
click at [83, 147] on link "Deal Processing" at bounding box center [86, 144] width 78 height 14
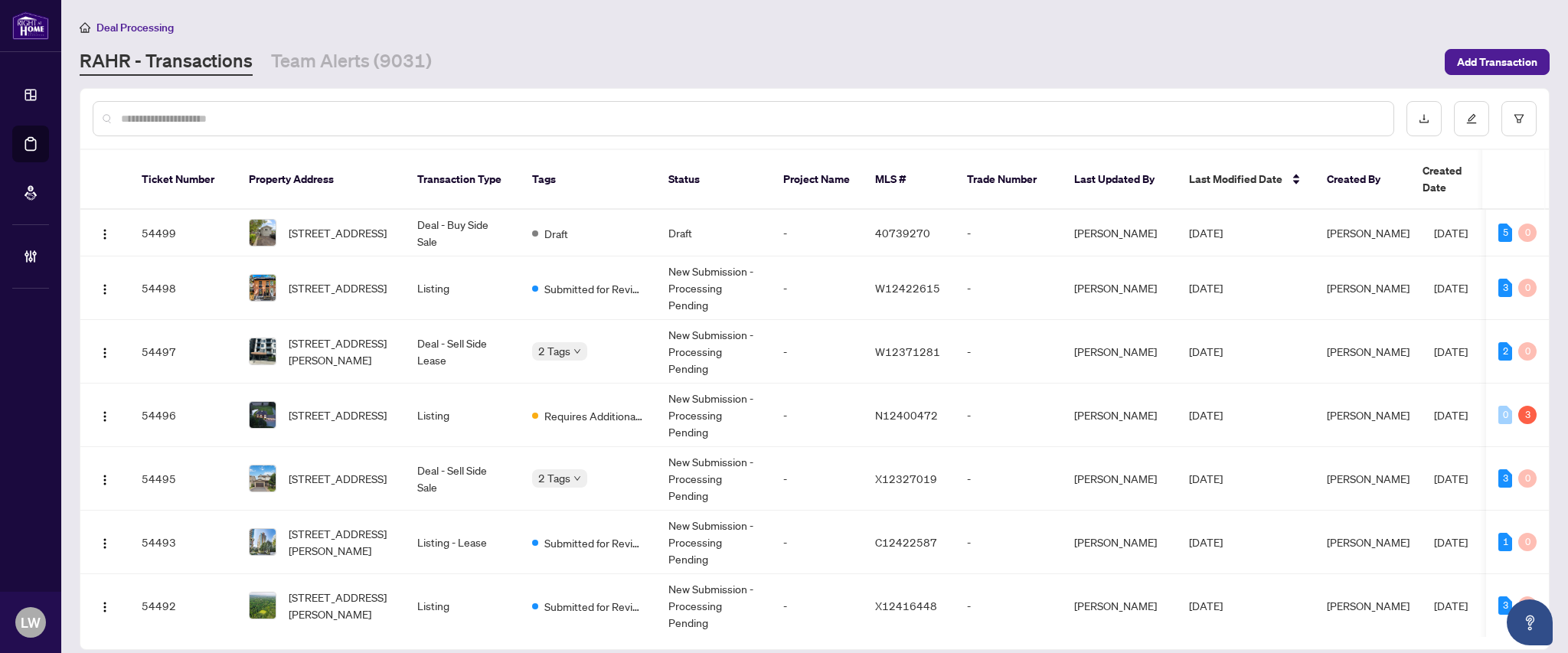
click at [487, 126] on div at bounding box center [743, 119] width 1302 height 35
click at [478, 118] on input "text" at bounding box center [751, 119] width 1260 height 17
type input "*****"
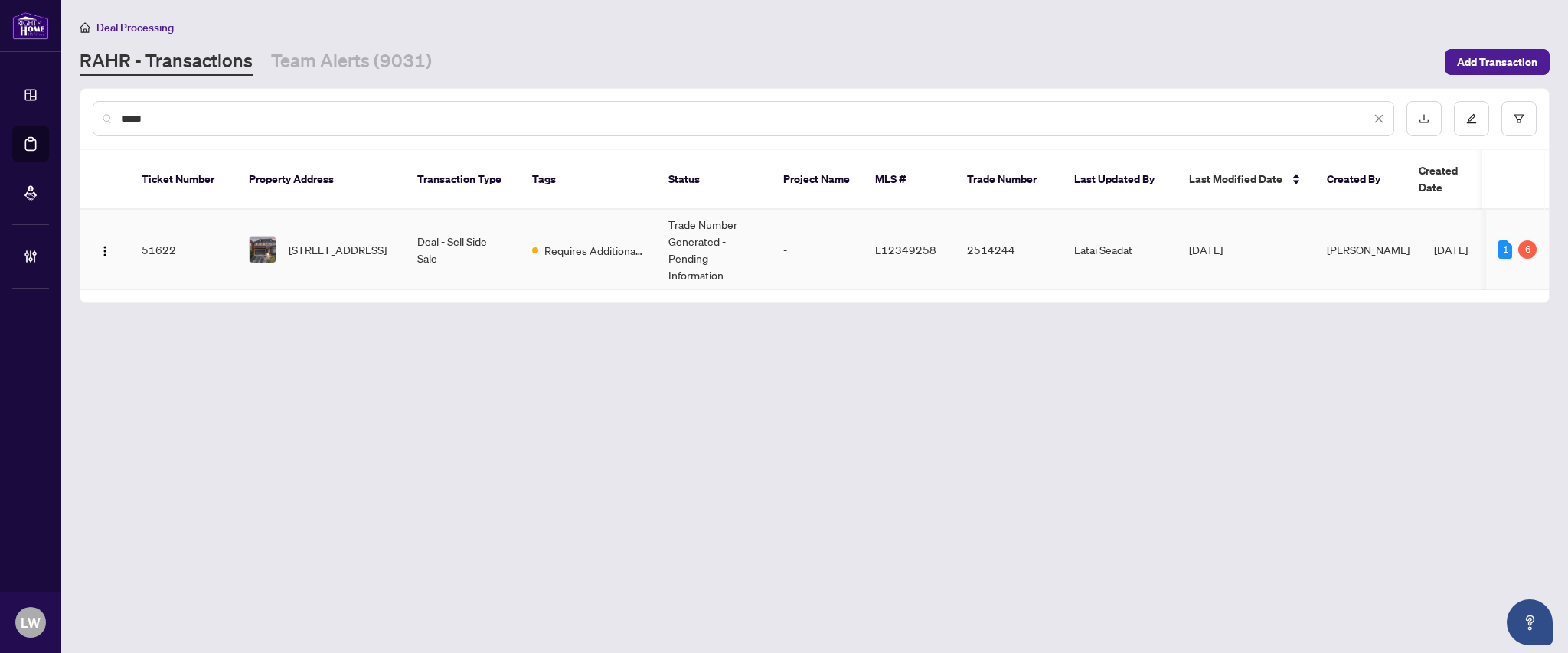
click at [325, 241] on span "[STREET_ADDRESS]" at bounding box center [337, 250] width 98 height 17
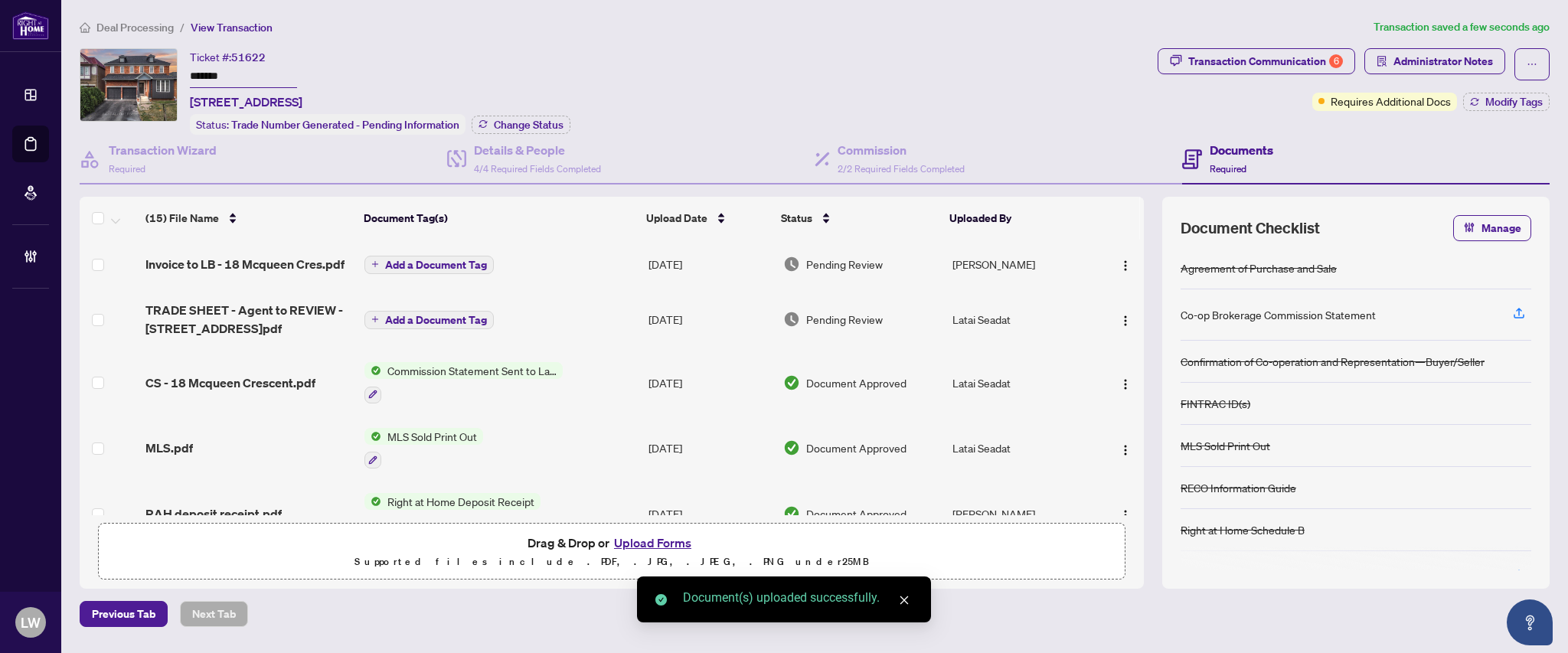
click at [382, 261] on button "Add a Document Tag" at bounding box center [428, 265] width 129 height 18
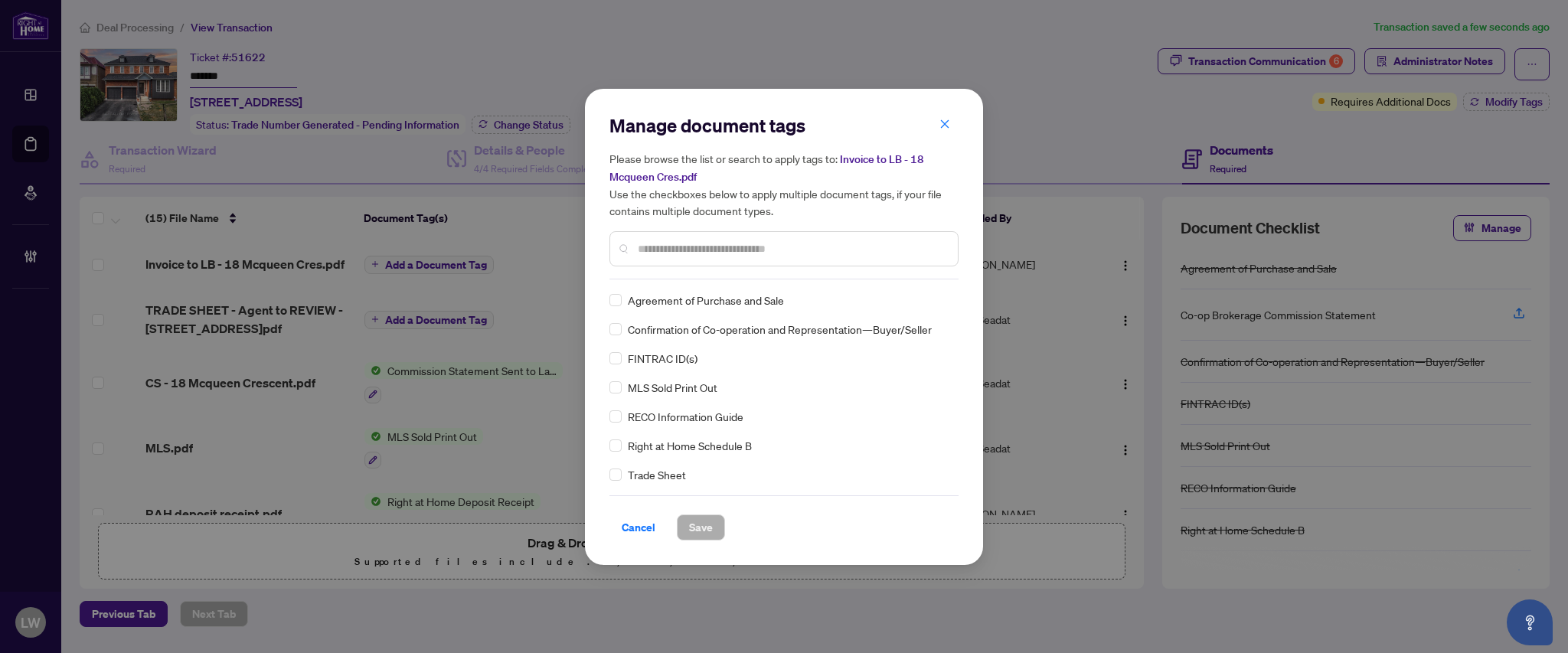
click at [755, 252] on input "text" at bounding box center [792, 249] width 308 height 17
type input "****"
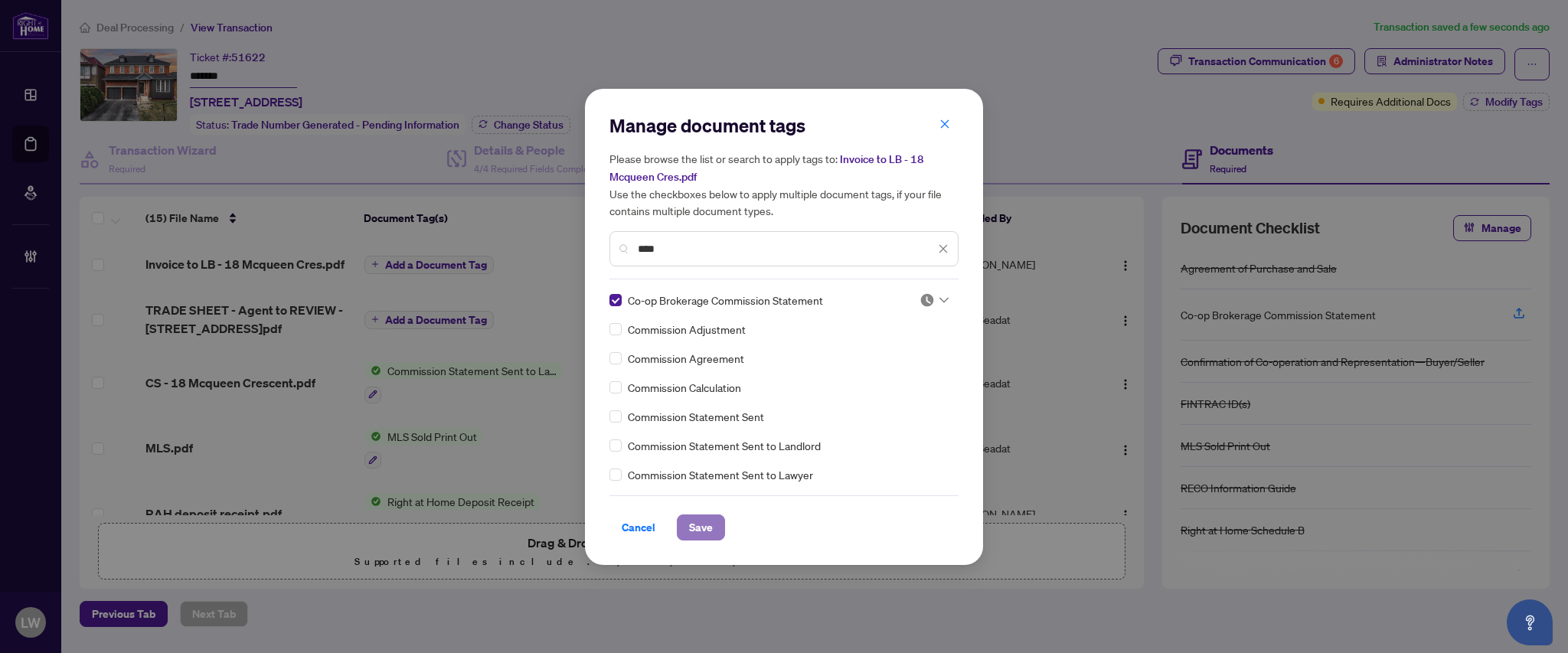
click at [711, 521] on span "Save" at bounding box center [701, 527] width 23 height 24
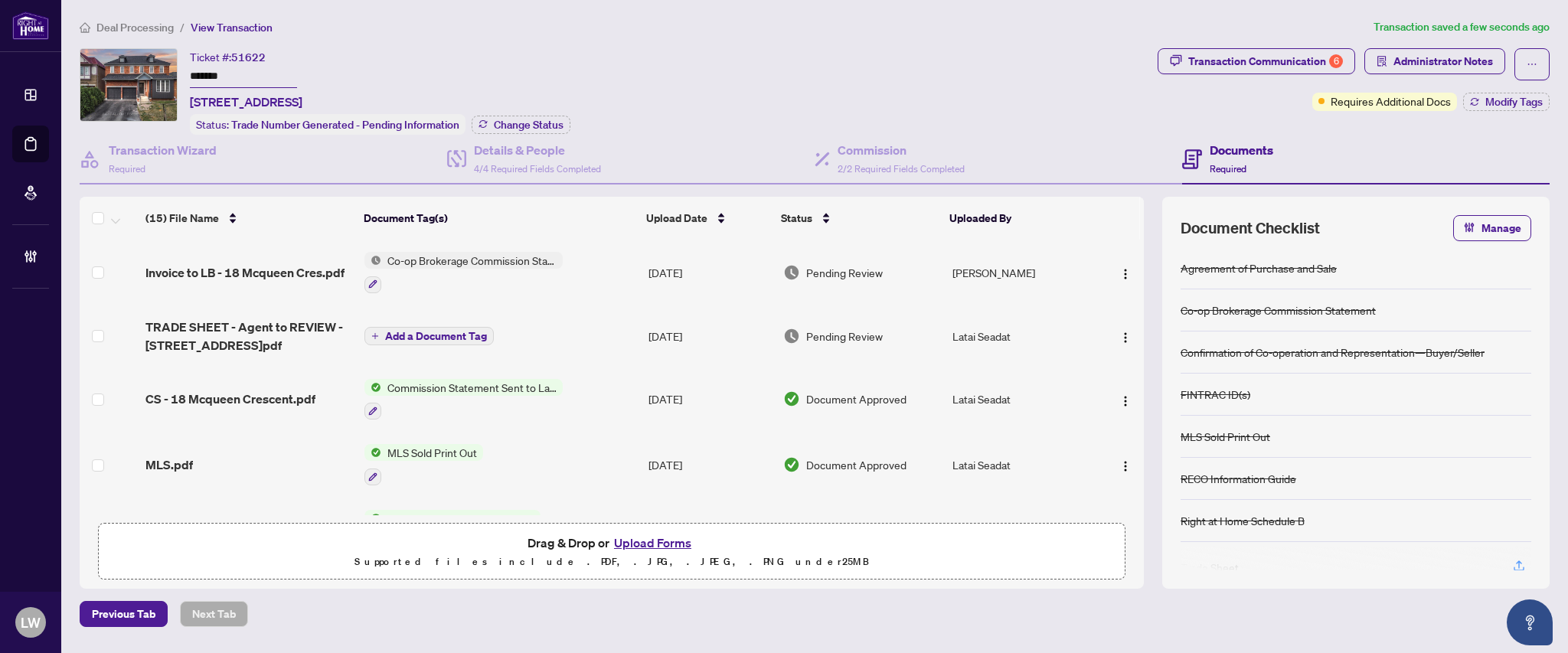
click at [839, 271] on span "Pending Review" at bounding box center [844, 272] width 77 height 17
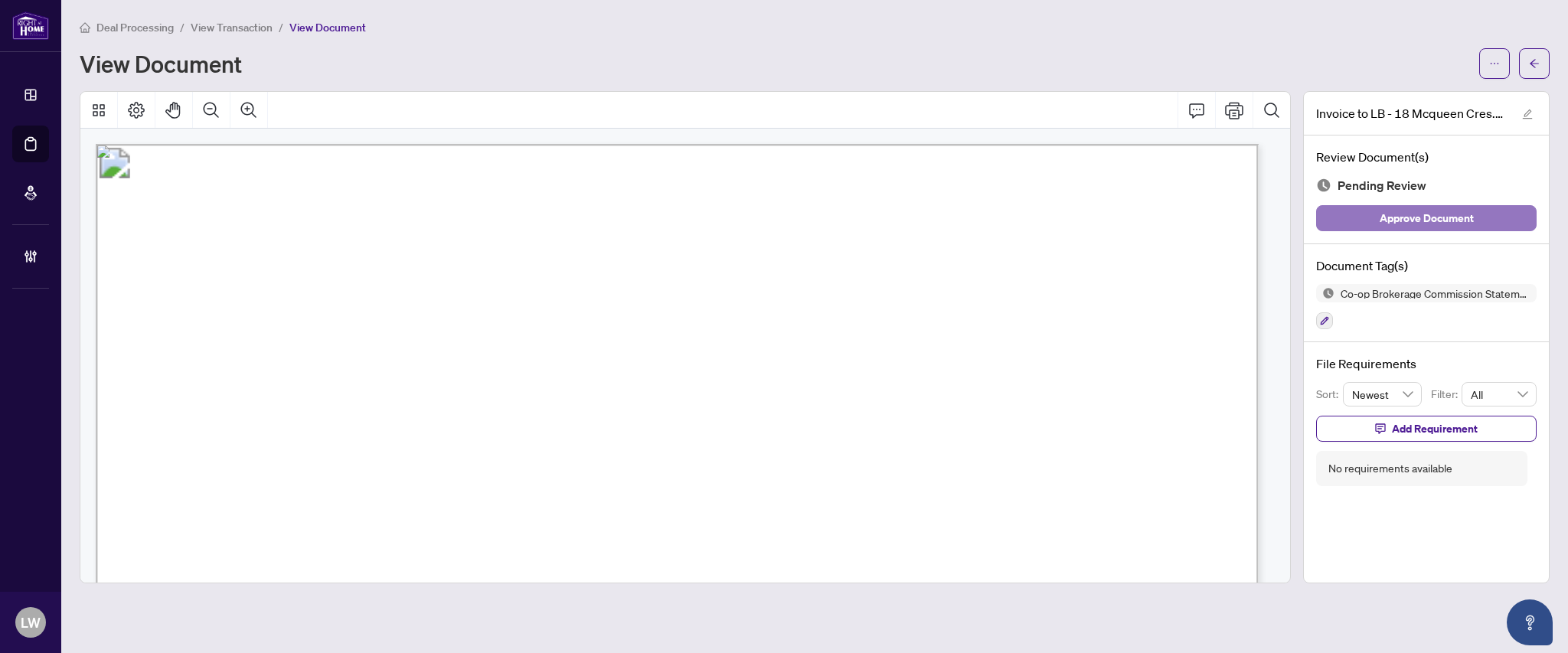
click at [1422, 219] on span "Approve Document" at bounding box center [1426, 218] width 94 height 24
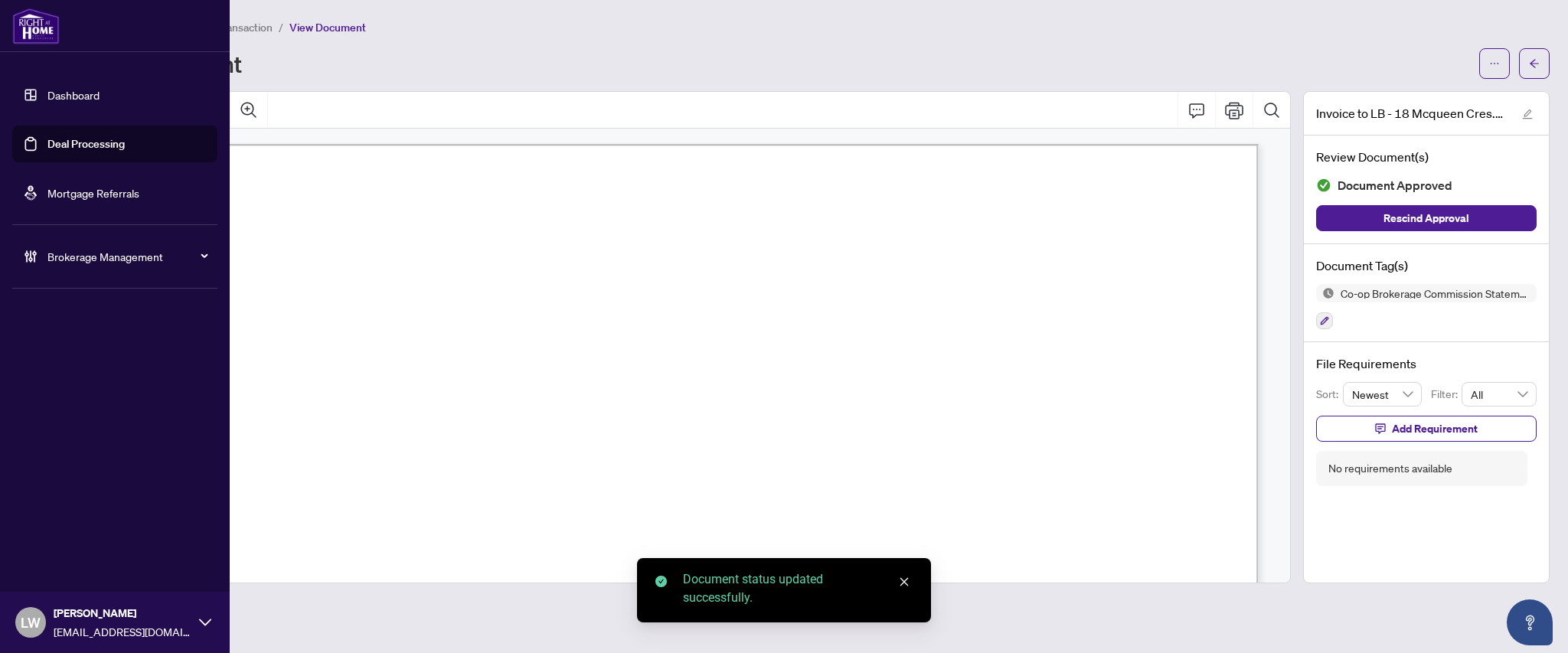
click at [86, 142] on link "Deal Processing" at bounding box center [86, 144] width 78 height 14
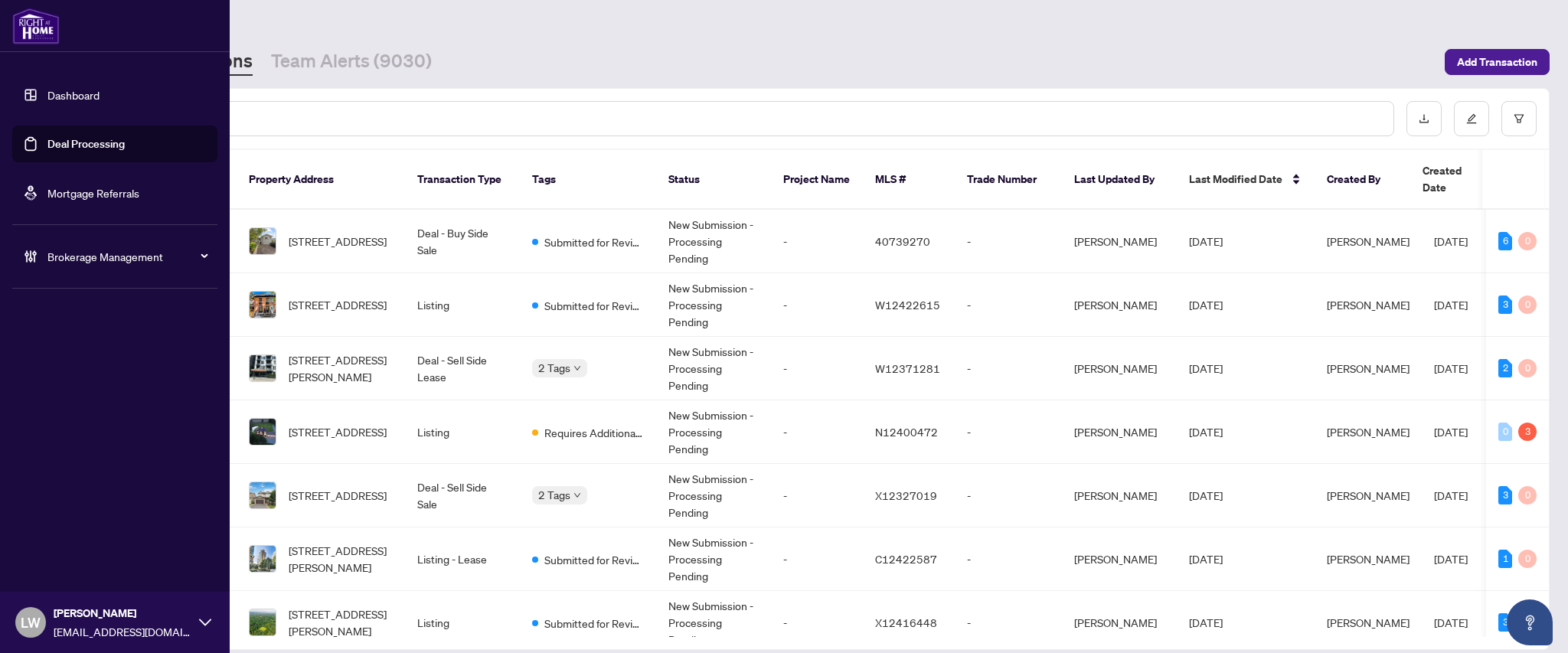
click at [19, 630] on span "LW" at bounding box center [30, 622] width 31 height 31
click at [64, 570] on span "Logout" at bounding box center [61, 563] width 34 height 24
